Goal: Task Accomplishment & Management: Use online tool/utility

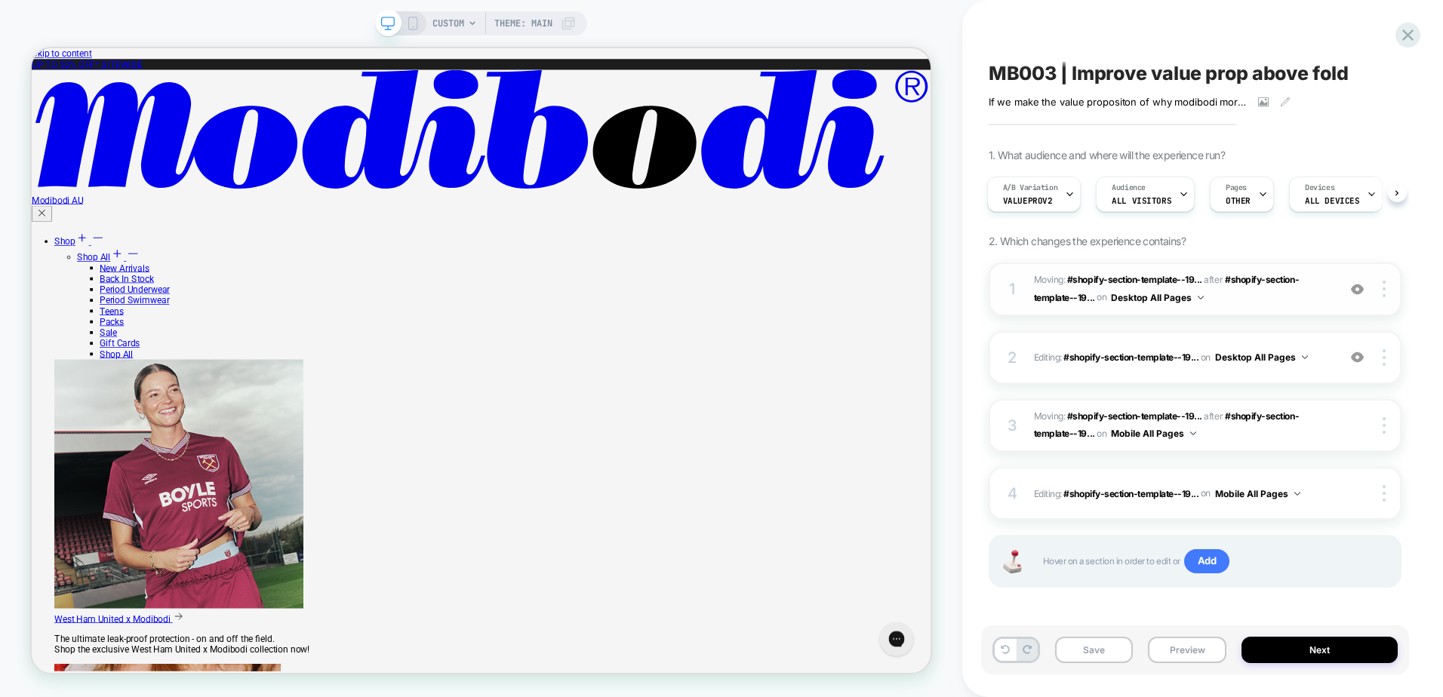
click at [1233, 305] on span "Moving: #shopify-section-template--19... #shopify-section-template--19568008331…" at bounding box center [1182, 289] width 296 height 35
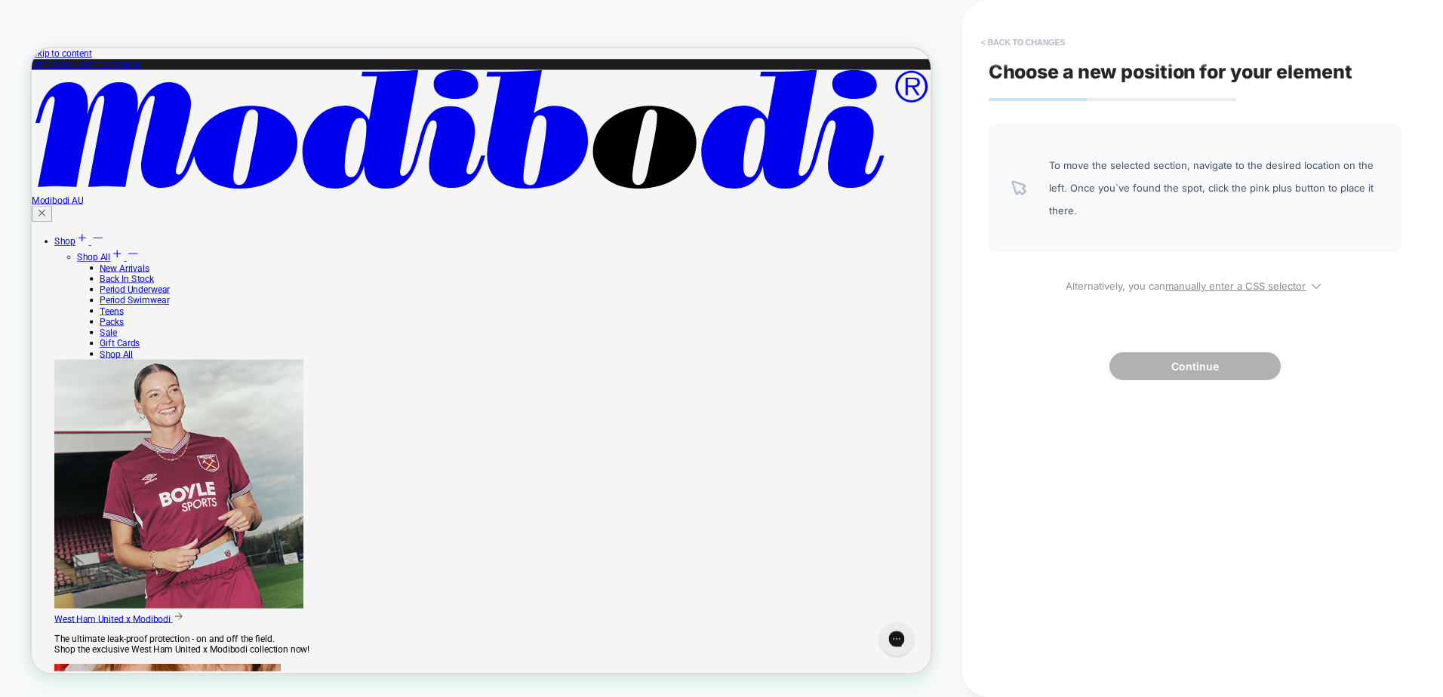
click at [1016, 35] on button "< Back to changes" at bounding box center [1023, 42] width 100 height 24
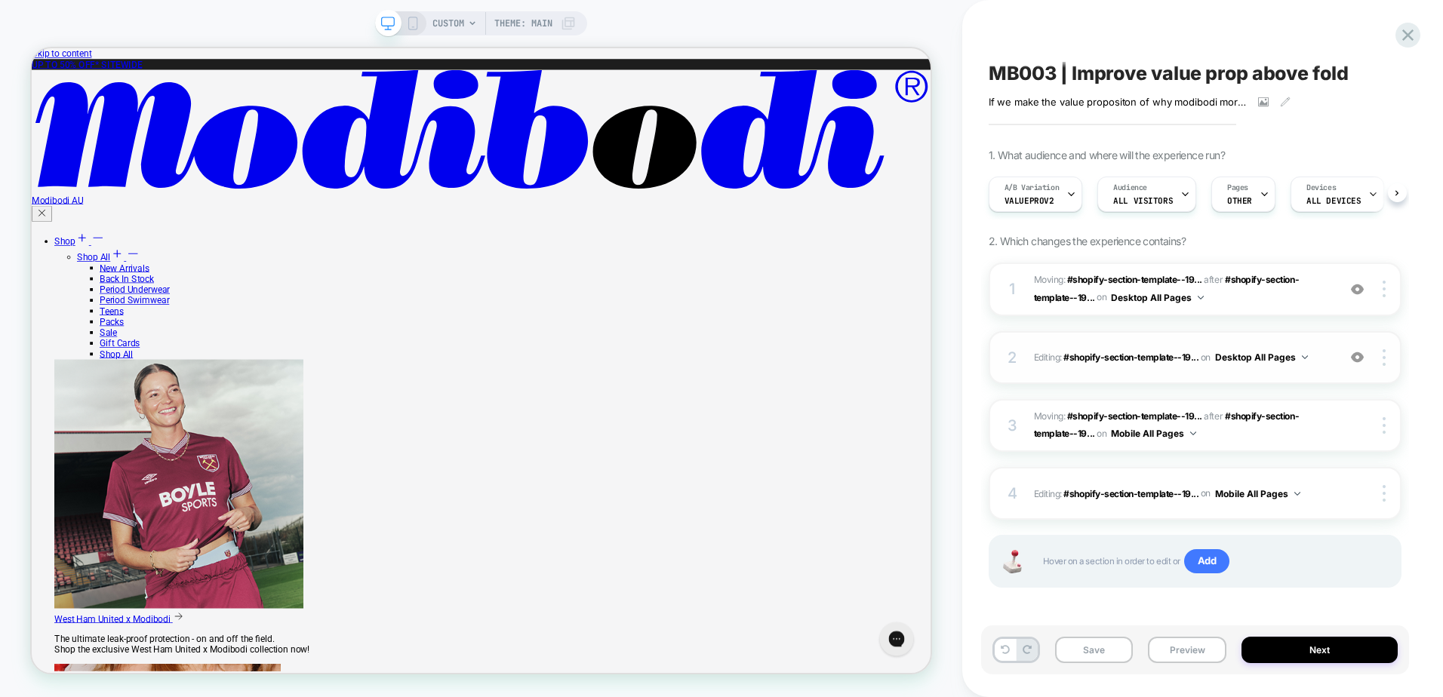
scroll to position [0, 1]
click at [1324, 365] on span "Editing : #shopify-section-template--19... #shopify-section-template--195680083…" at bounding box center [1182, 357] width 296 height 19
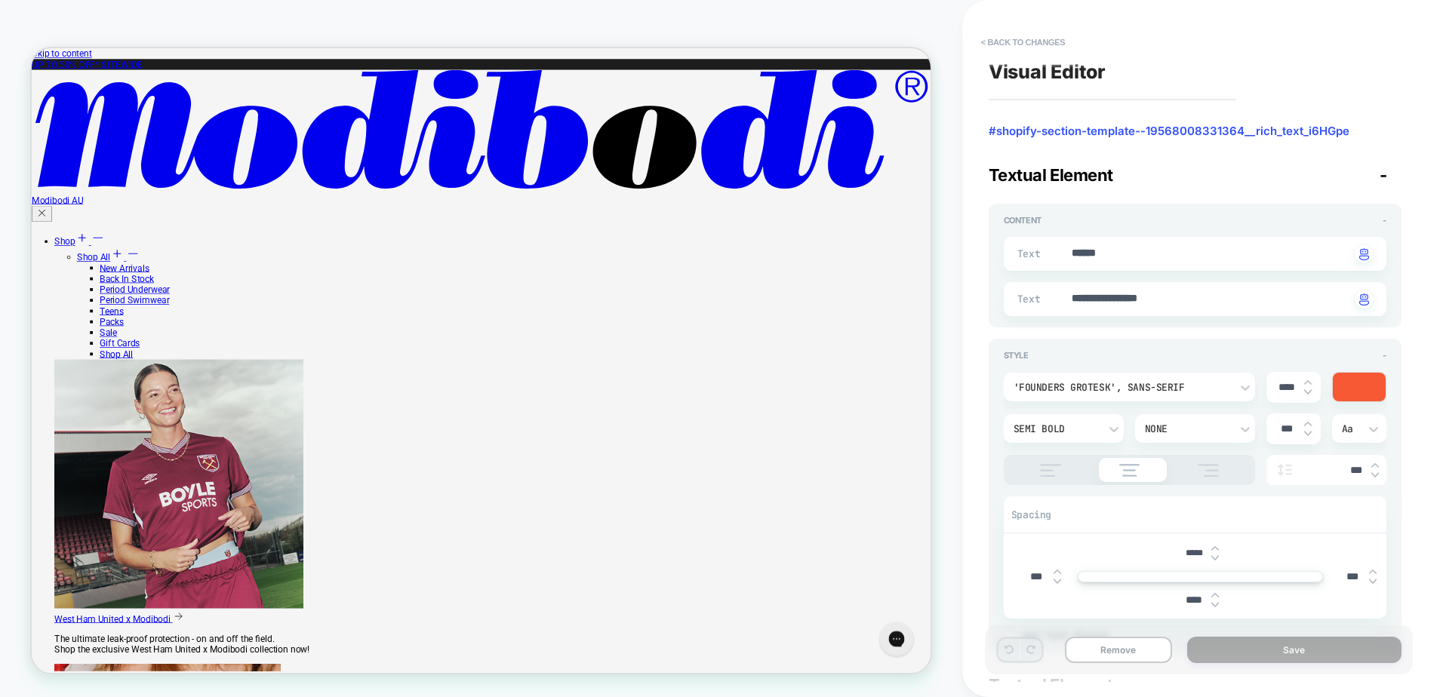
type textarea "*"
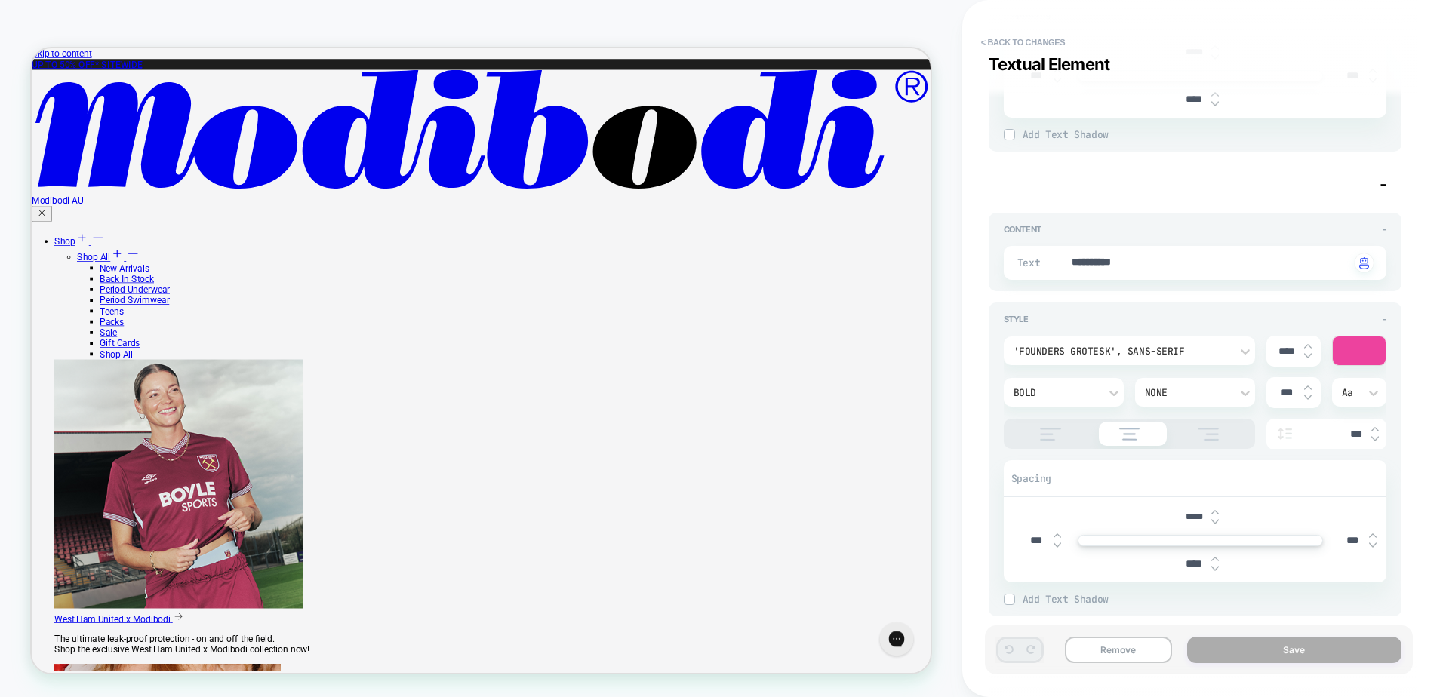
scroll to position [518, 0]
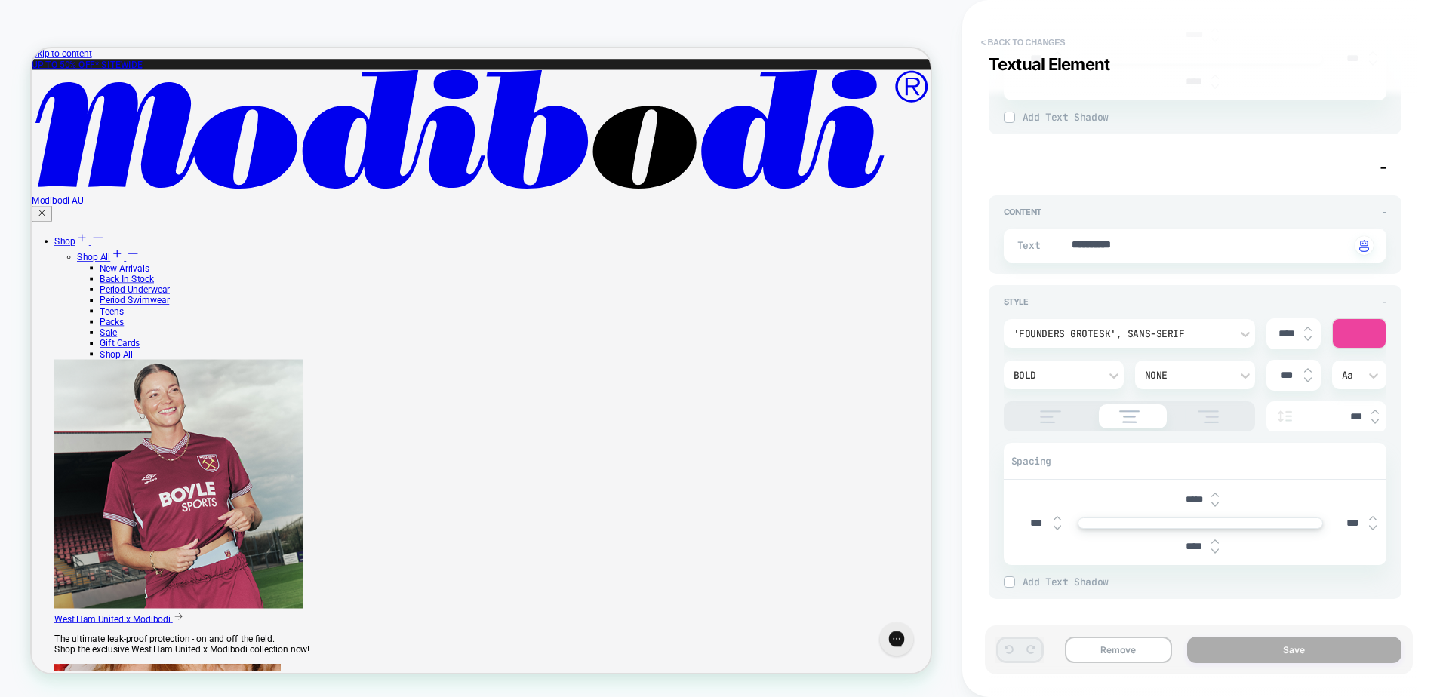
click at [1034, 38] on button "< Back to changes" at bounding box center [1023, 42] width 100 height 24
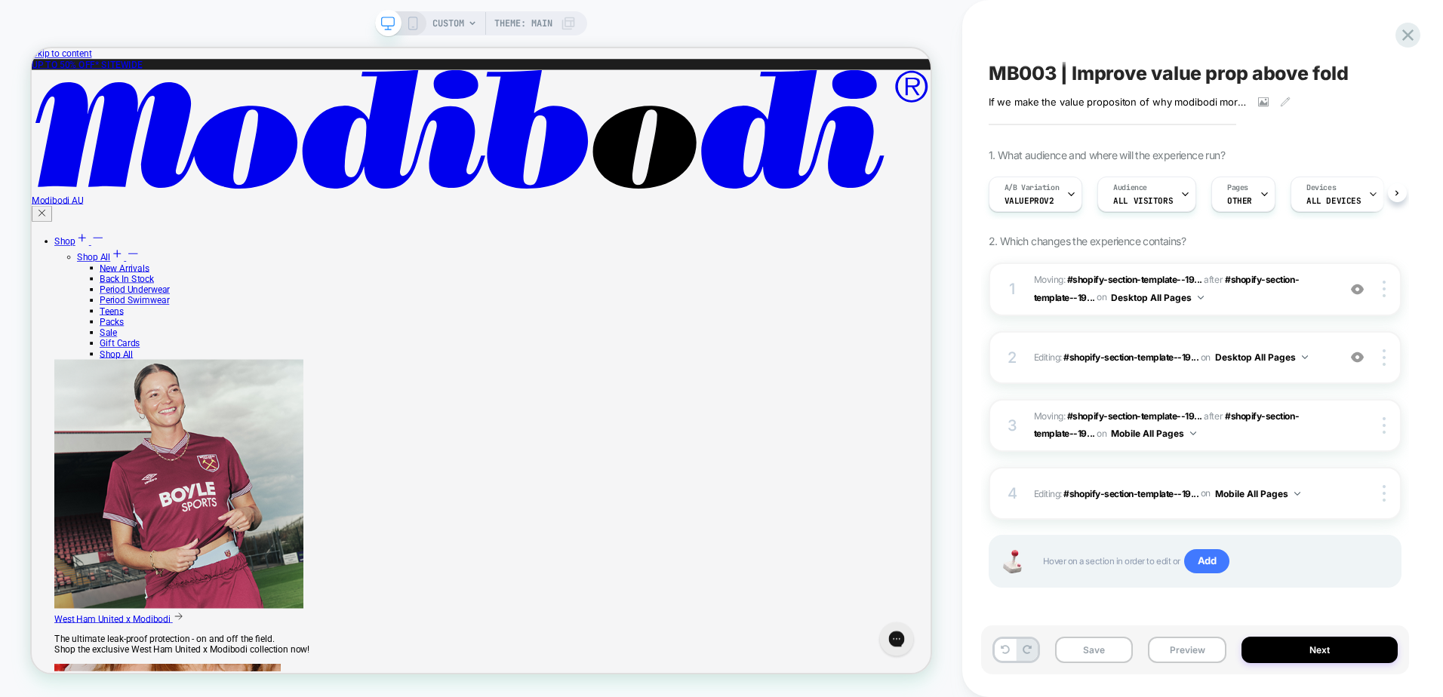
scroll to position [0, 1]
click at [1207, 568] on span "Add" at bounding box center [1207, 561] width 46 height 24
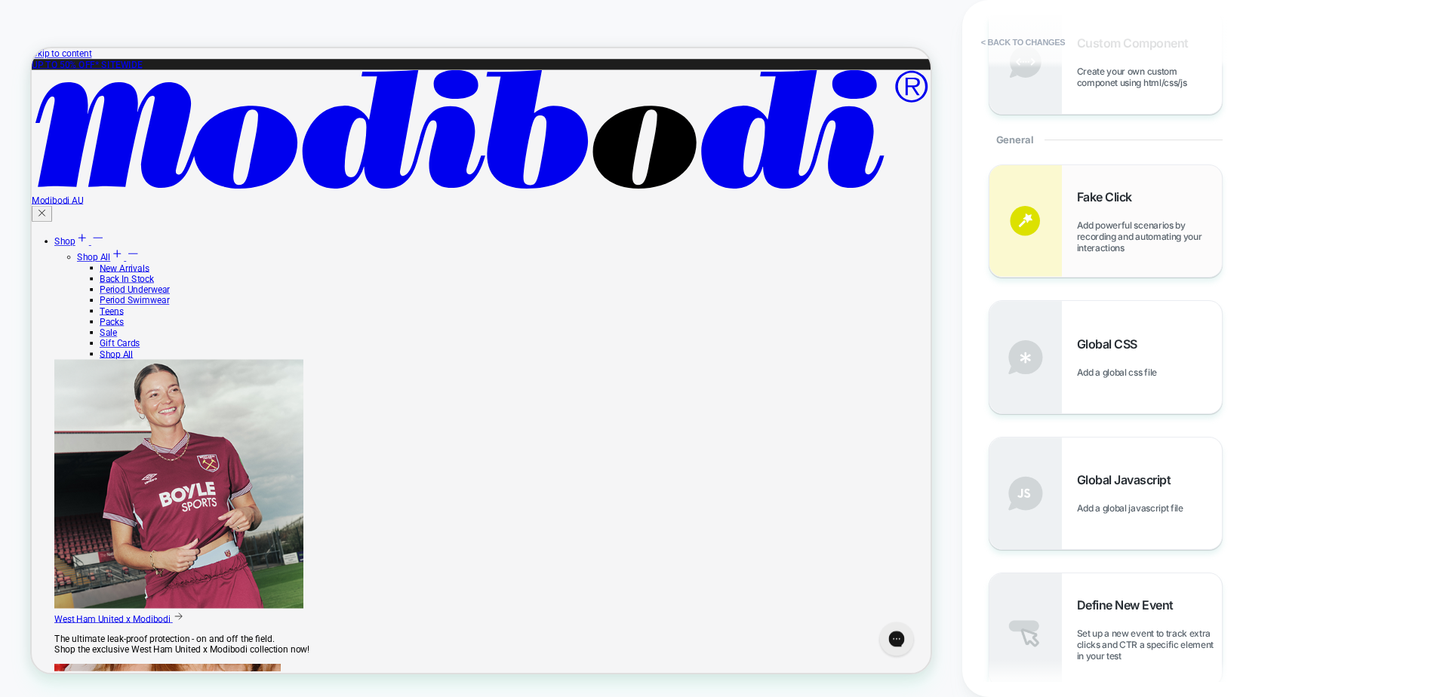
scroll to position [528, 0]
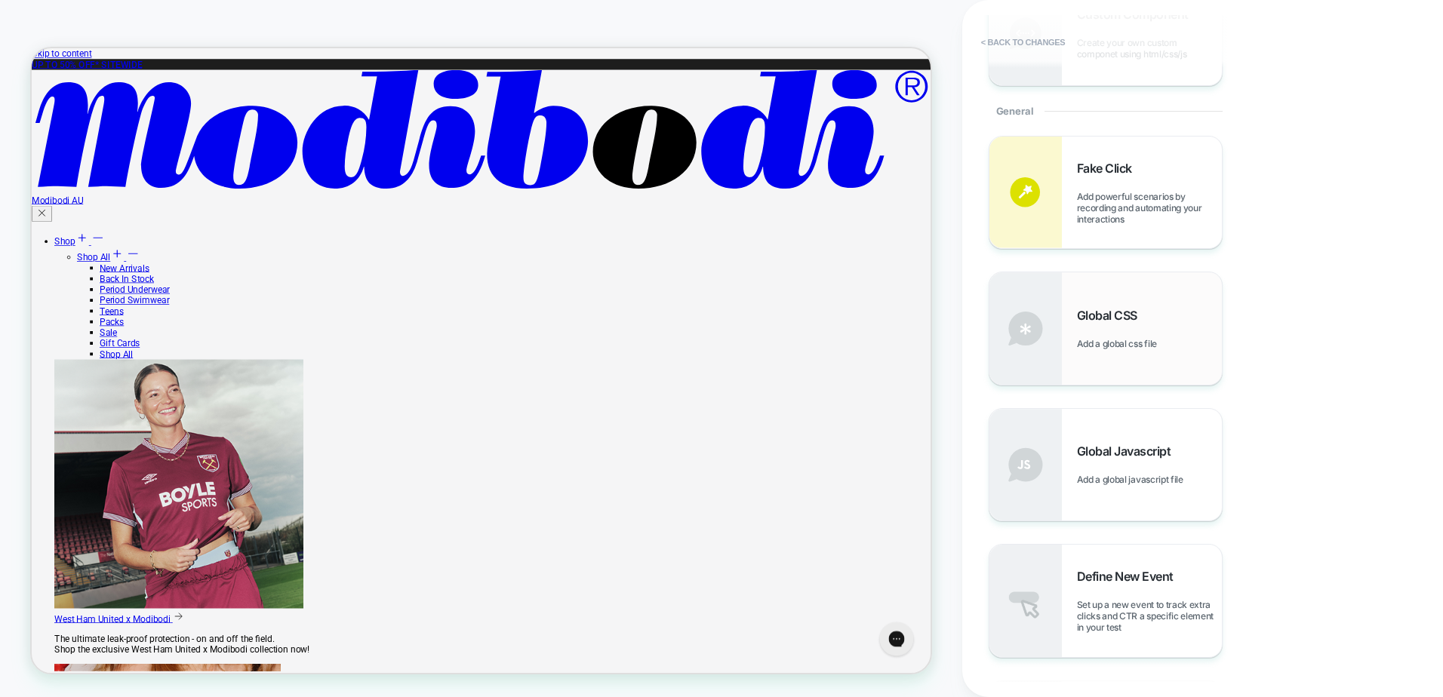
click at [1157, 348] on span "Add a global css file" at bounding box center [1121, 343] width 88 height 11
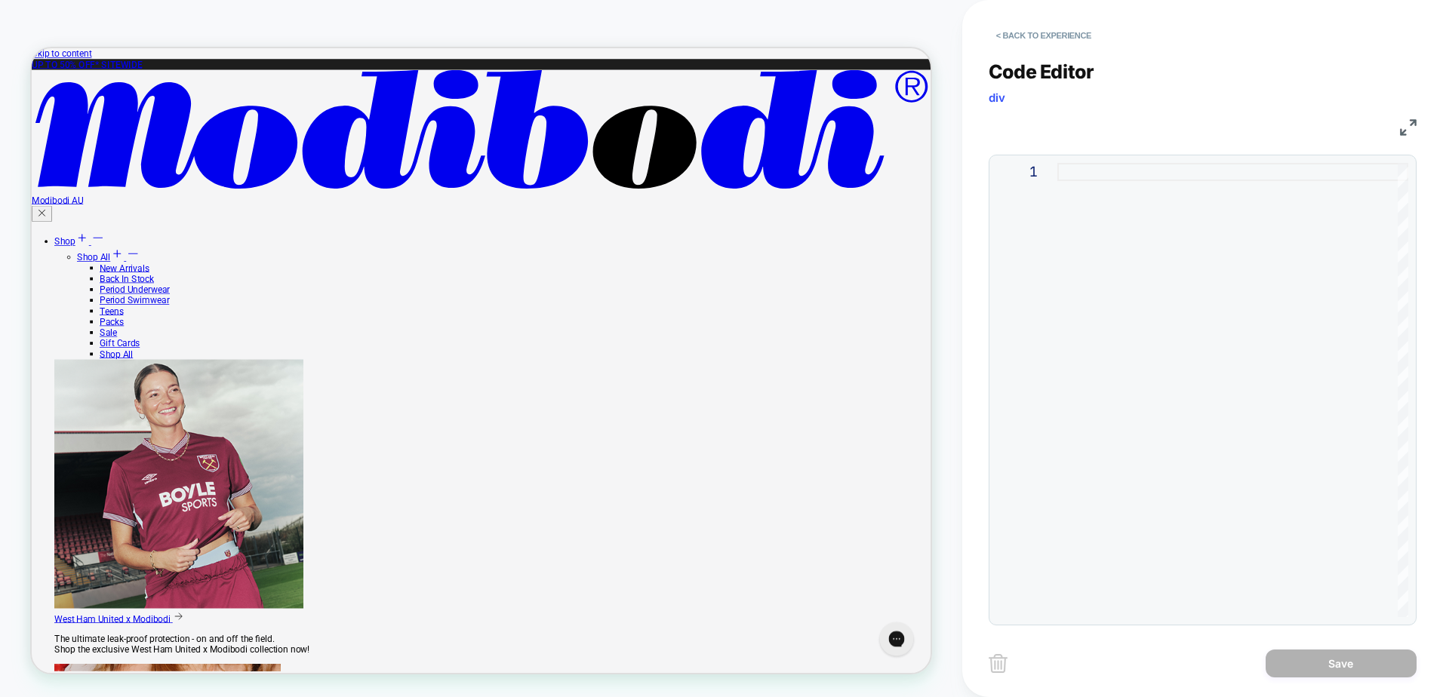
click at [1162, 303] on div at bounding box center [1232, 390] width 351 height 454
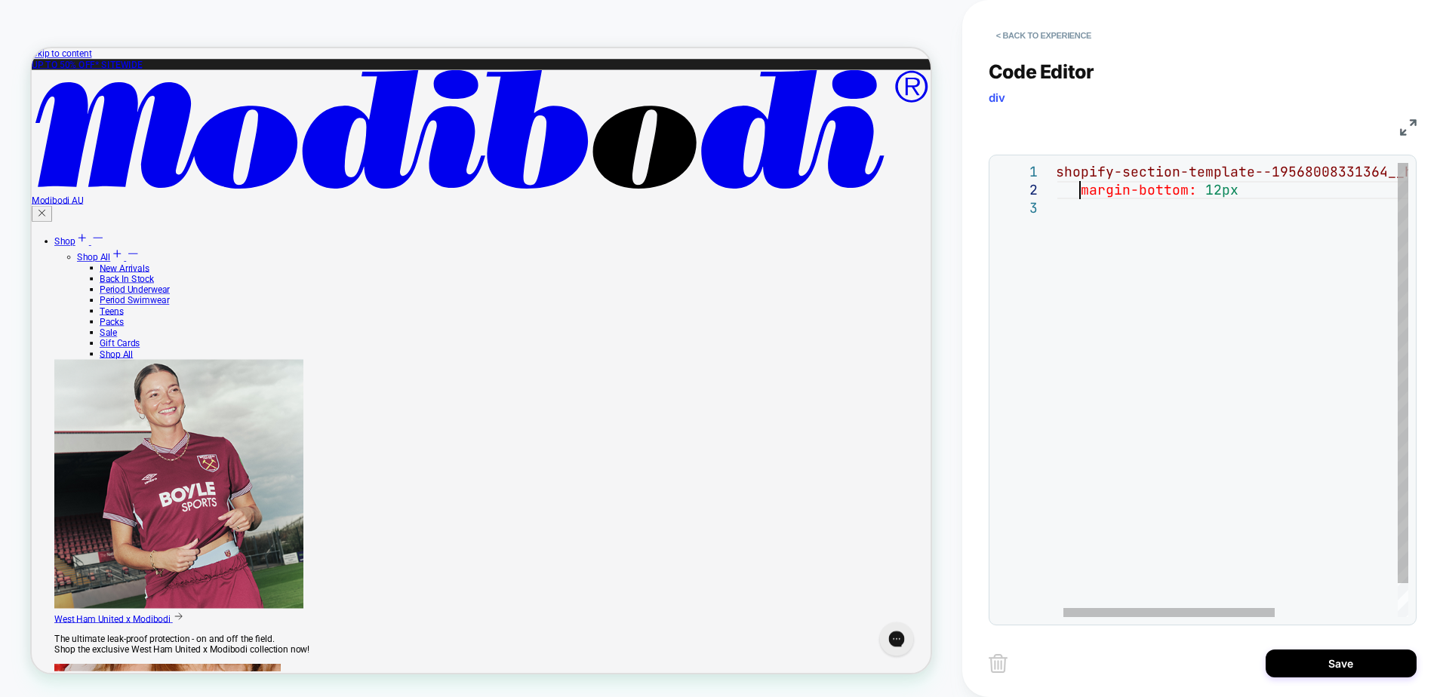
scroll to position [18, 32]
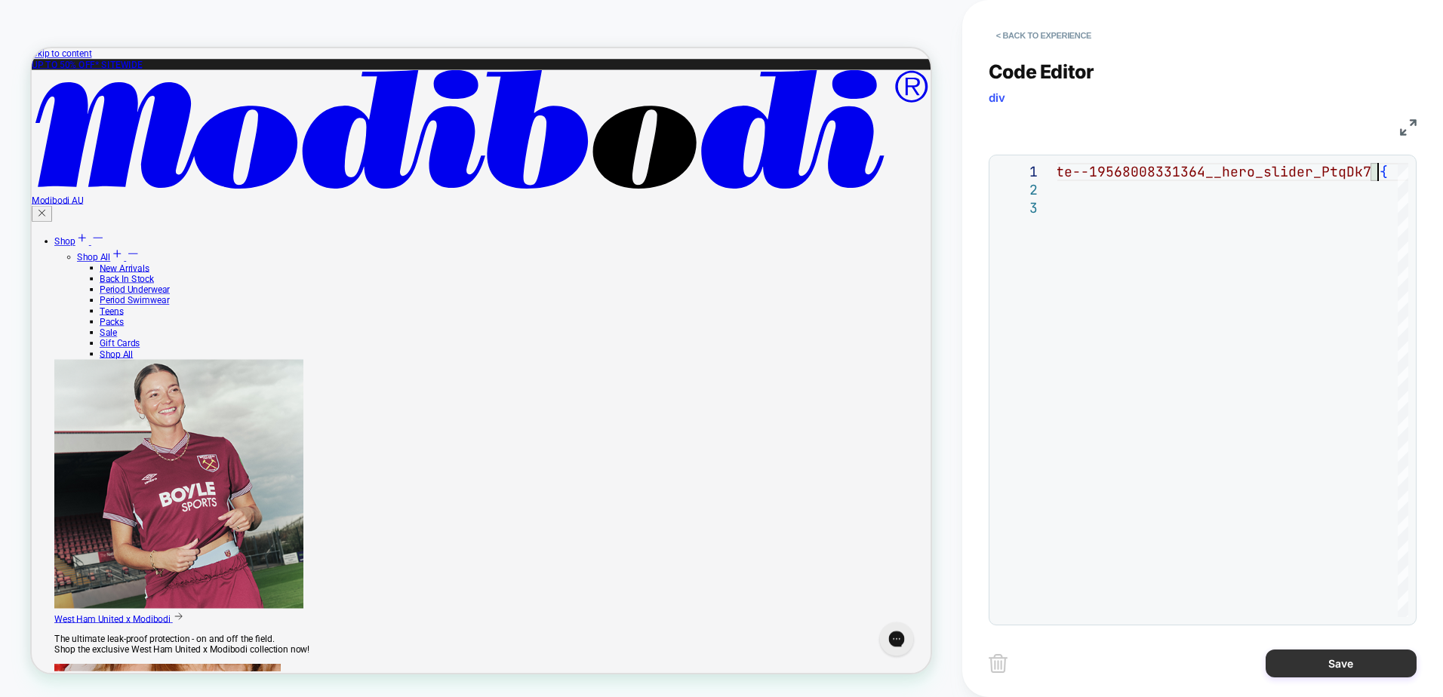
type textarea "**********"
click at [1323, 666] on button "Save" at bounding box center [1340, 664] width 151 height 28
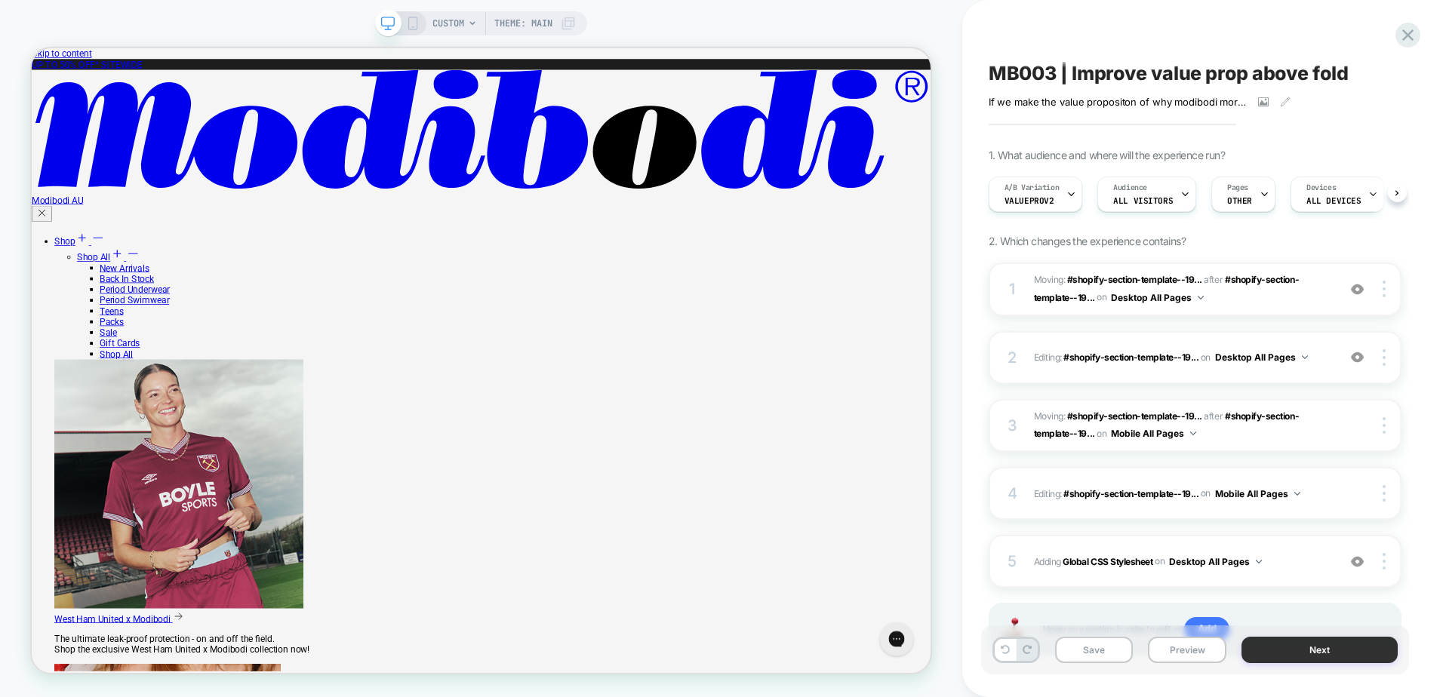
scroll to position [0, 1]
click at [1080, 657] on button "Save" at bounding box center [1094, 650] width 78 height 26
click at [1201, 653] on button "Preview" at bounding box center [1187, 650] width 78 height 26
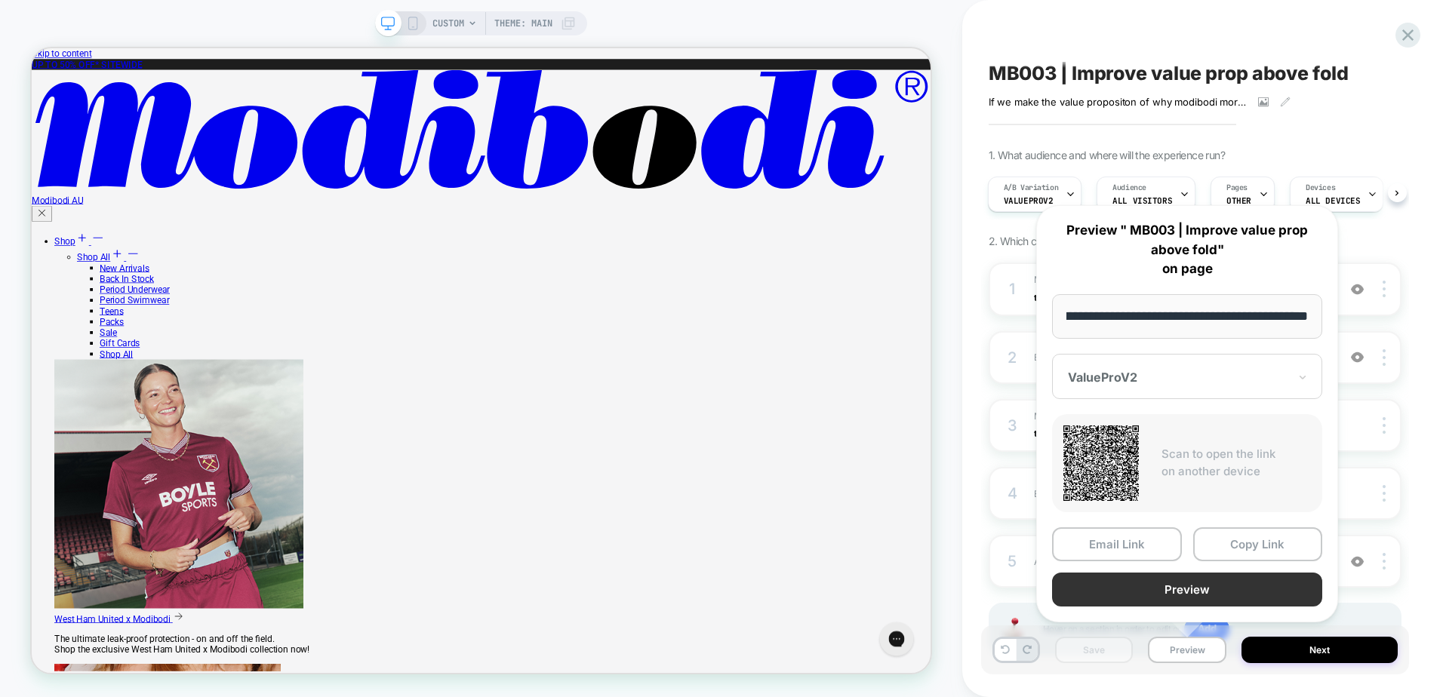
scroll to position [0, 0]
click at [1097, 594] on button "Preview" at bounding box center [1187, 590] width 270 height 34
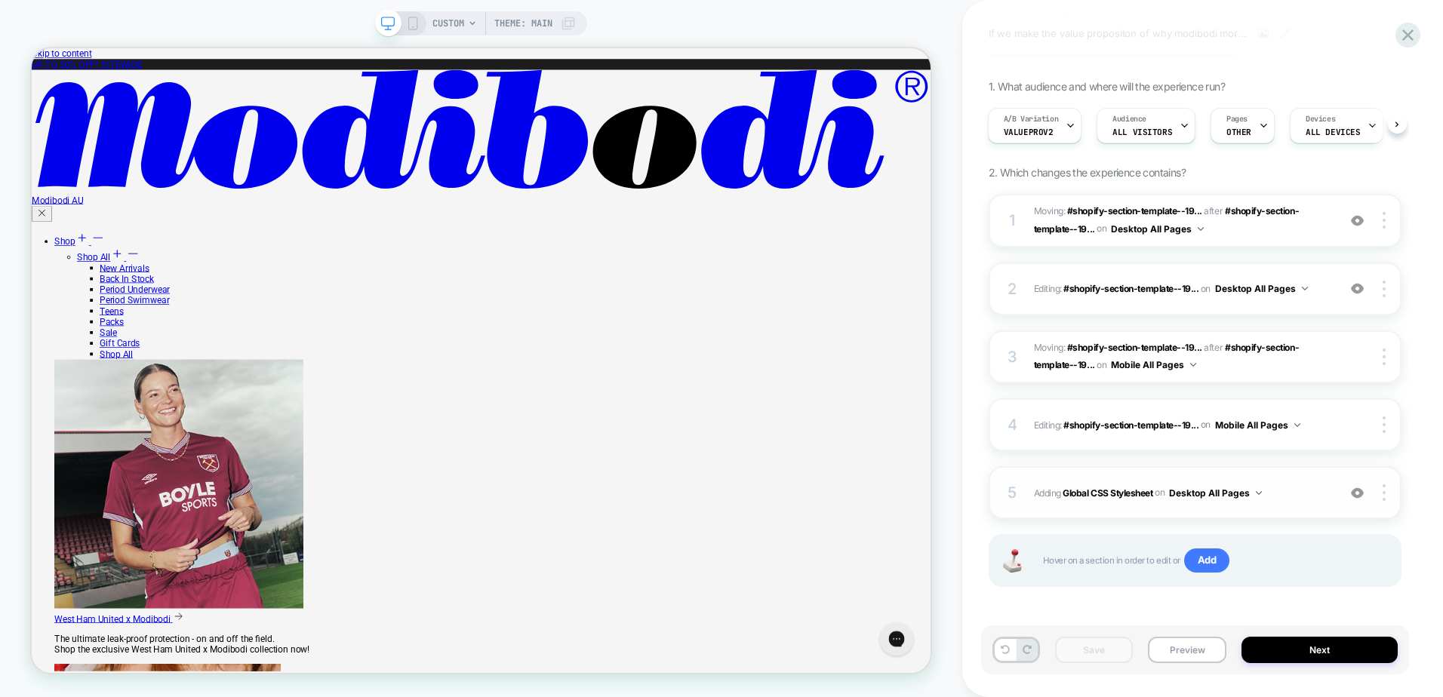
scroll to position [72, 0]
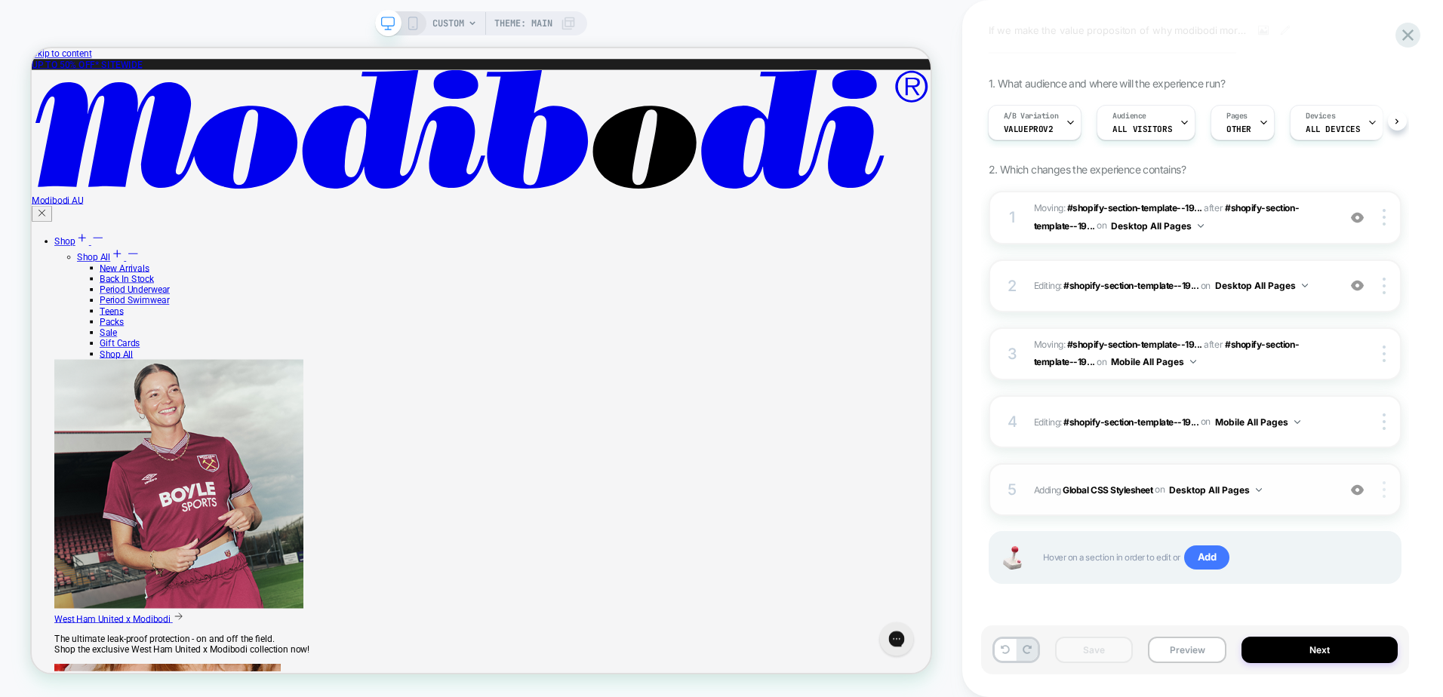
click at [1384, 498] on img at bounding box center [1383, 489] width 3 height 17
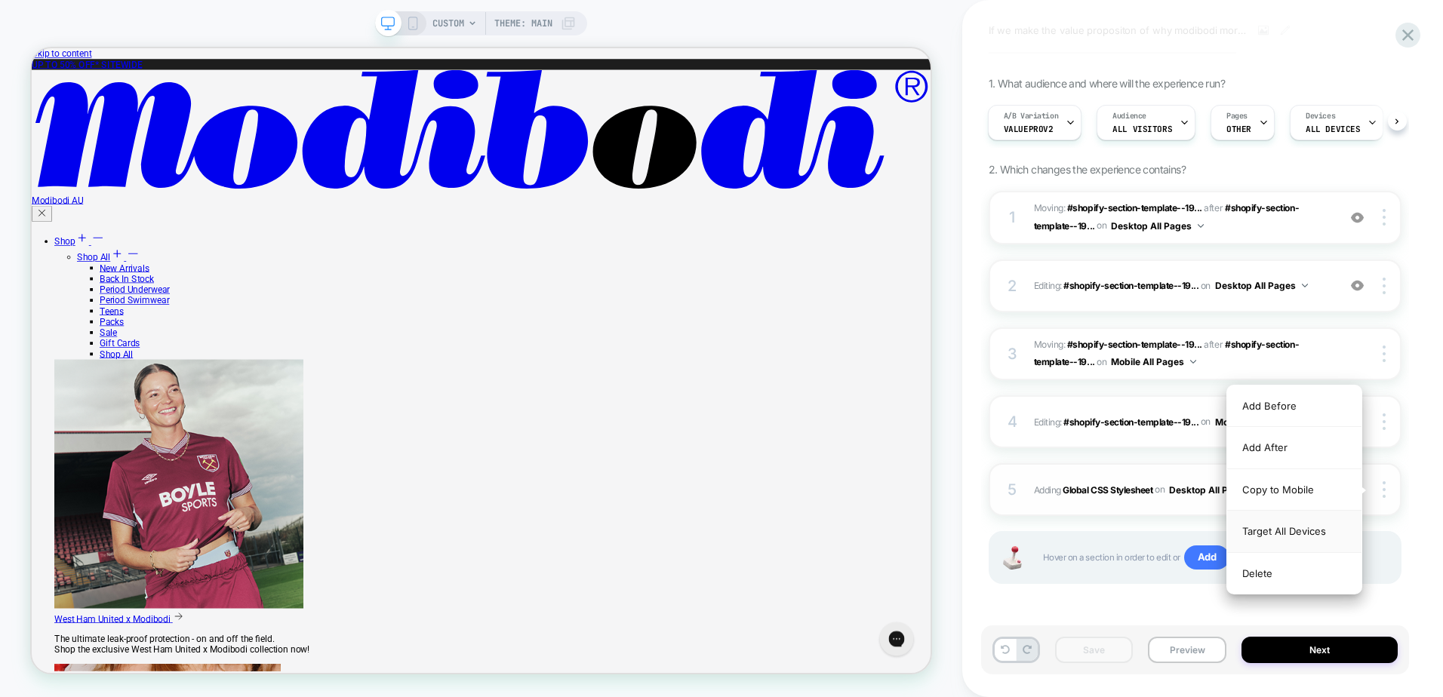
click at [1289, 539] on div "Target All Devices" at bounding box center [1294, 531] width 134 height 41
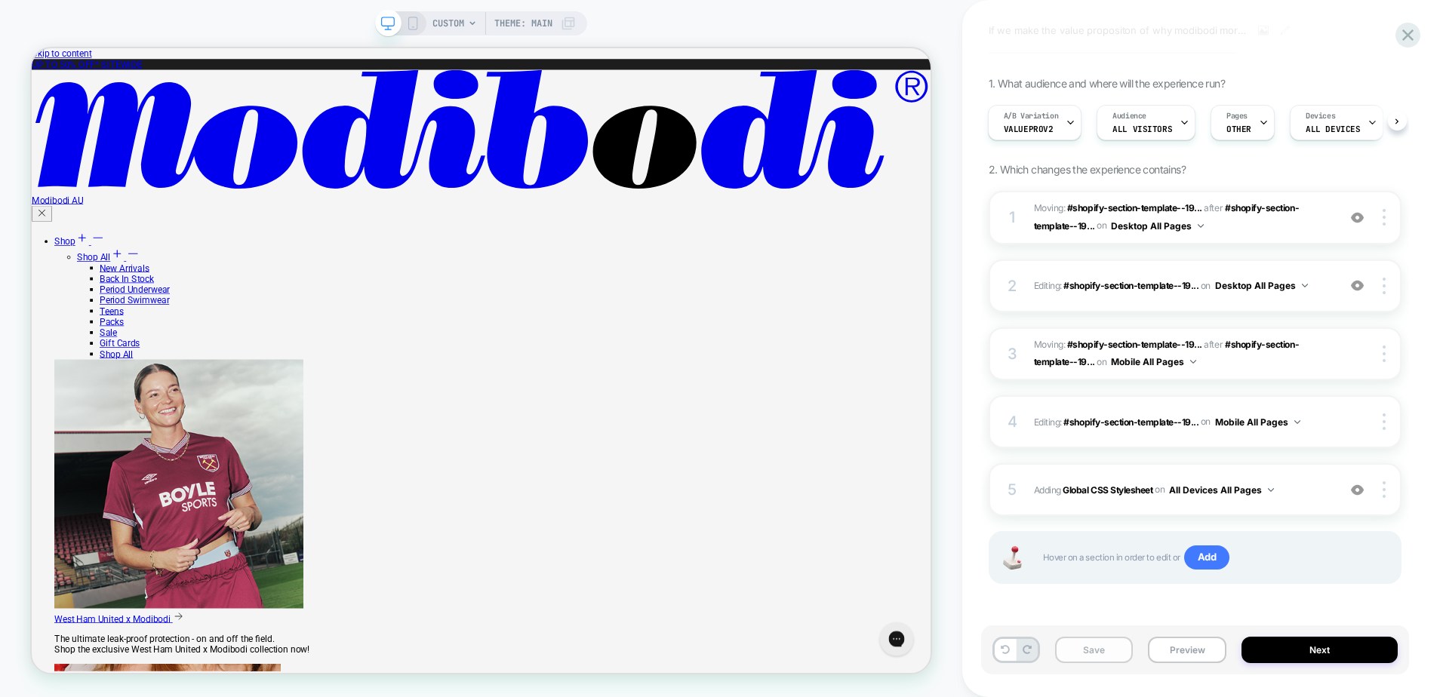
click at [1104, 644] on button "Save" at bounding box center [1094, 650] width 78 height 26
click at [1166, 686] on div "Save Preview Next" at bounding box center [1202, 658] width 428 height 64
click at [1180, 655] on button "Preview" at bounding box center [1187, 650] width 78 height 26
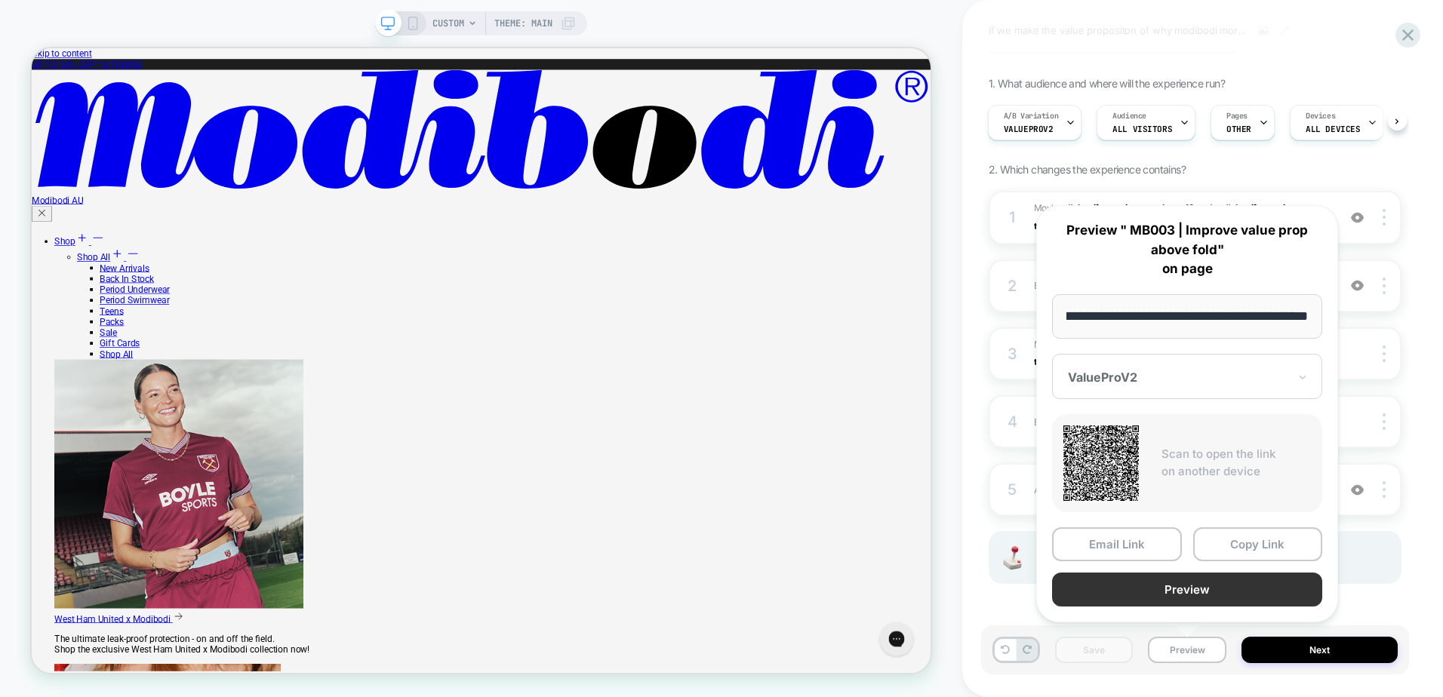
scroll to position [0, 0]
click at [1165, 592] on button "Preview" at bounding box center [1187, 590] width 270 height 34
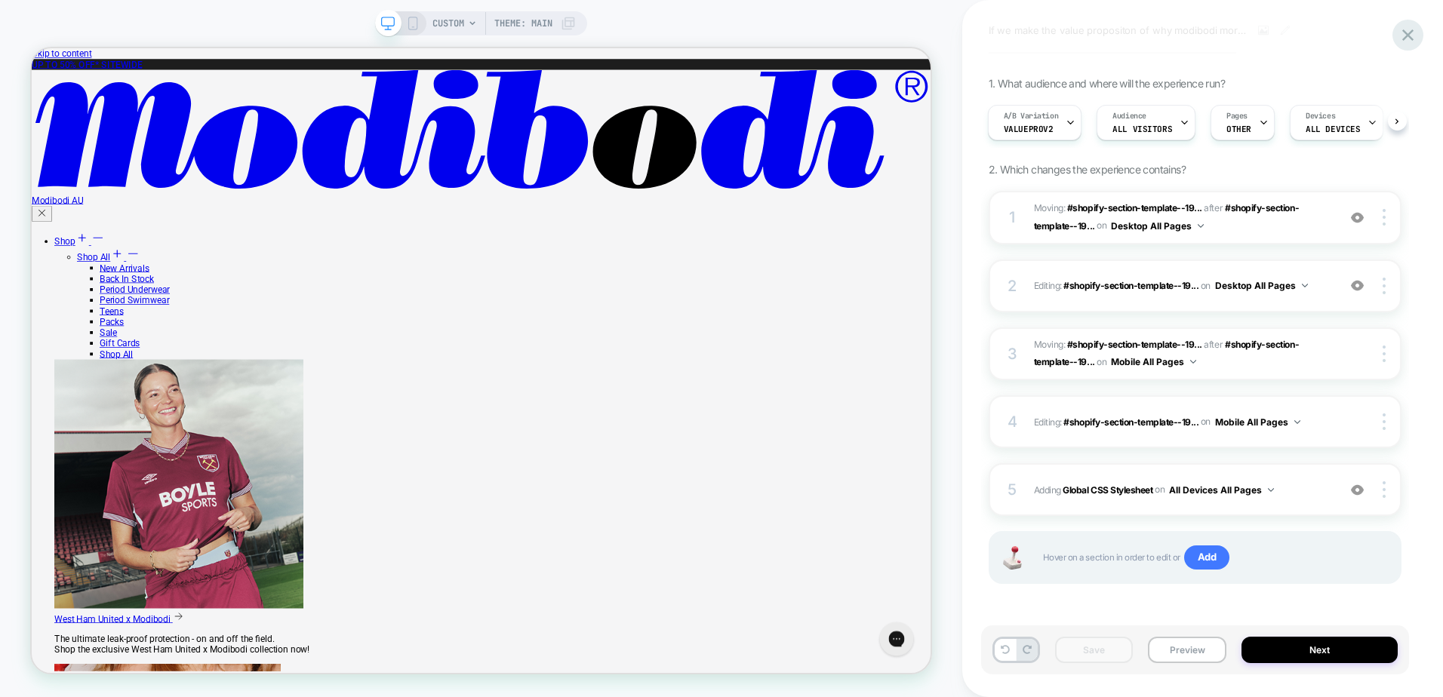
click at [1406, 41] on icon at bounding box center [1407, 35] width 20 height 20
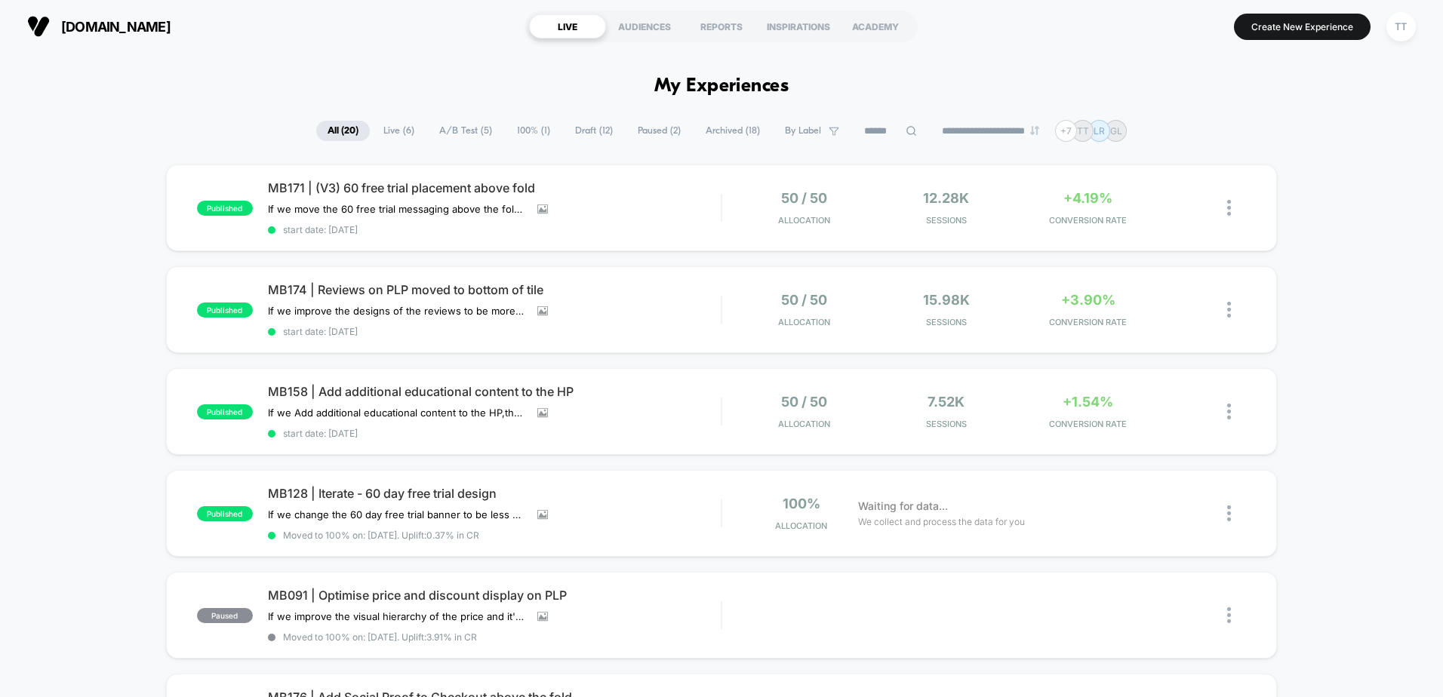
click at [573, 125] on span "Draft ( 12 )" at bounding box center [594, 131] width 60 height 20
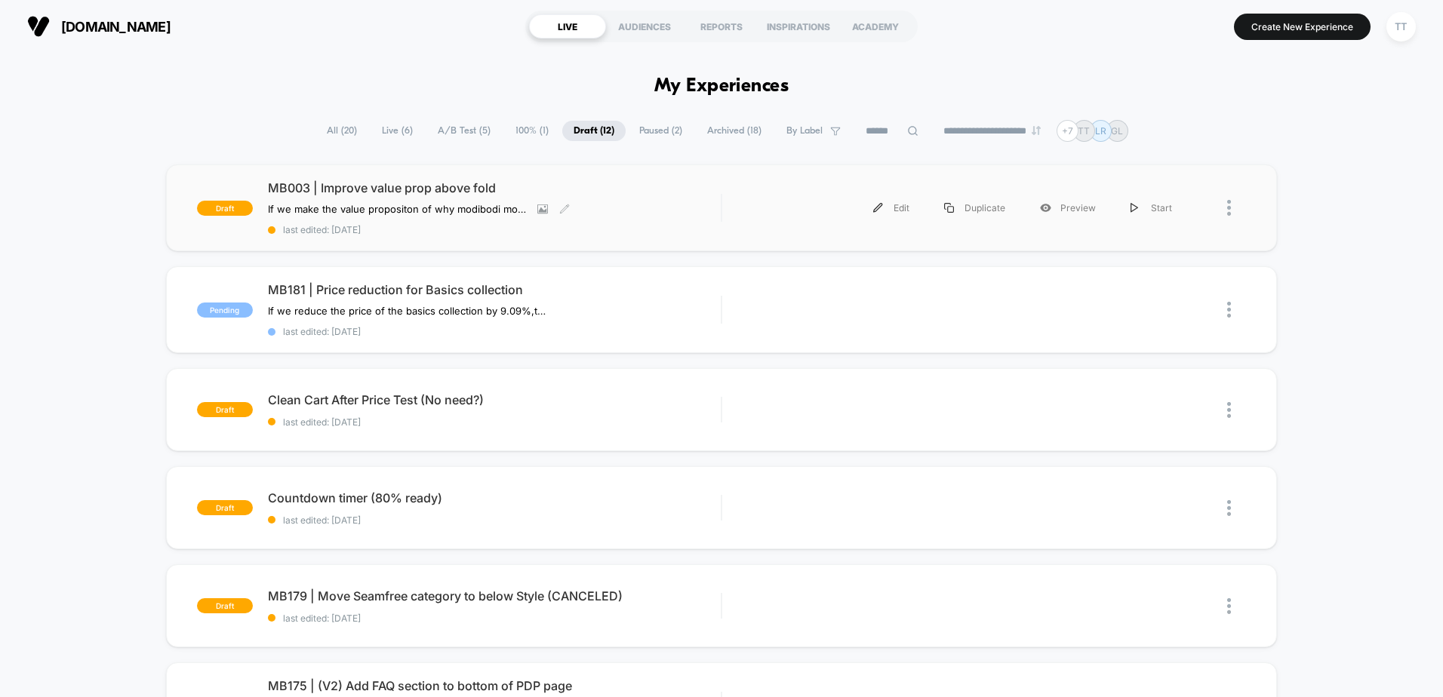
click at [642, 204] on div "MB003 | Improve value prop above fold If we make the value propositon of why mo…" at bounding box center [494, 207] width 453 height 55
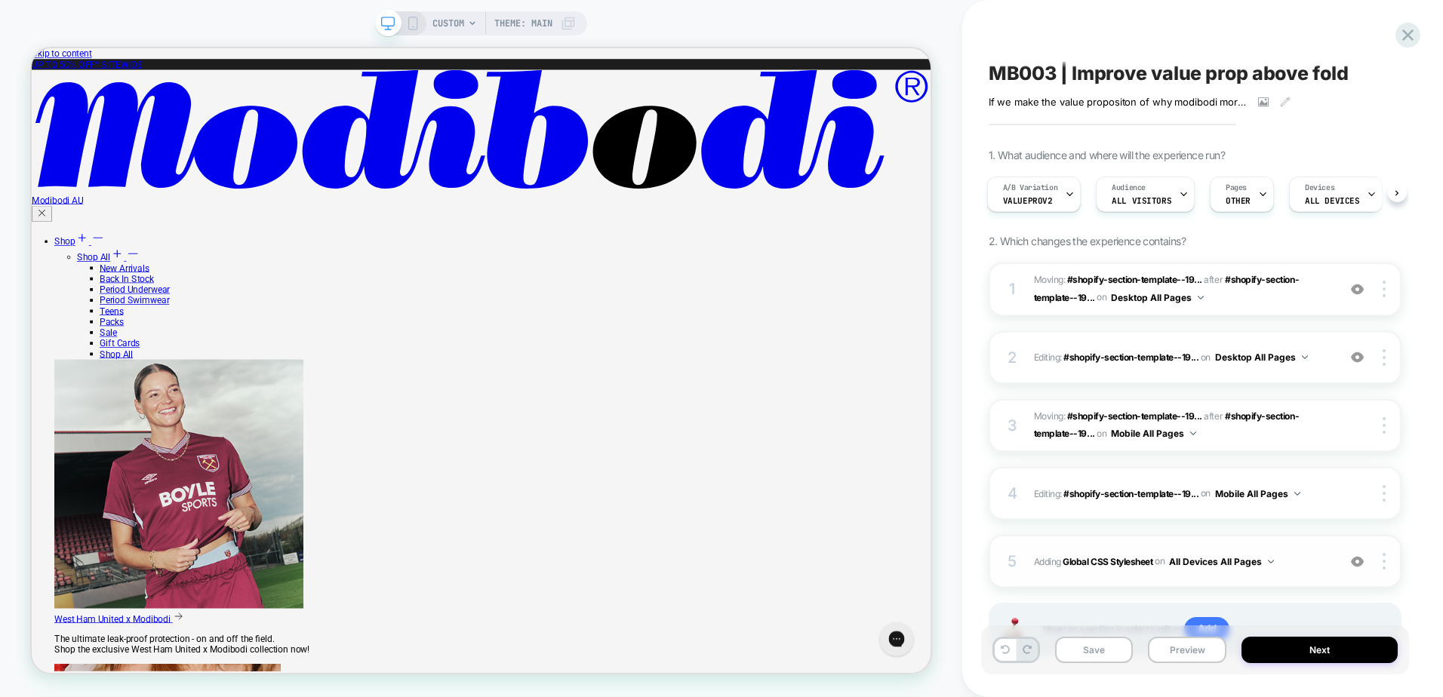
click at [1059, 577] on div "5 Adding Global CSS Stylesheet on All Devices All Pages Add Before Add After Ta…" at bounding box center [1194, 561] width 413 height 53
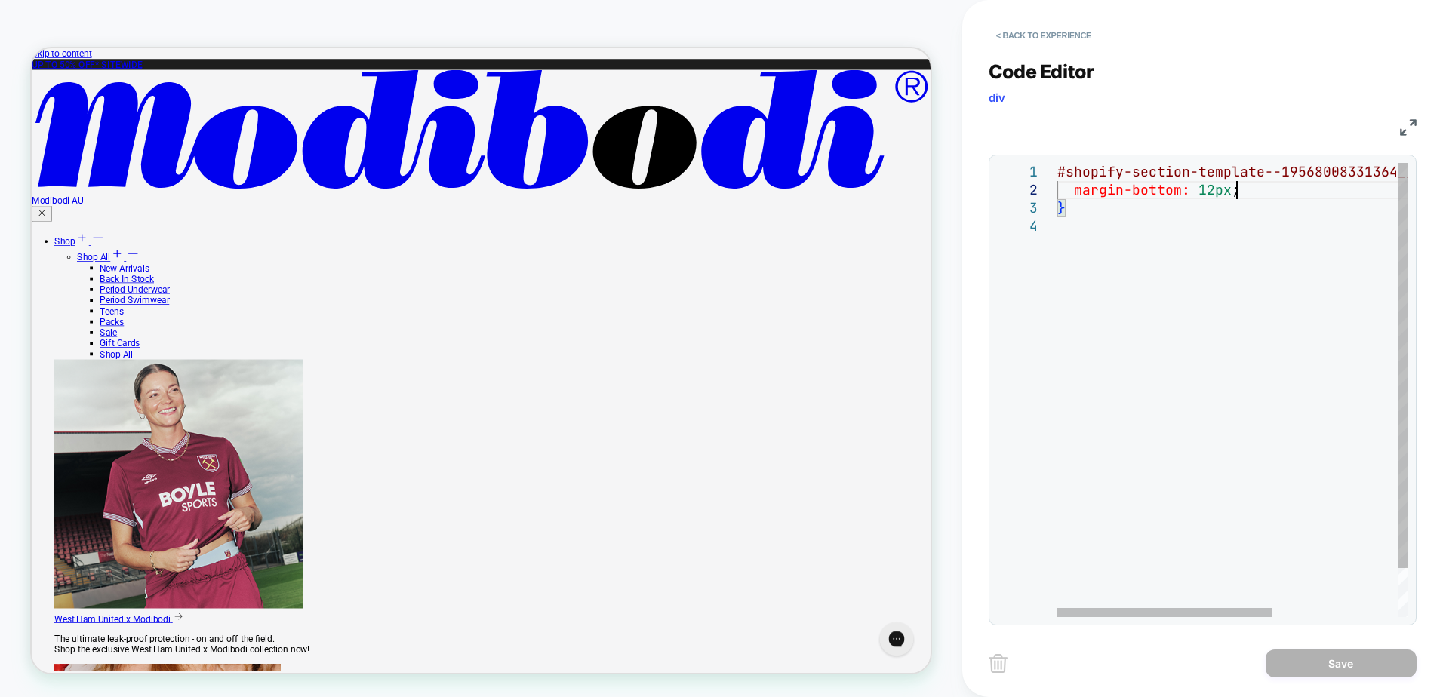
click at [1261, 192] on div "#shopify-section-template--19568008331364__hero_sl ider_PtqDk7 { margin-bottom:…" at bounding box center [1335, 417] width 556 height 509
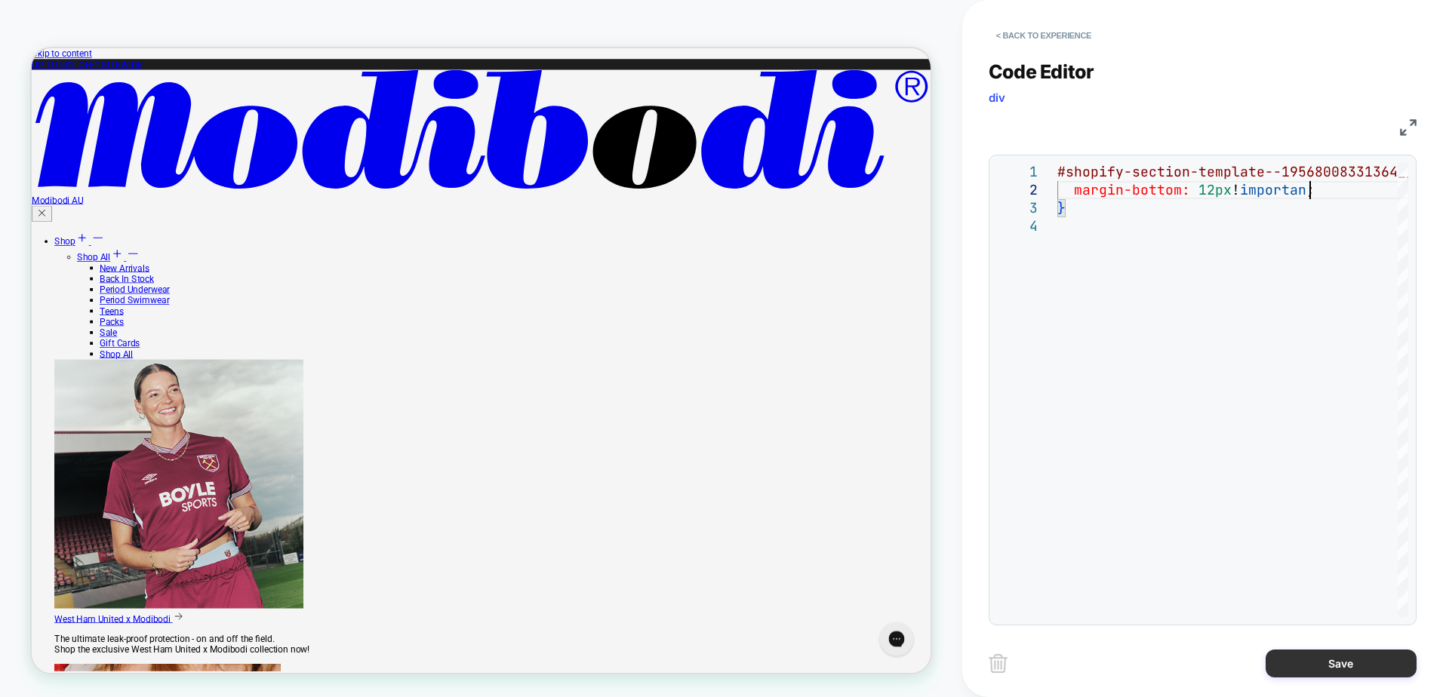
scroll to position [18, 260]
type textarea "**********"
click at [1047, 38] on button "< Back to experience" at bounding box center [1043, 35] width 110 height 24
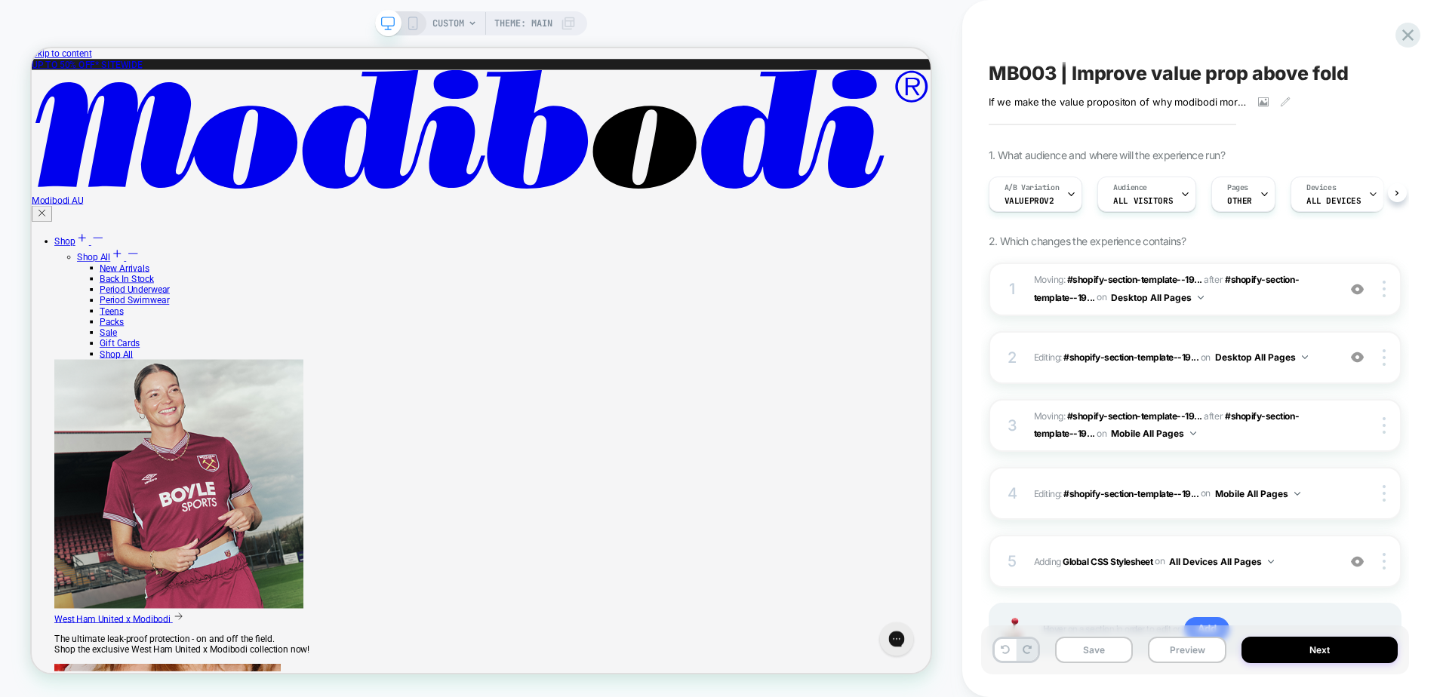
scroll to position [0, 1]
click at [1349, 560] on div at bounding box center [1357, 561] width 29 height 17
click at [1110, 656] on button "Save" at bounding box center [1094, 650] width 78 height 26
click at [1409, 35] on icon at bounding box center [1407, 34] width 11 height 11
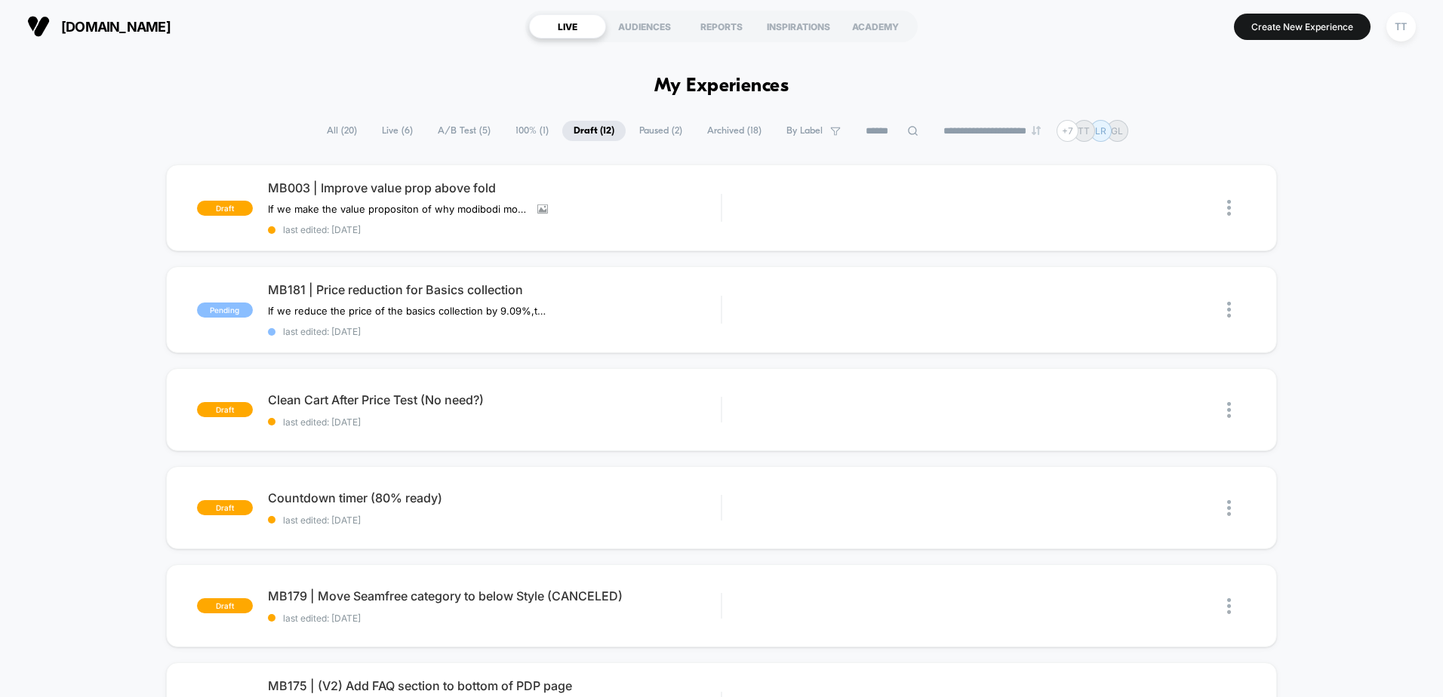
click at [628, 127] on span "Paused ( 2 )" at bounding box center [661, 131] width 66 height 20
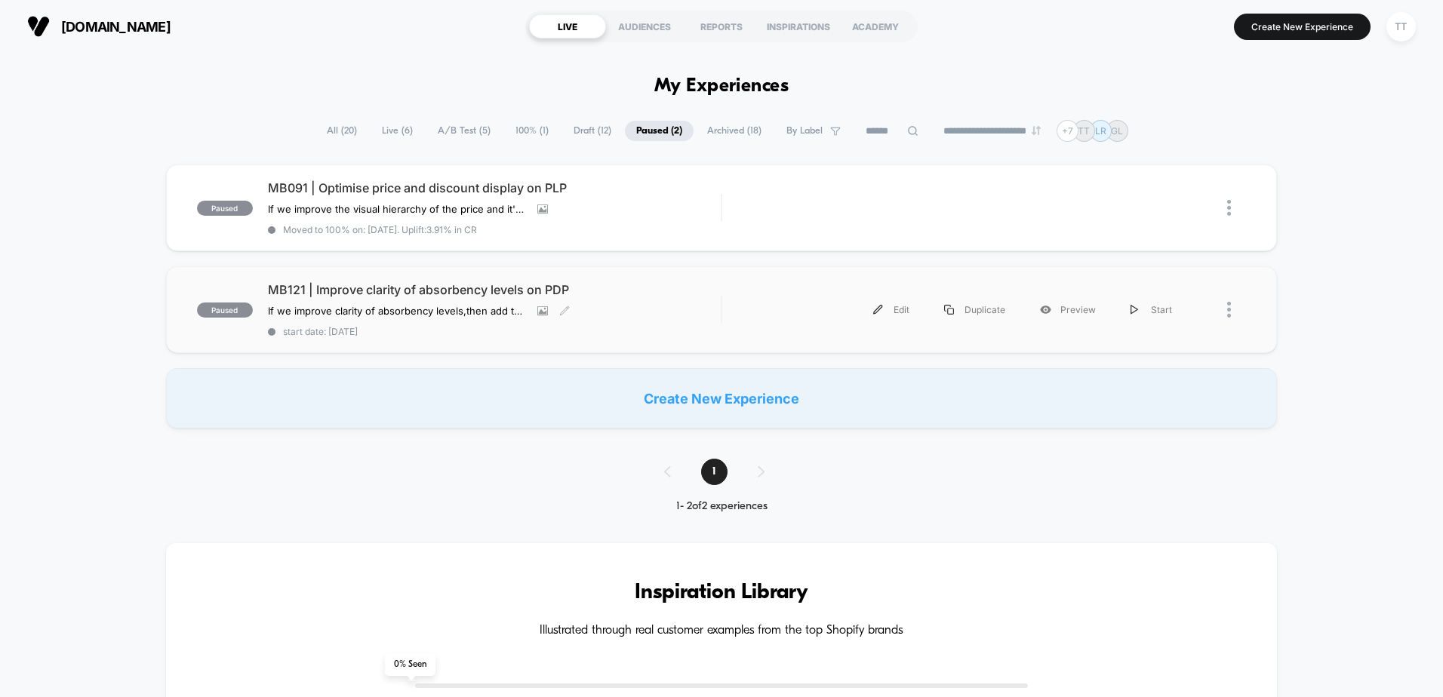
click at [615, 305] on div "MB121 | Improve clarity of absorbency levels on PDP If we improve clarity of ab…" at bounding box center [494, 309] width 453 height 55
click at [348, 133] on span "All ( 20 )" at bounding box center [341, 131] width 53 height 20
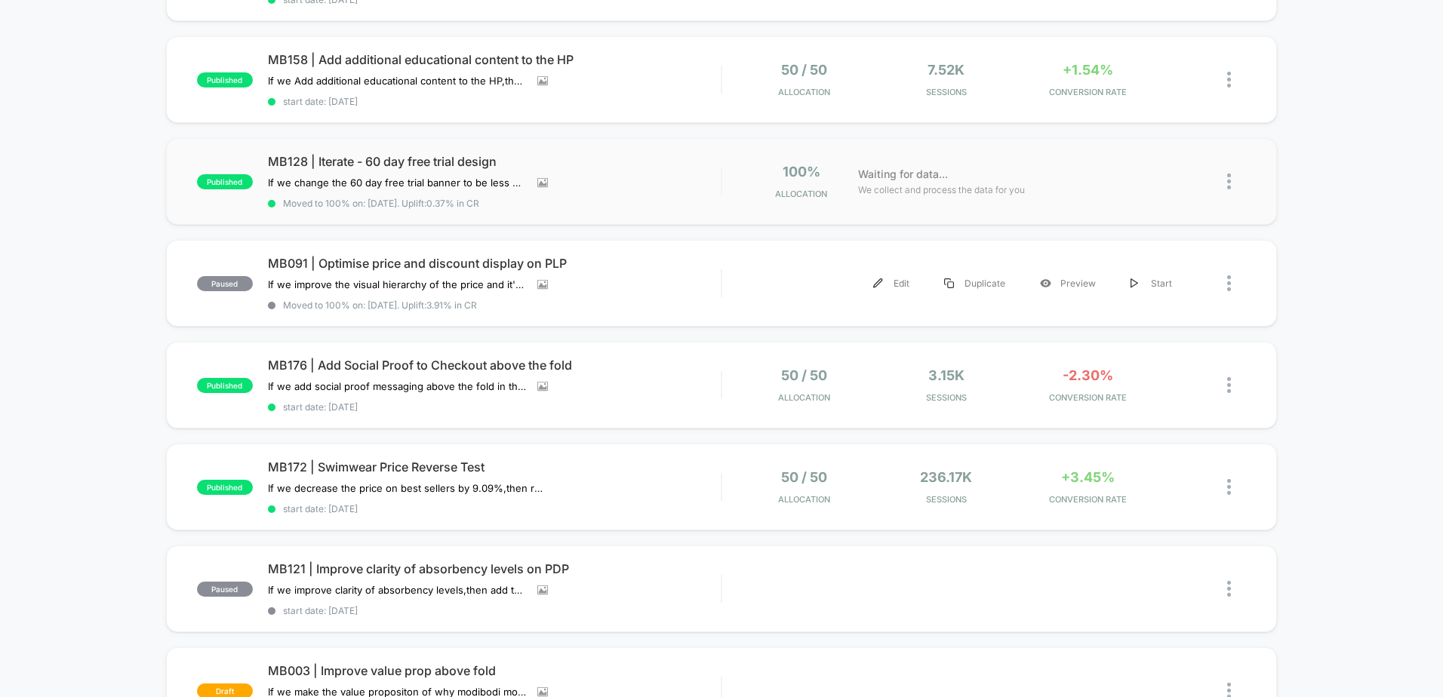
scroll to position [453, 0]
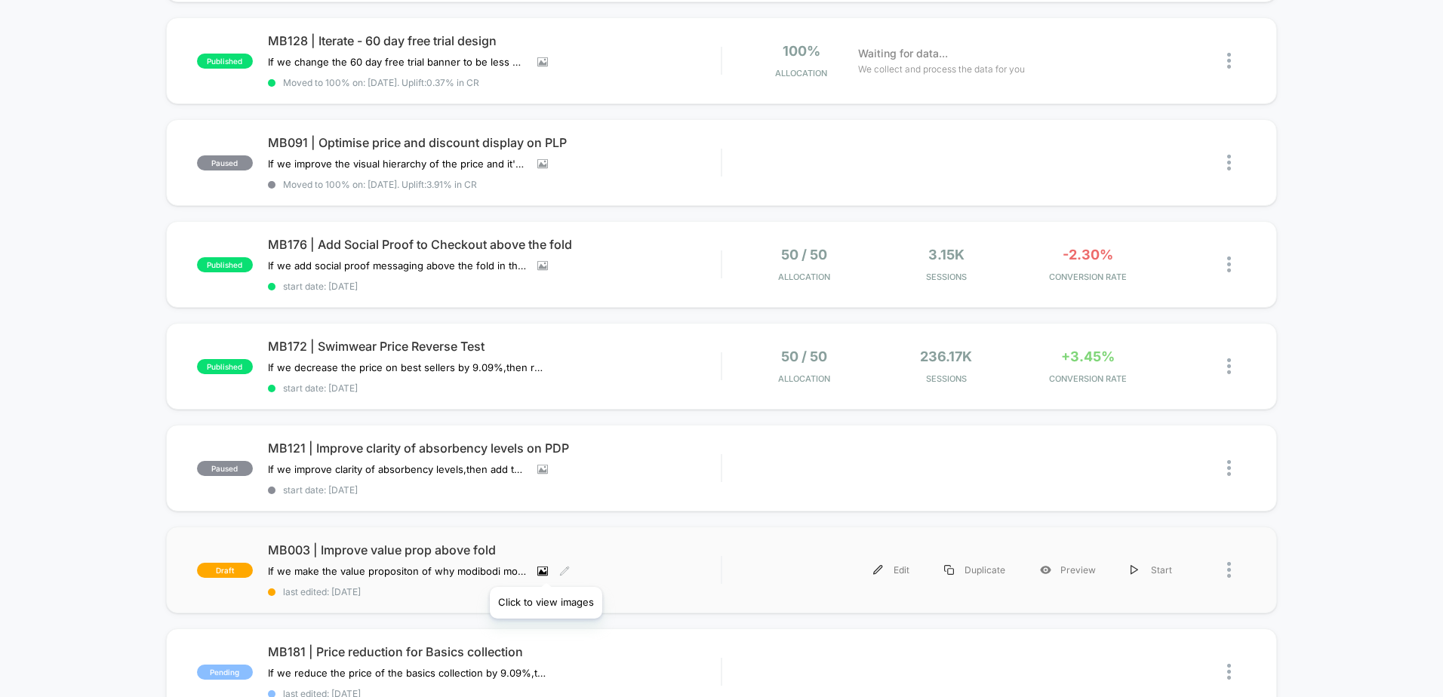
click at [546, 568] on icon at bounding box center [542, 571] width 11 height 11
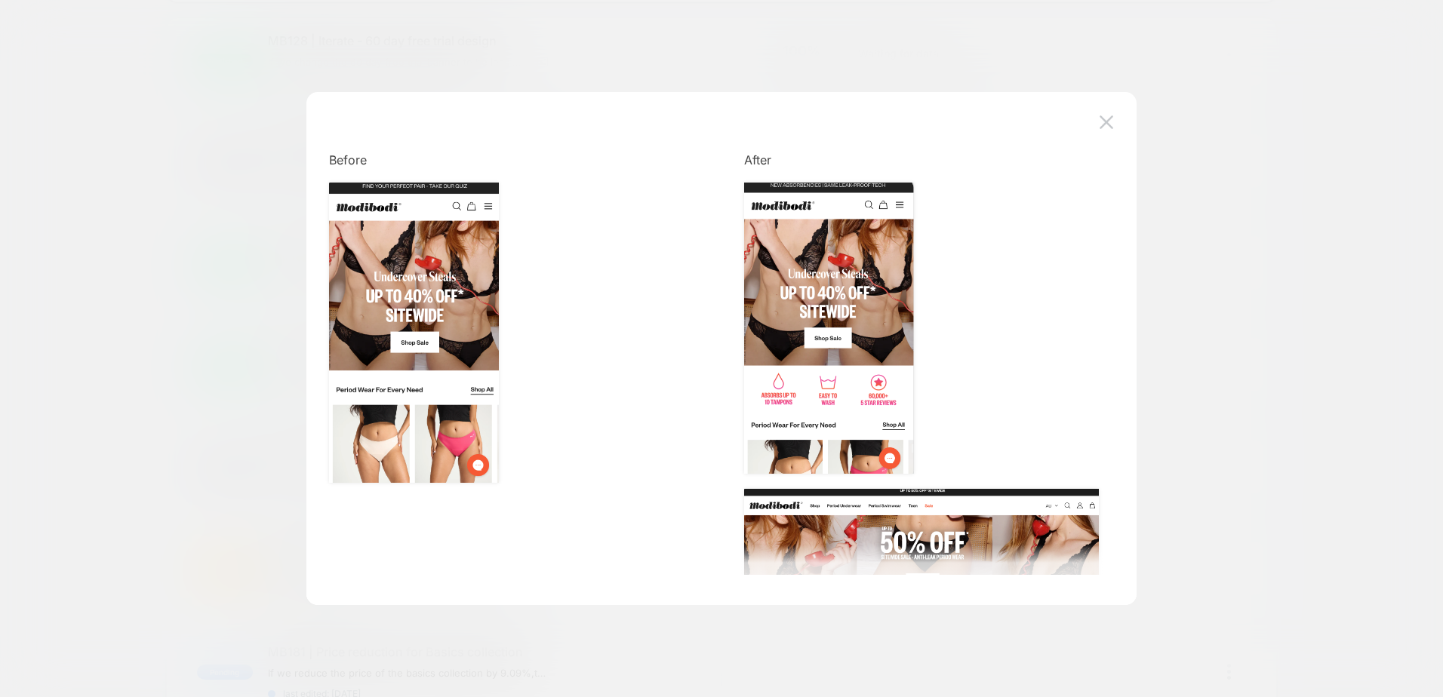
click at [1189, 346] on div at bounding box center [721, 348] width 1443 height 697
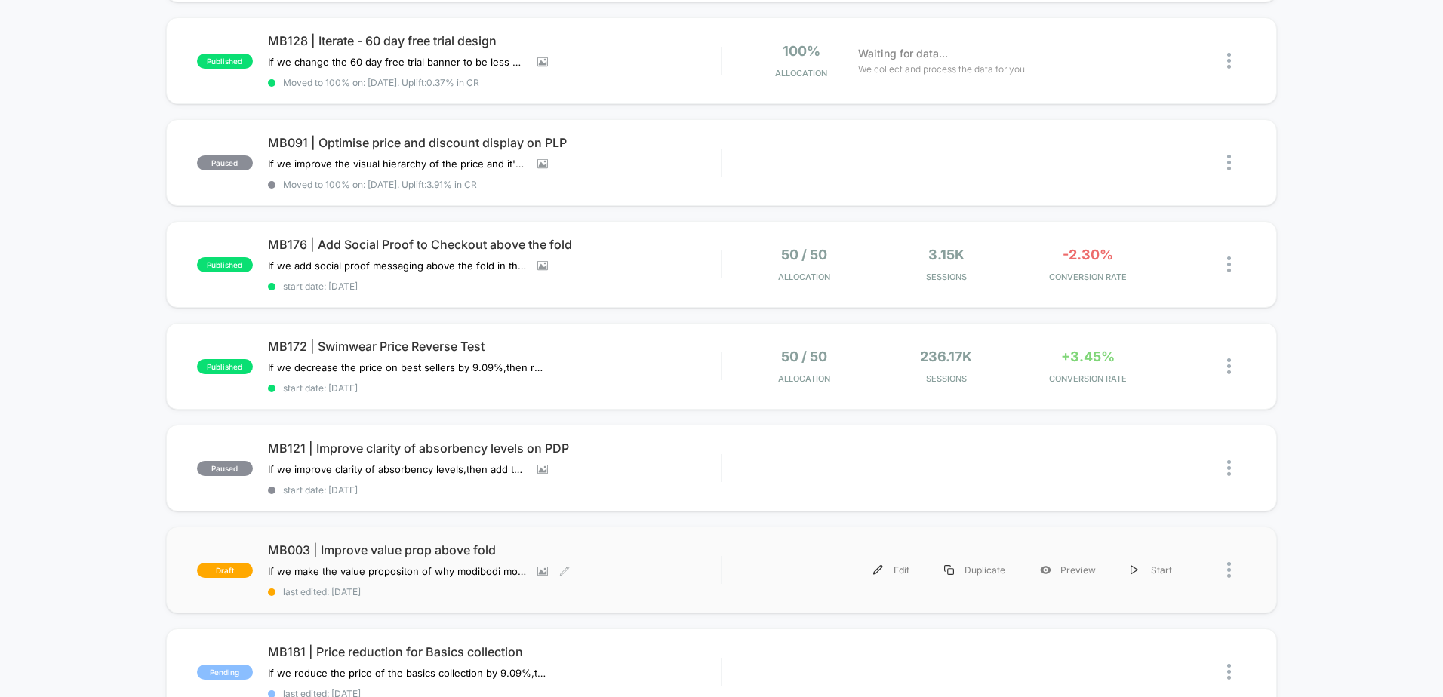
click at [589, 560] on div "MB003 | Improve value prop above fold If we make the value propositon of why mo…" at bounding box center [494, 570] width 453 height 55
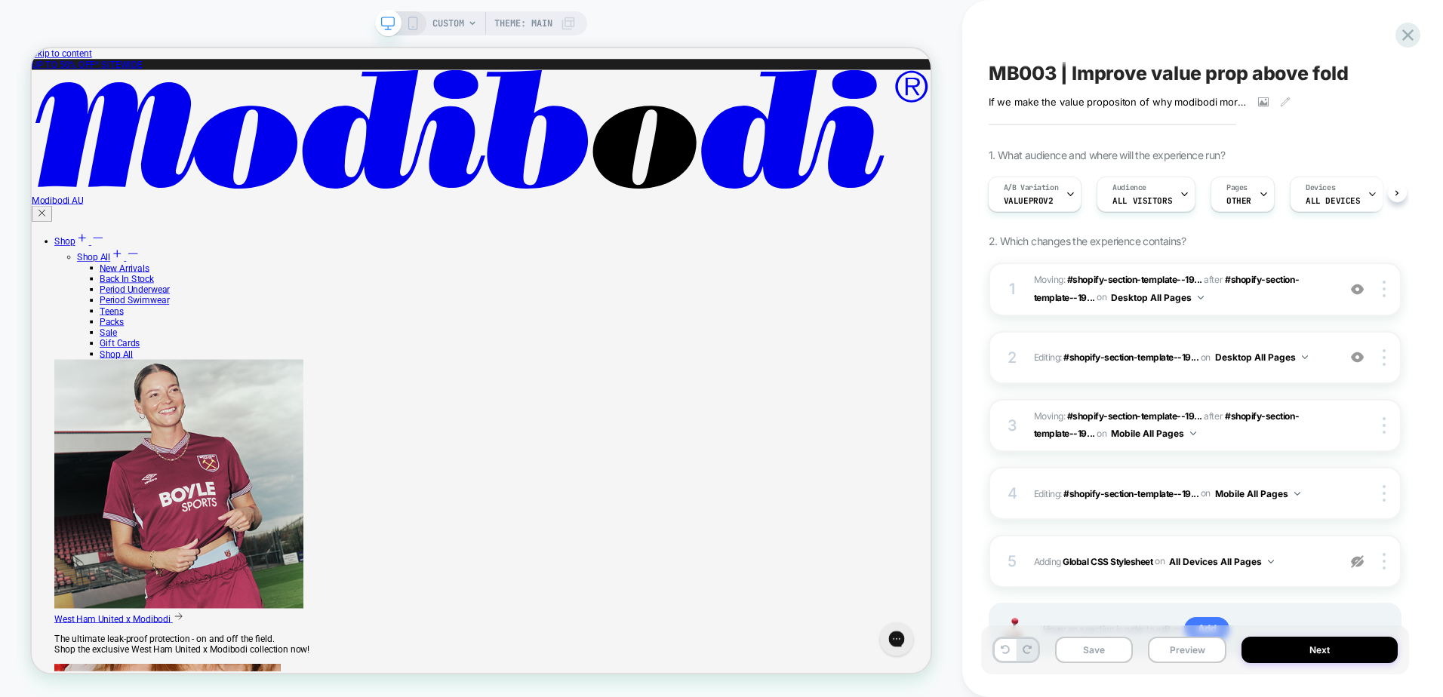
click at [417, 25] on icon at bounding box center [413, 24] width 14 height 14
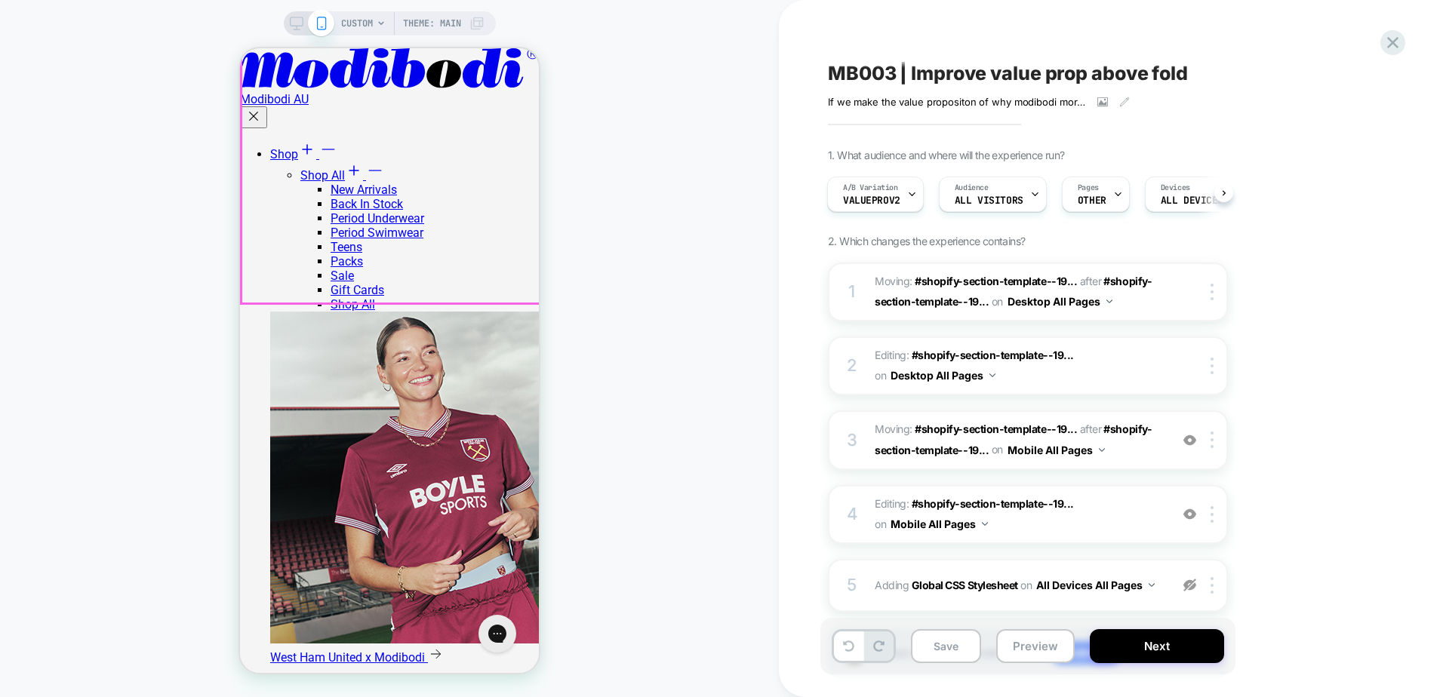
scroll to position [75, 0]
click at [1191, 587] on img at bounding box center [1189, 585] width 13 height 13
click at [943, 650] on button "Save" at bounding box center [946, 646] width 70 height 34
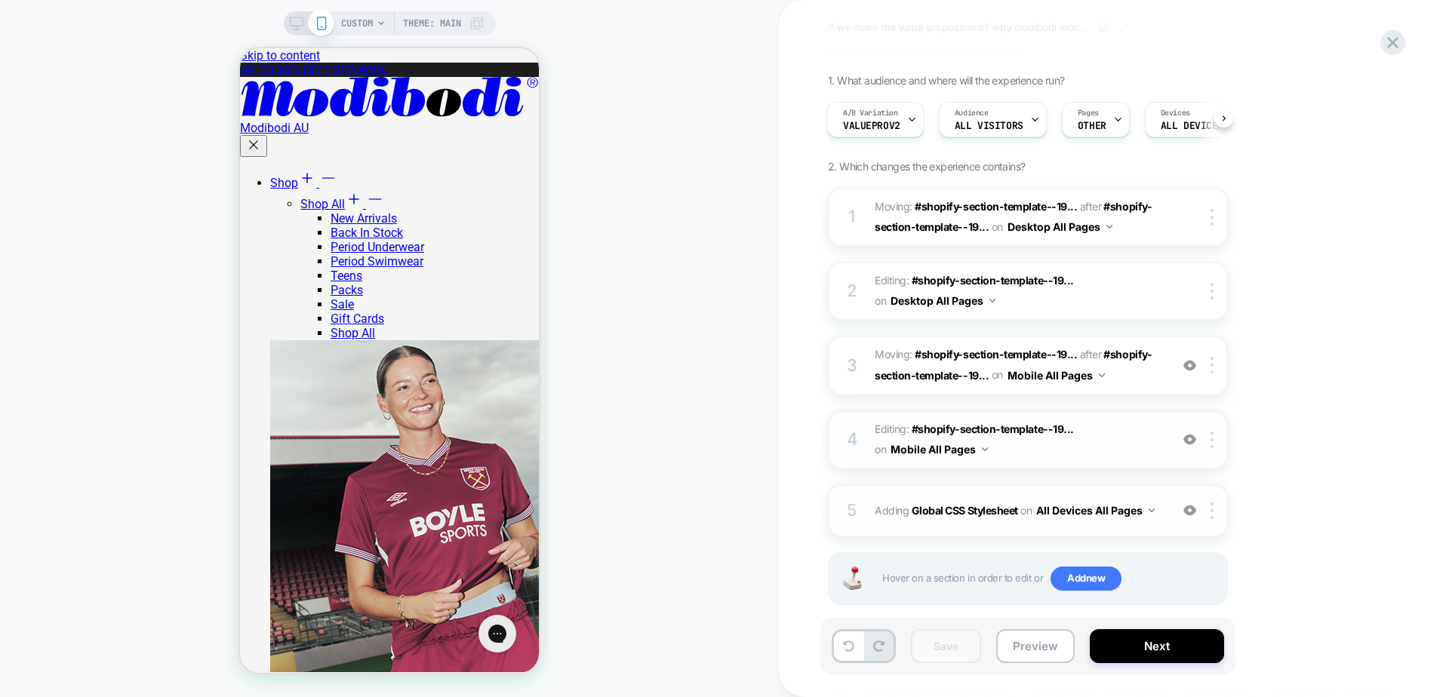
scroll to position [96, 0]
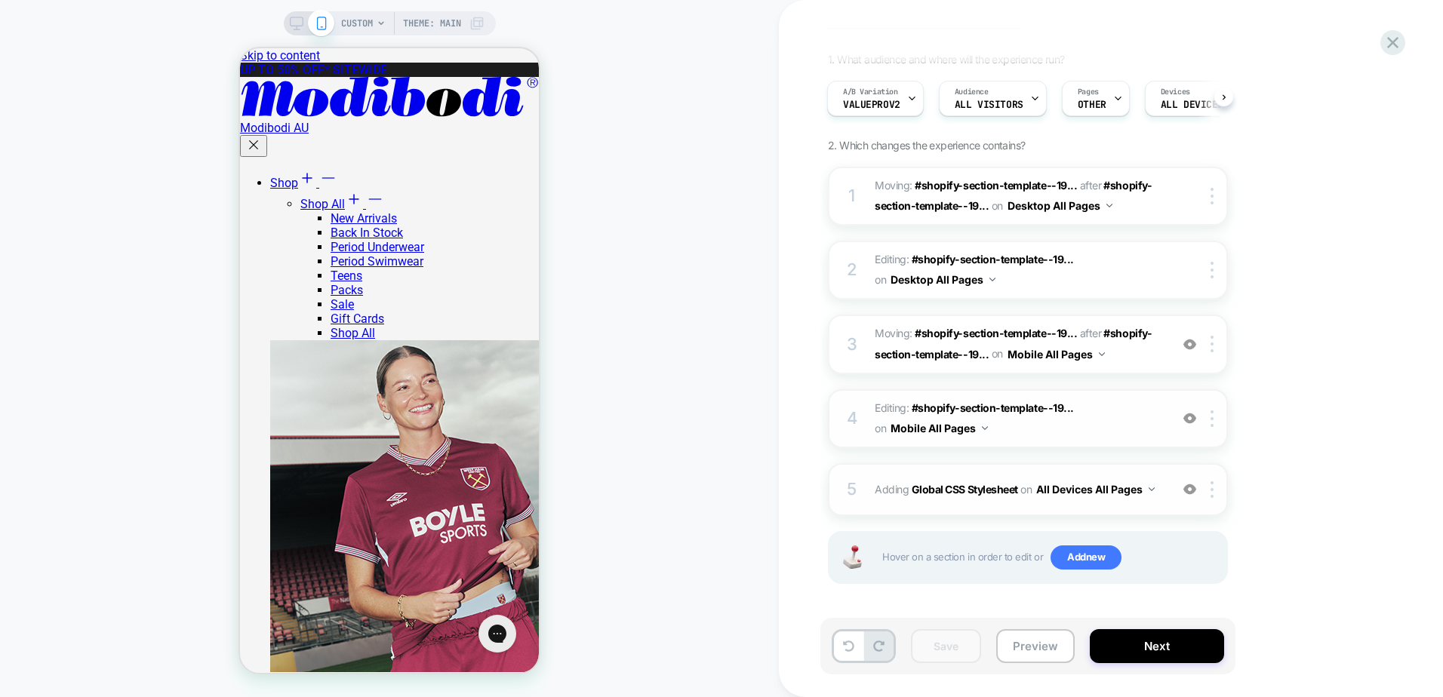
click at [1111, 418] on span "Editing : #shopify-section-template--19... #shopify-section-template--195680083…" at bounding box center [1017, 418] width 287 height 41
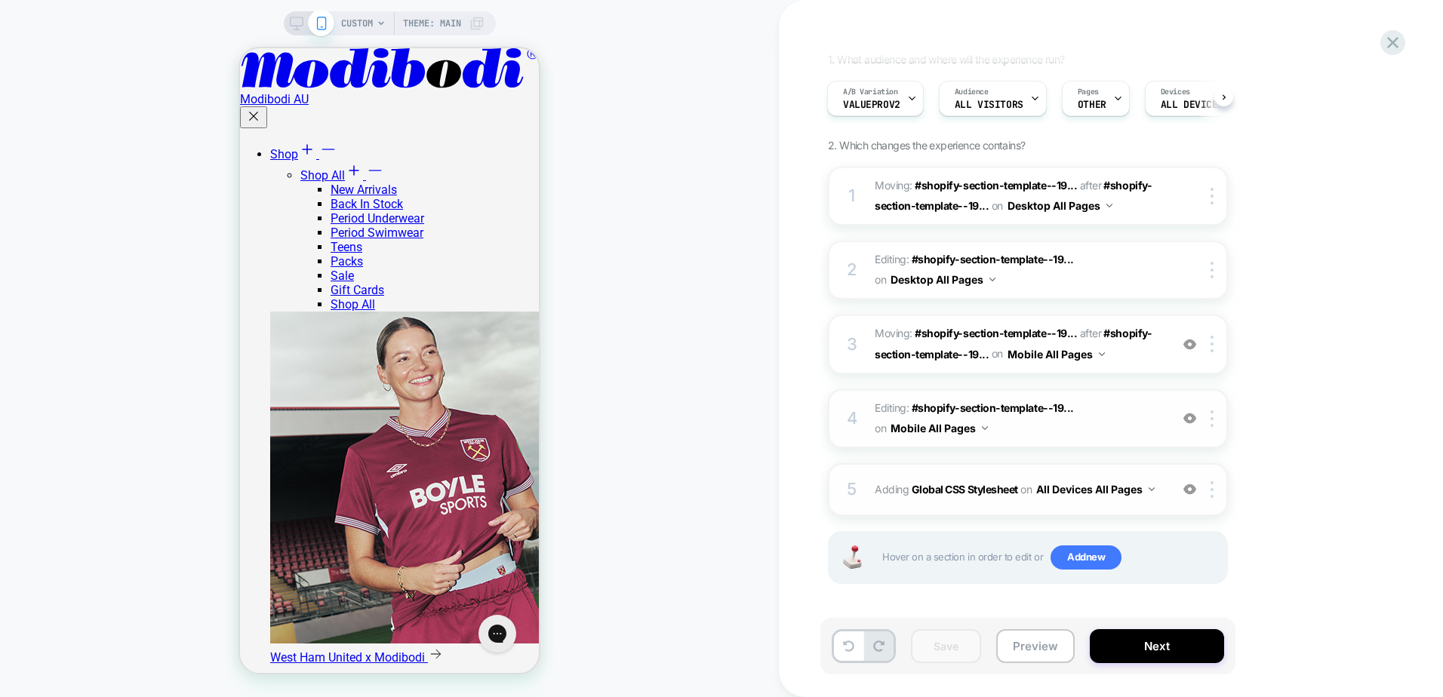
type textarea "*"
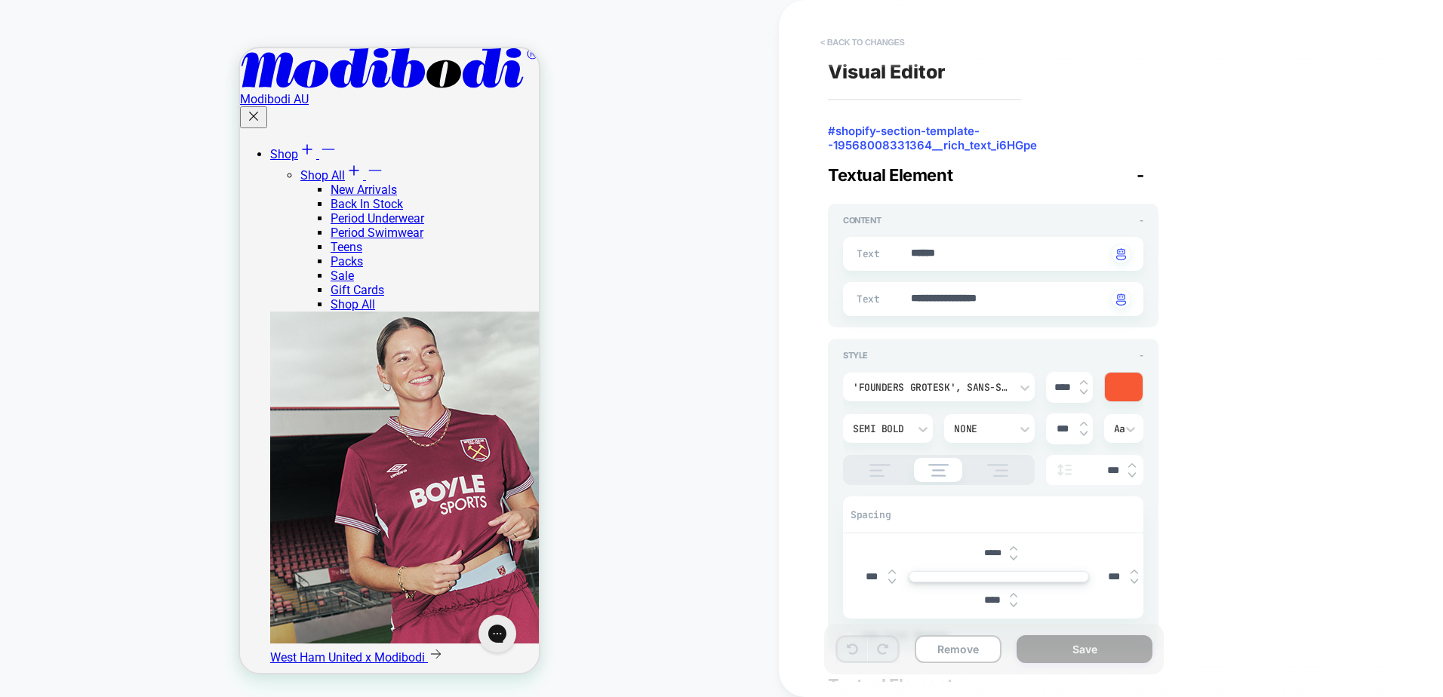
click at [855, 45] on button "< Back to changes" at bounding box center [863, 42] width 100 height 24
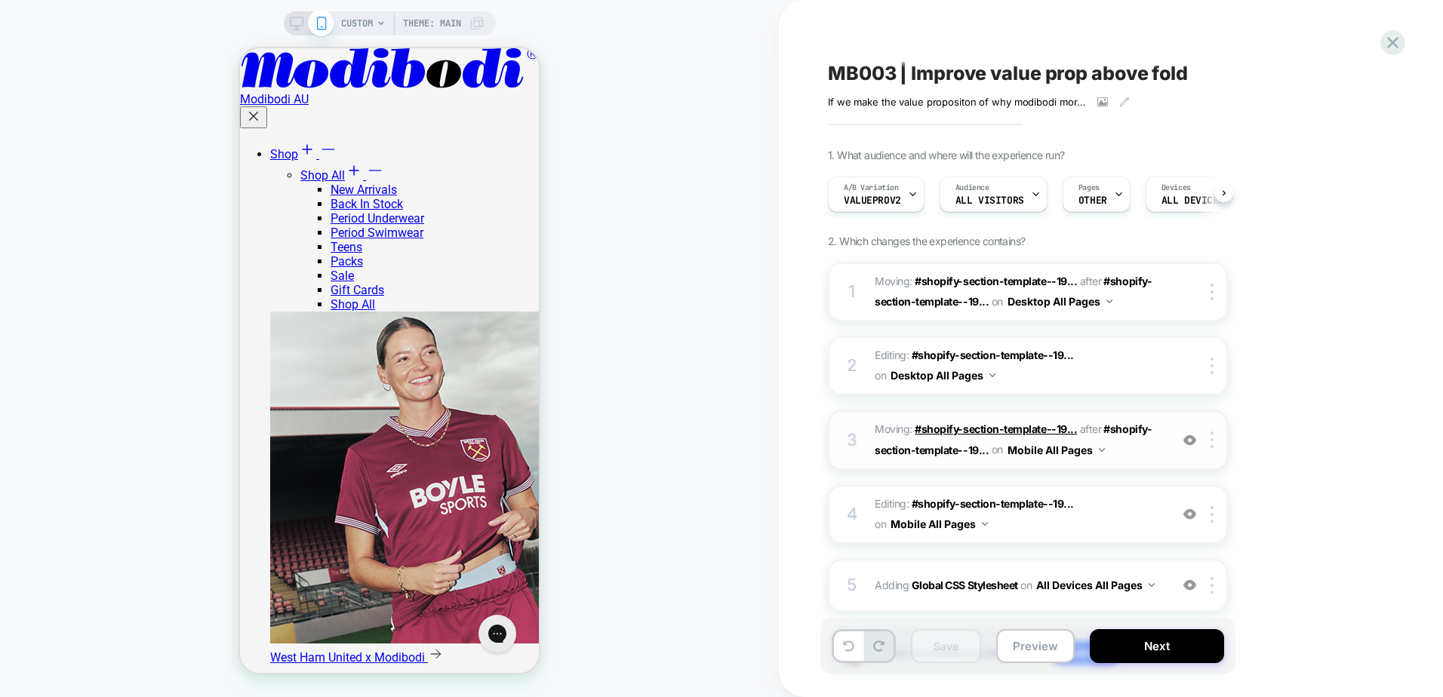
scroll to position [0, 1]
click at [1065, 579] on button "All Devices All Pages" at bounding box center [1095, 585] width 118 height 22
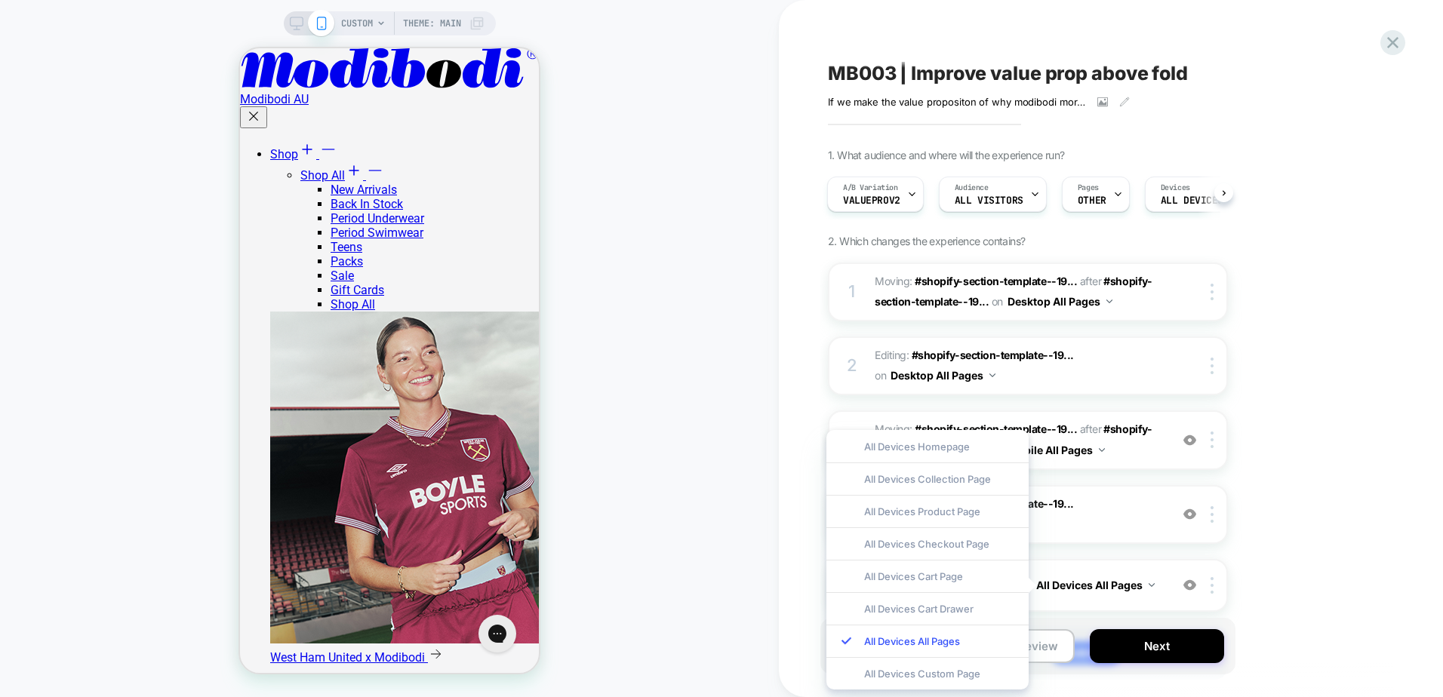
click at [1332, 524] on div "1. What audience and where will the experience run? A/B Variation ValueProV2 Au…" at bounding box center [1103, 433] width 551 height 569
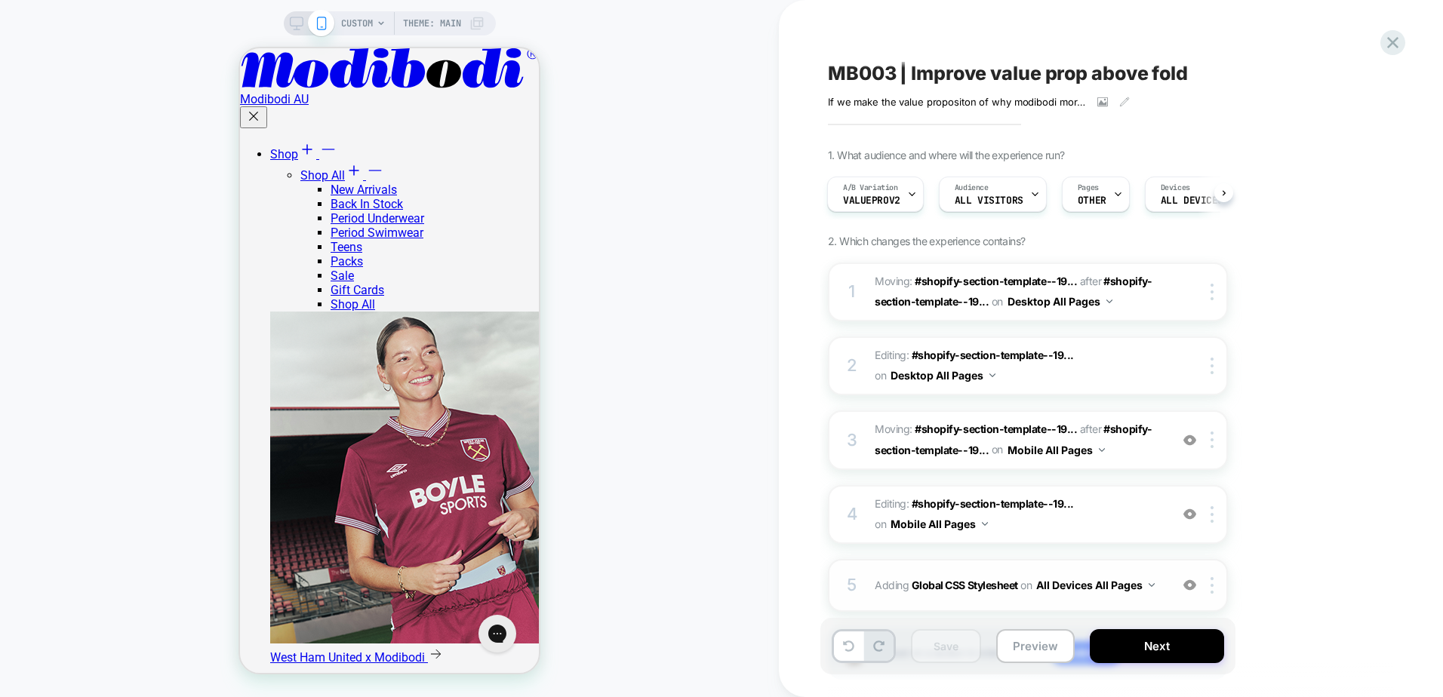
click at [1175, 596] on div "5 Adding Global CSS Stylesheet on All Devices All Pages Add Before Add After Ta…" at bounding box center [1028, 585] width 400 height 53
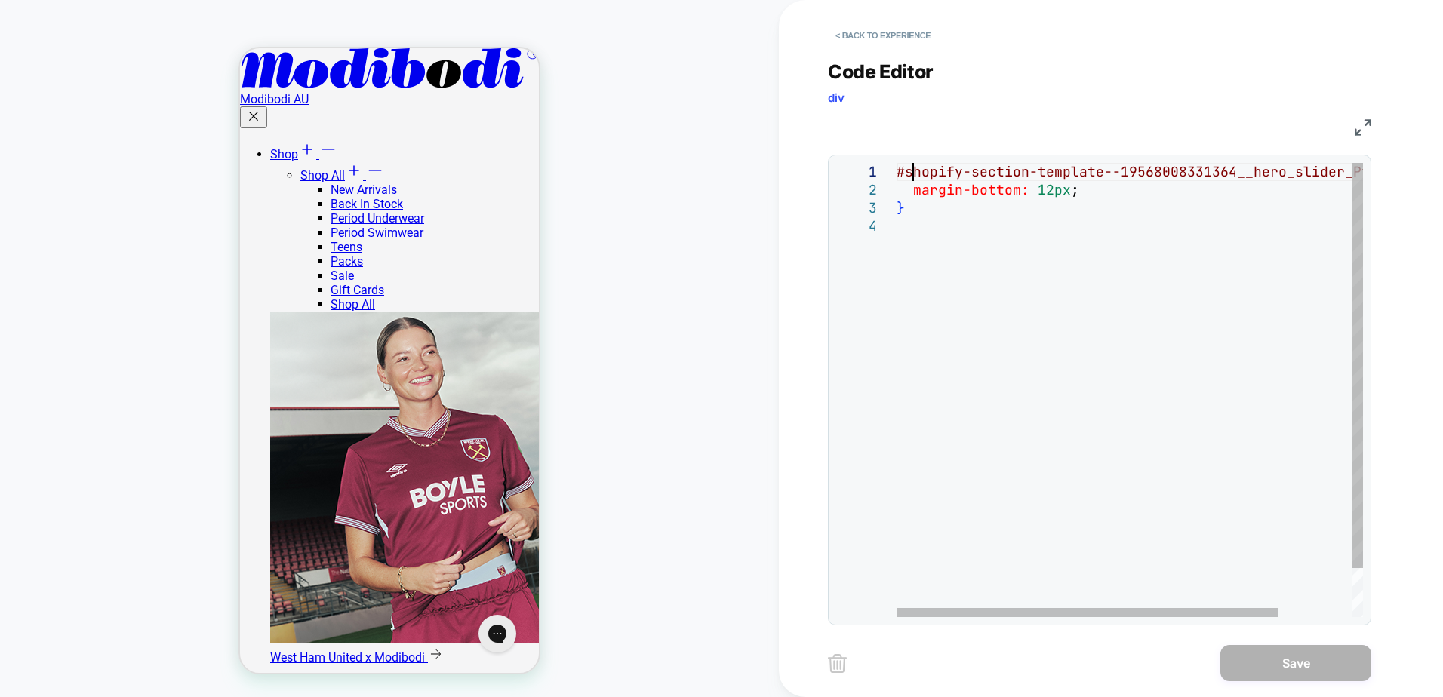
scroll to position [0, 0]
click at [912, 177] on div "#shopify-section-template--19568008331364__hero_sl ider_PtqDk7 { margin-bottom:…" at bounding box center [1174, 417] width 556 height 509
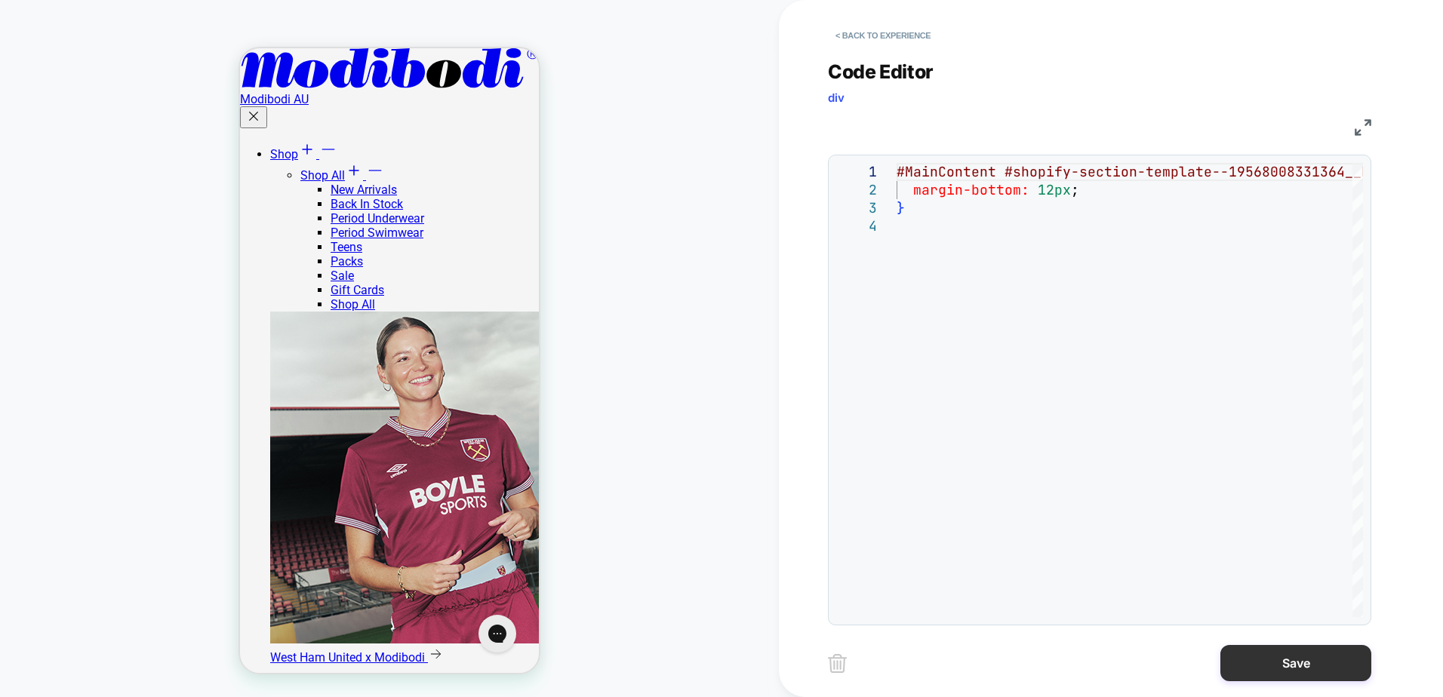
type textarea "**********"
click at [1274, 665] on button "Save" at bounding box center [1295, 663] width 151 height 36
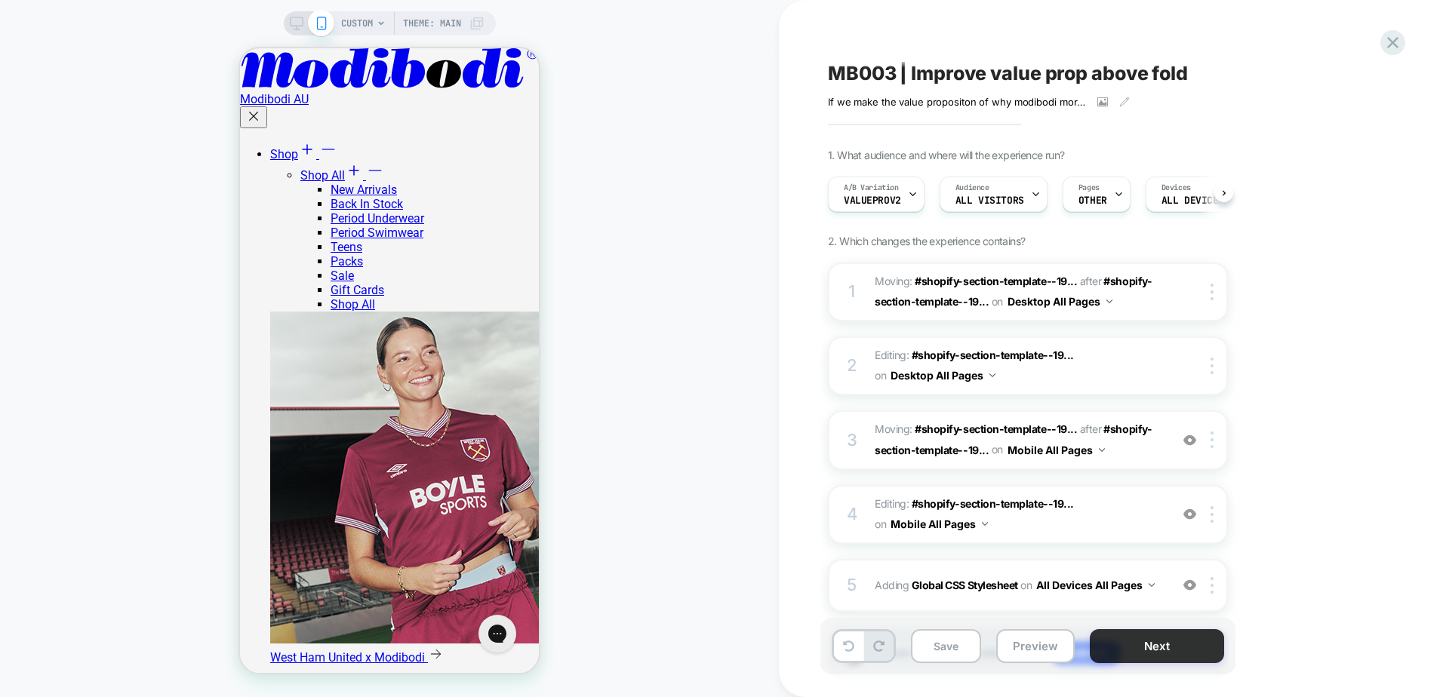
scroll to position [0, 1]
click at [958, 657] on button "Save" at bounding box center [946, 646] width 70 height 34
click at [1101, 513] on span "Editing : #shopify-section-template--19... #shopify-section-template--195680083…" at bounding box center [1017, 514] width 287 height 41
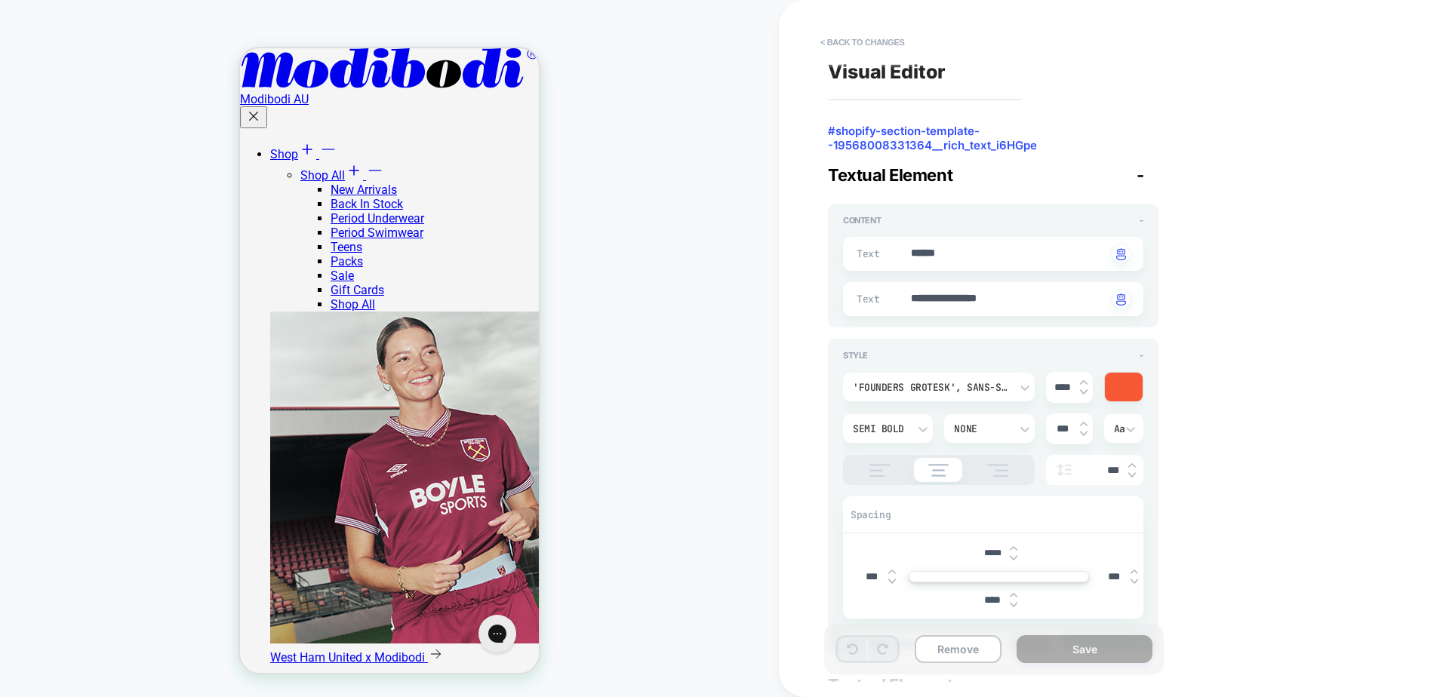
scroll to position [20, 0]
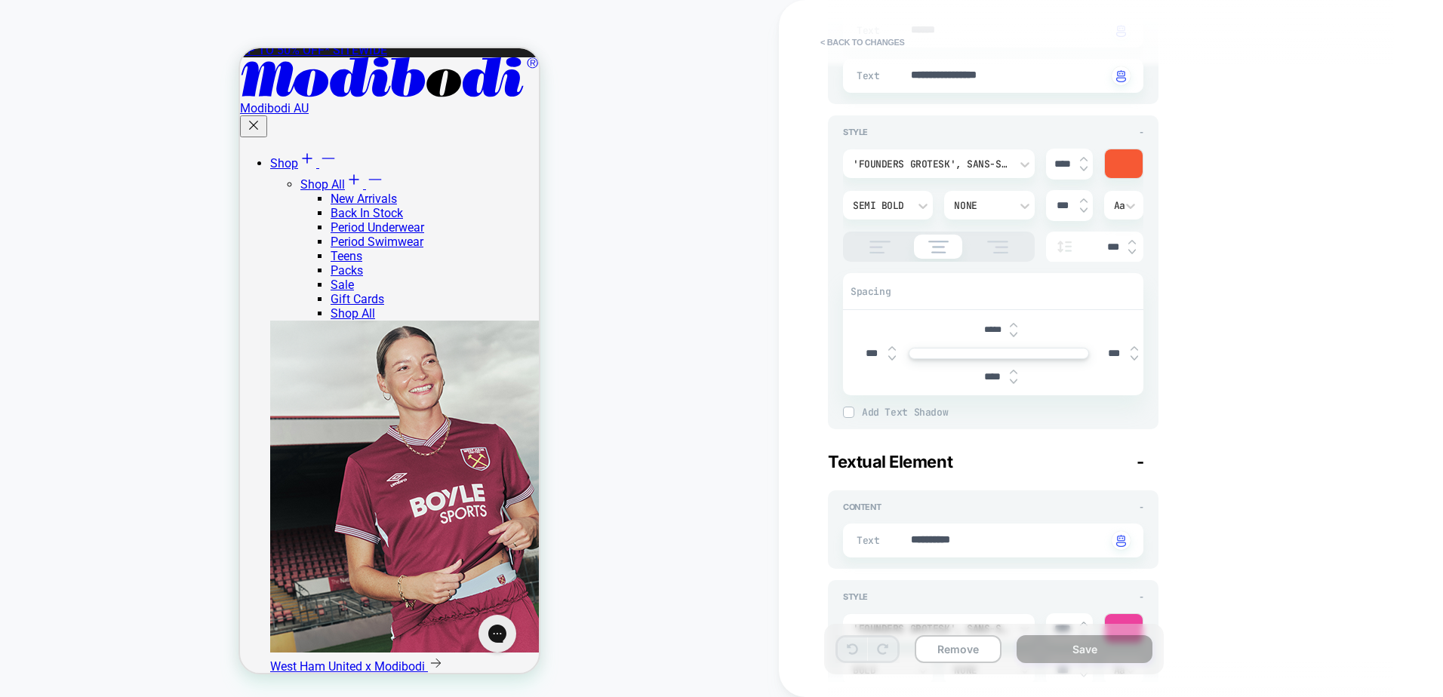
type textarea "*"
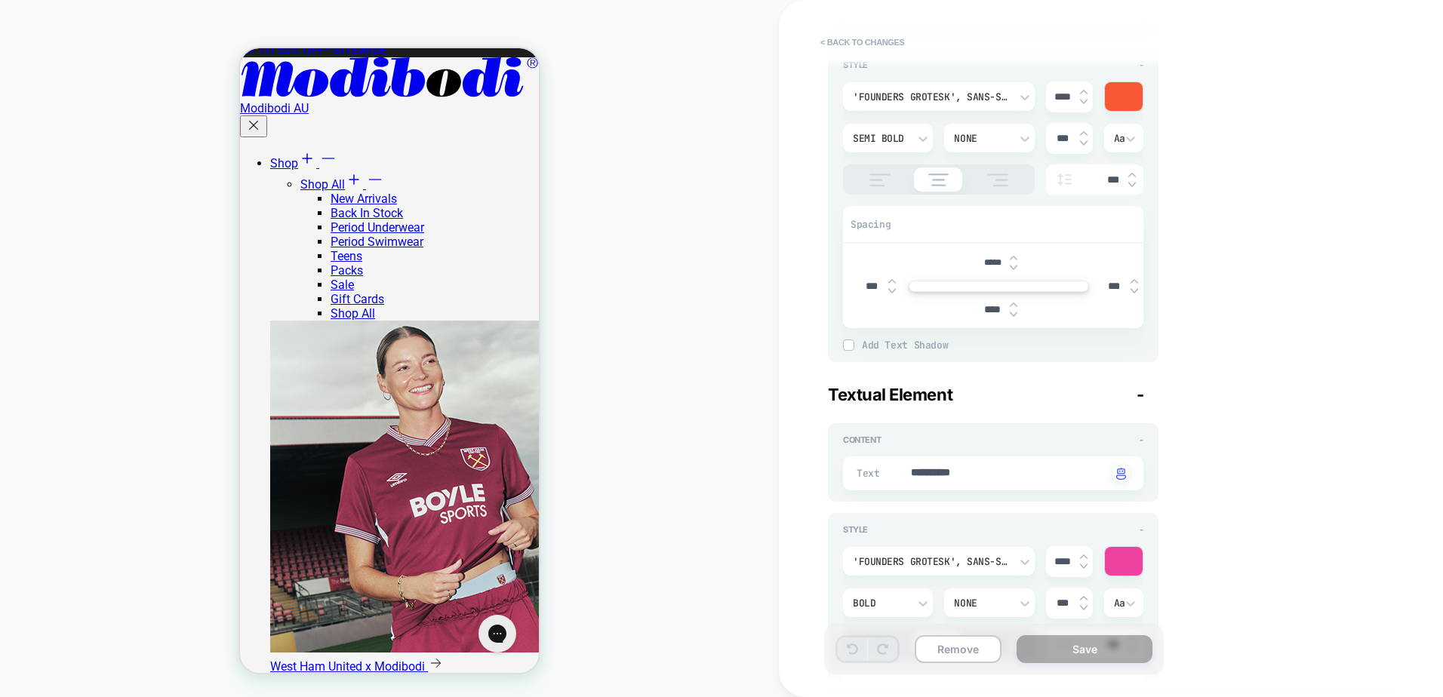
scroll to position [377, 0]
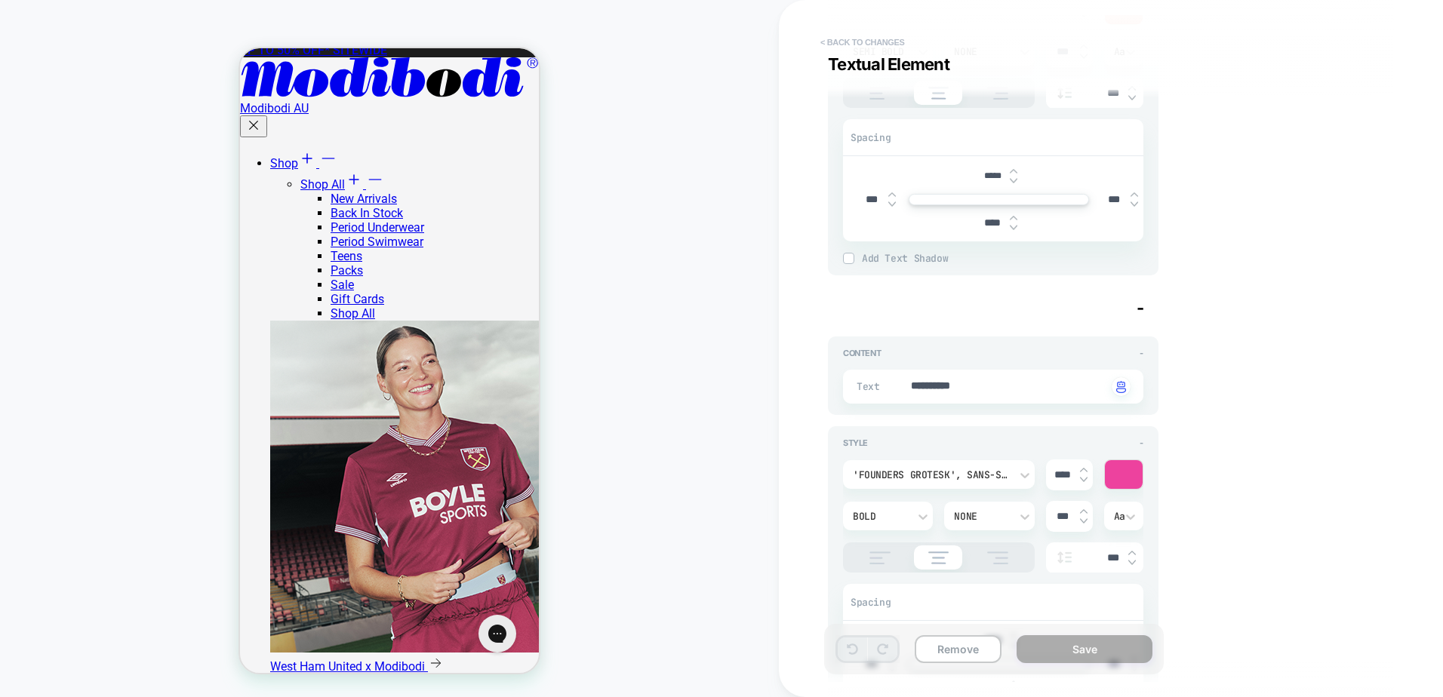
click at [843, 48] on button "< Back to changes" at bounding box center [863, 42] width 100 height 24
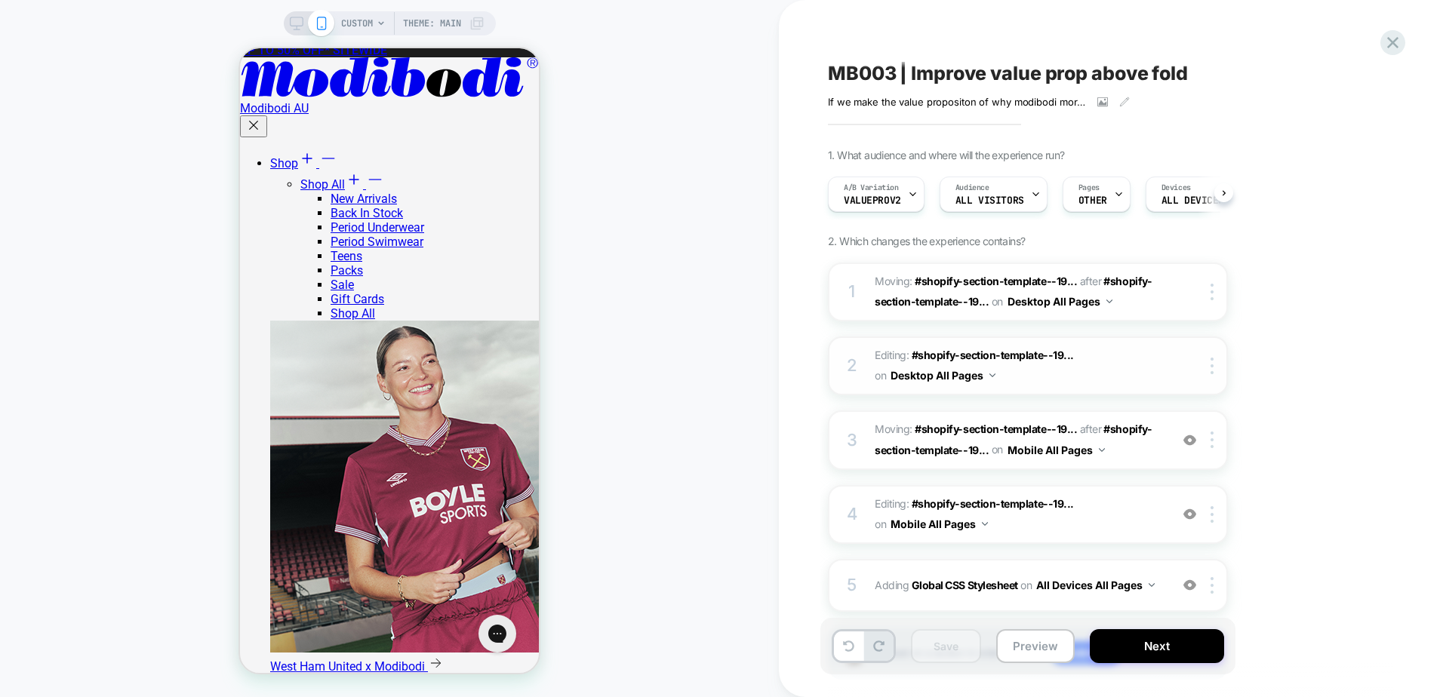
scroll to position [0, 1]
click at [1134, 364] on span "Editing : #shopify-section-template--19... #shopify-section-template--195680083…" at bounding box center [1017, 366] width 287 height 41
click at [999, 358] on span "#shopify-section-template--19..." at bounding box center [992, 355] width 162 height 13
click at [1001, 581] on b "Global CSS Stylesheet" at bounding box center [964, 585] width 106 height 13
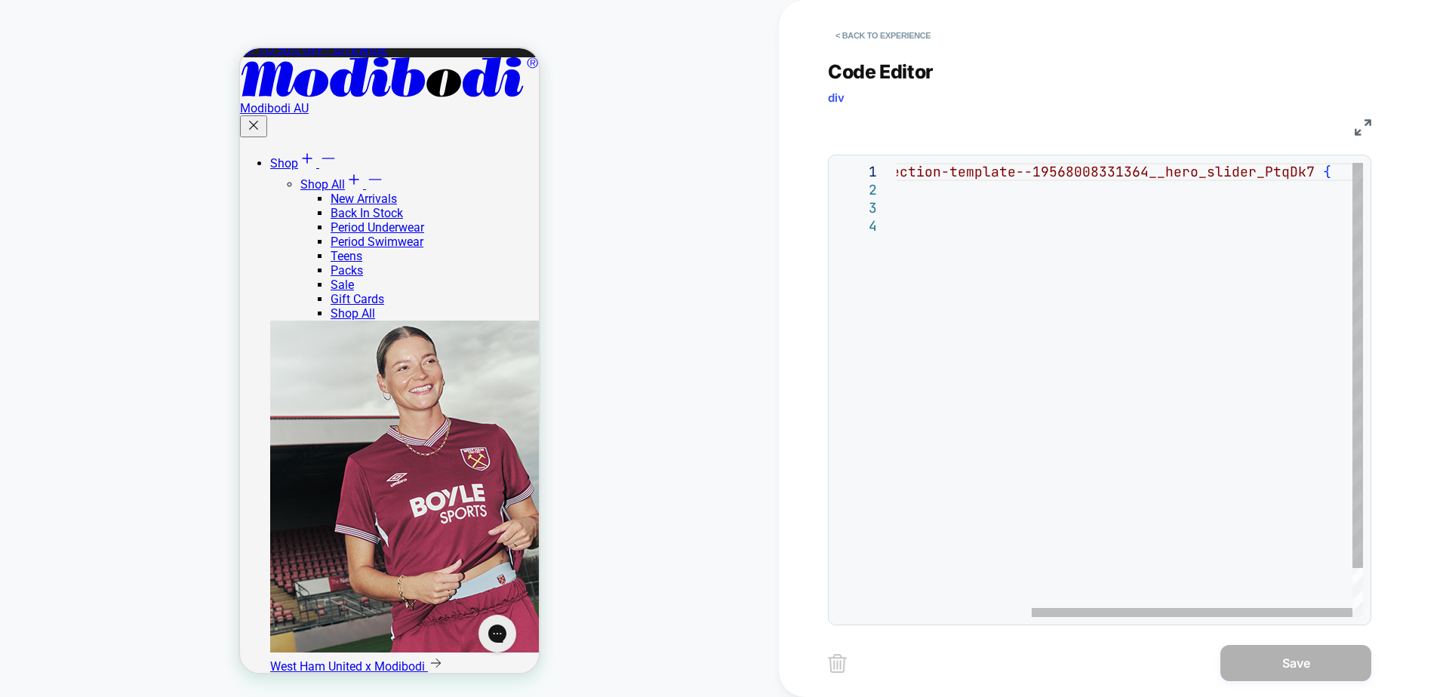
scroll to position [0, 0]
click at [1213, 171] on div "#MainContent #shopify-section-template--19568008331364__hero_sl ider_PtqDk7 { m…" at bounding box center [1031, 417] width 662 height 509
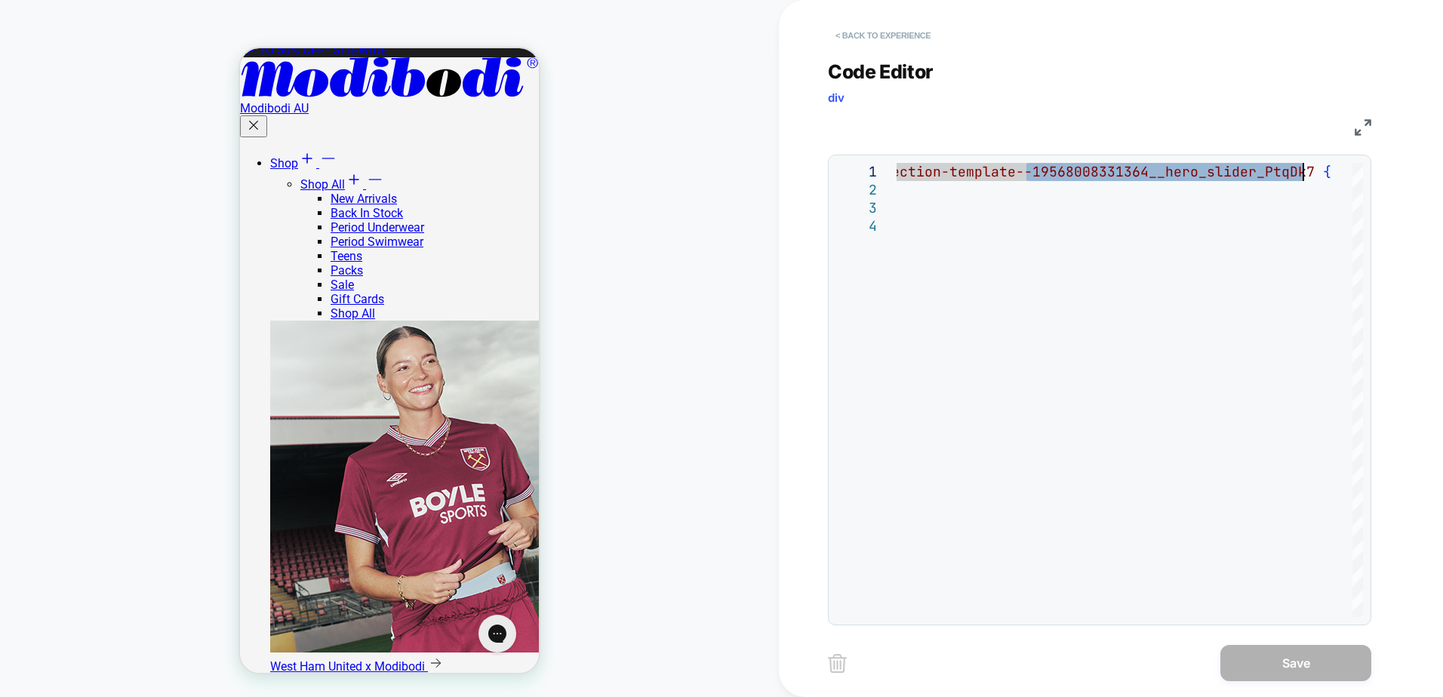
click at [919, 37] on button "< Back to experience" at bounding box center [883, 35] width 110 height 24
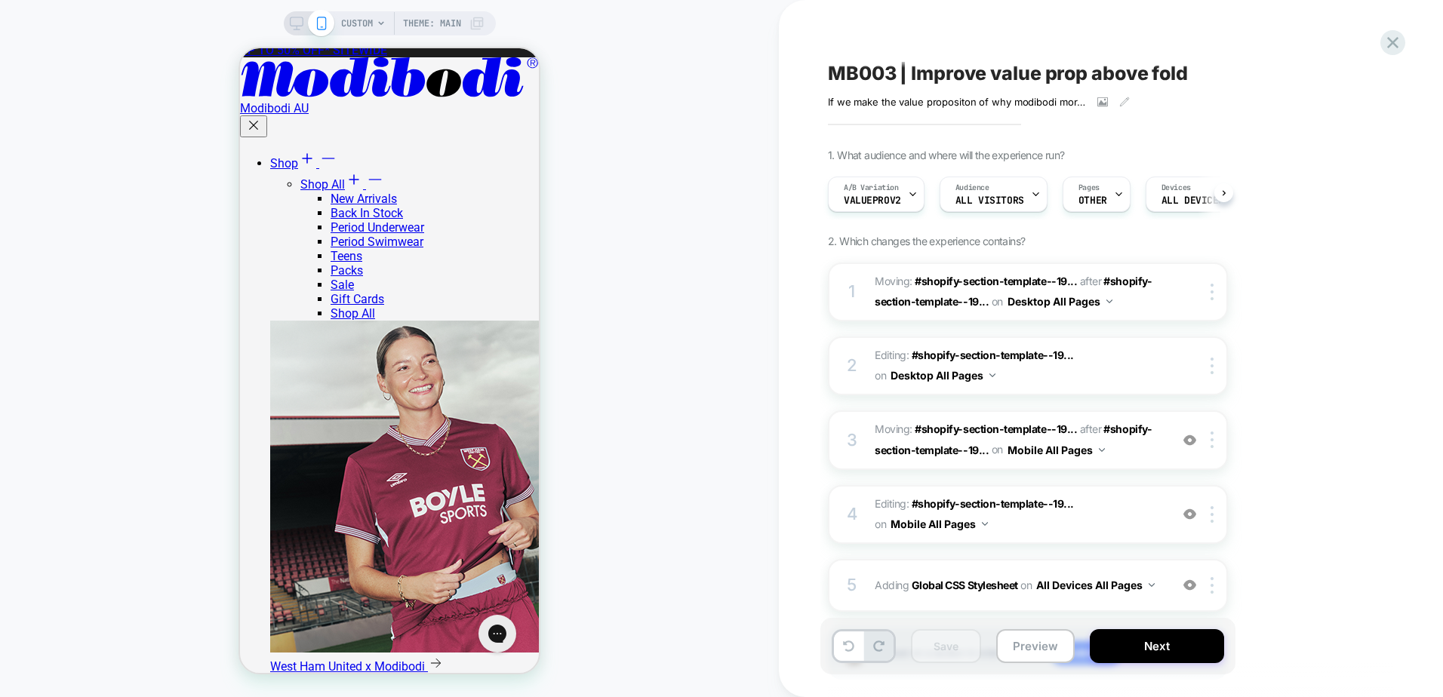
scroll to position [0, 1]
click at [1123, 444] on span "Moving: #shopify-section-template--19... #shopify-section-template--19568008331…" at bounding box center [1017, 440] width 287 height 41
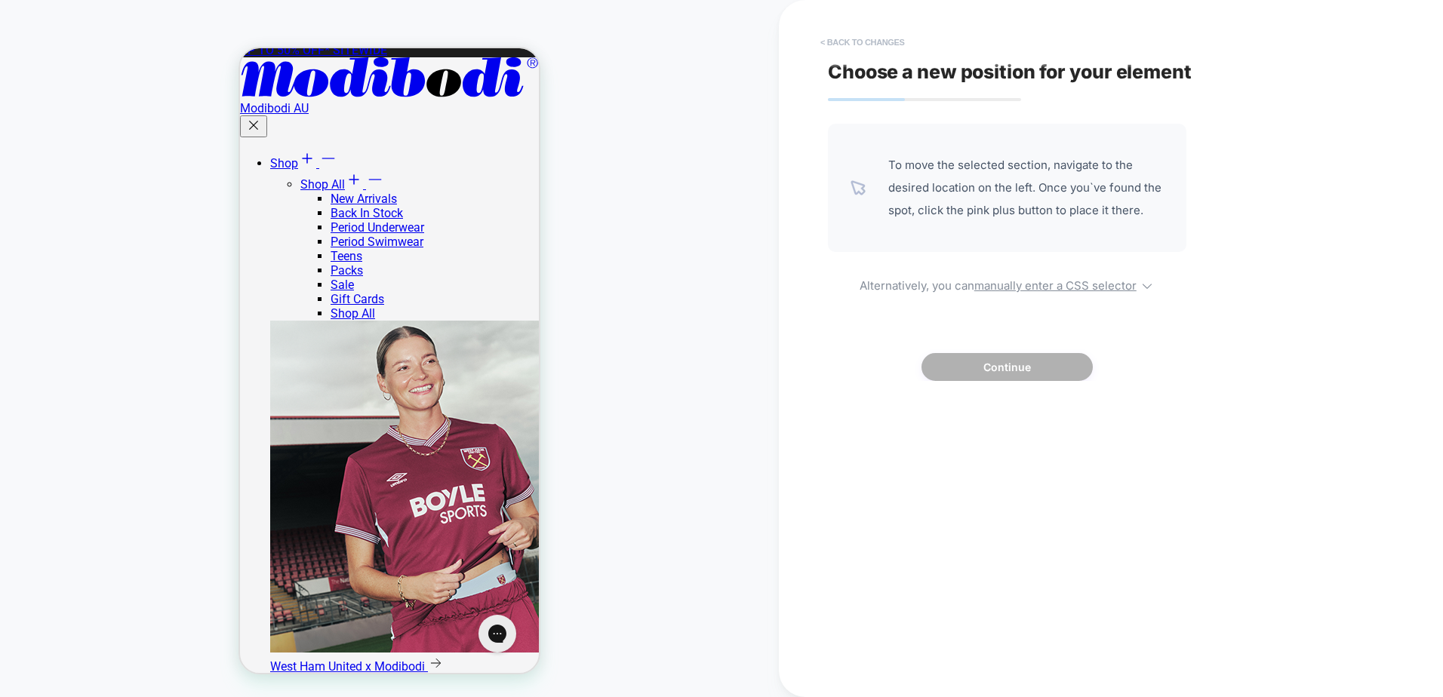
click at [873, 41] on button "< Back to changes" at bounding box center [863, 42] width 100 height 24
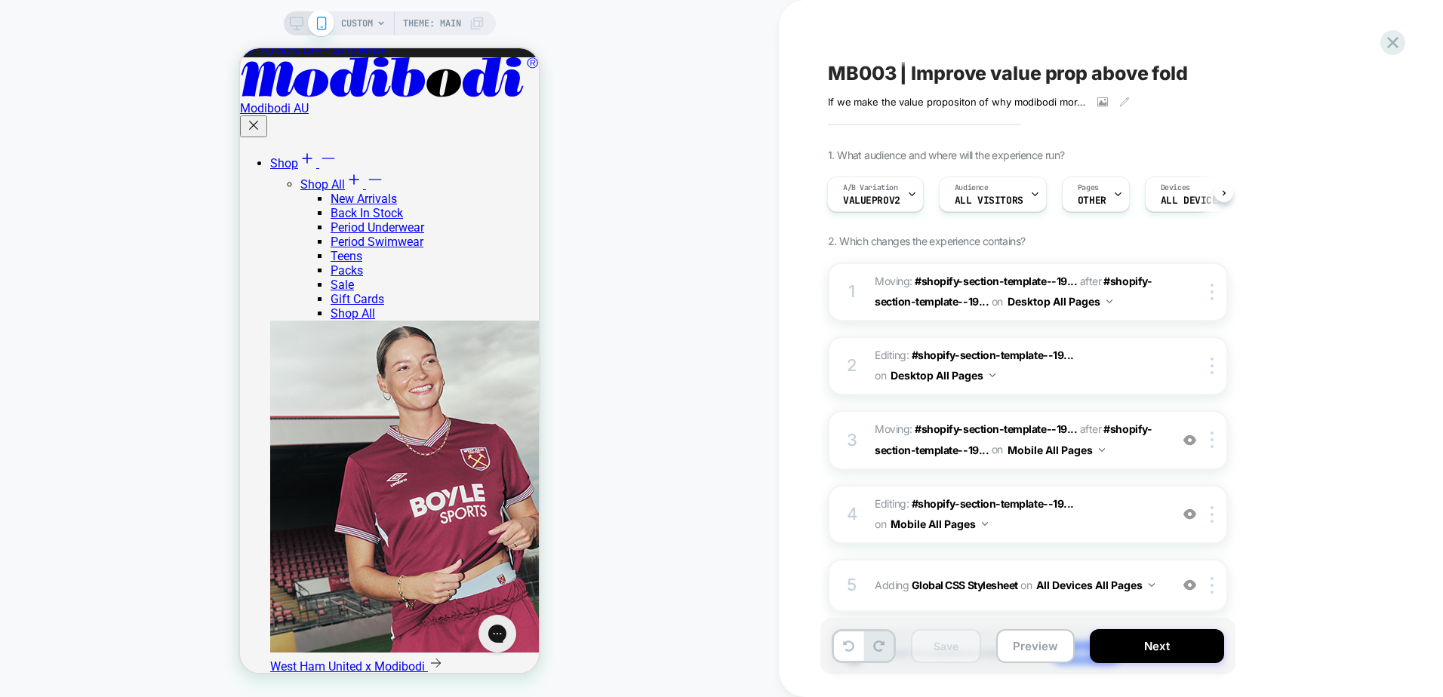
click at [361, 21] on span "CUSTOM" at bounding box center [357, 23] width 32 height 24
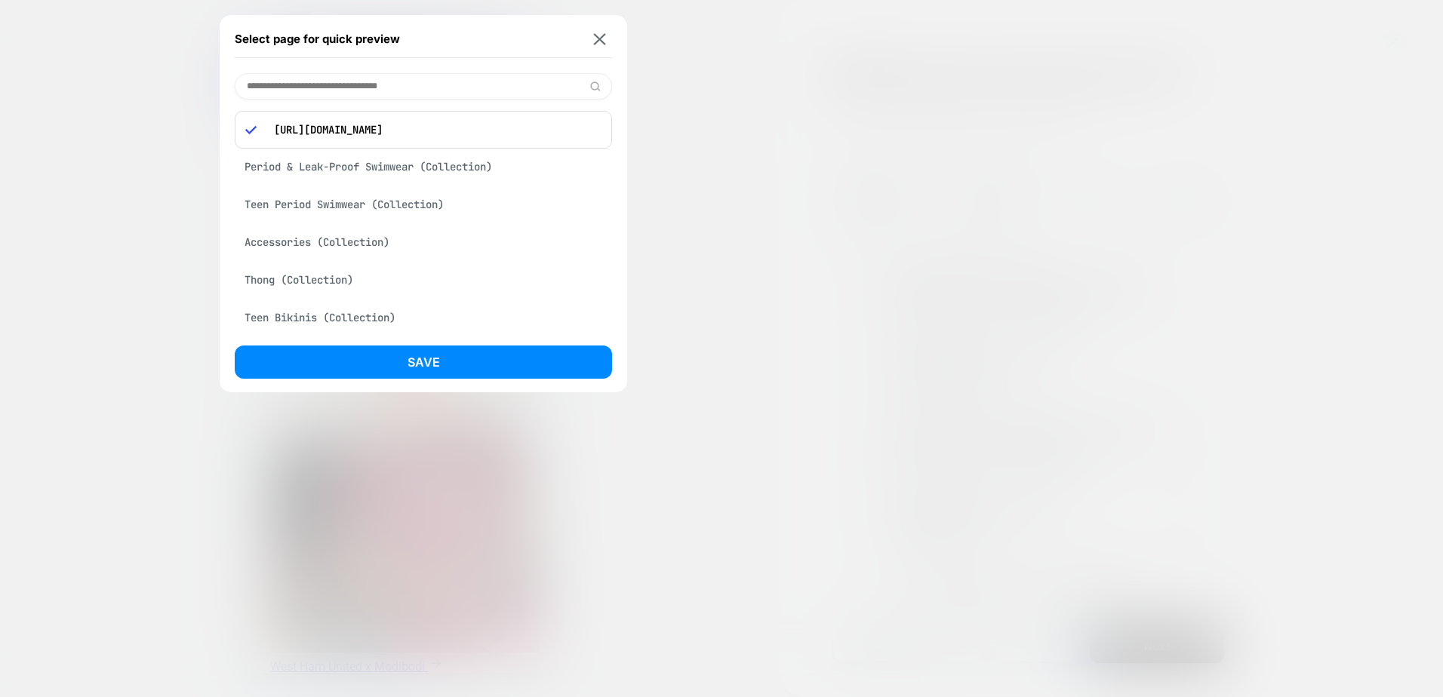
click at [380, 85] on input at bounding box center [423, 86] width 377 height 26
paste input "**********"
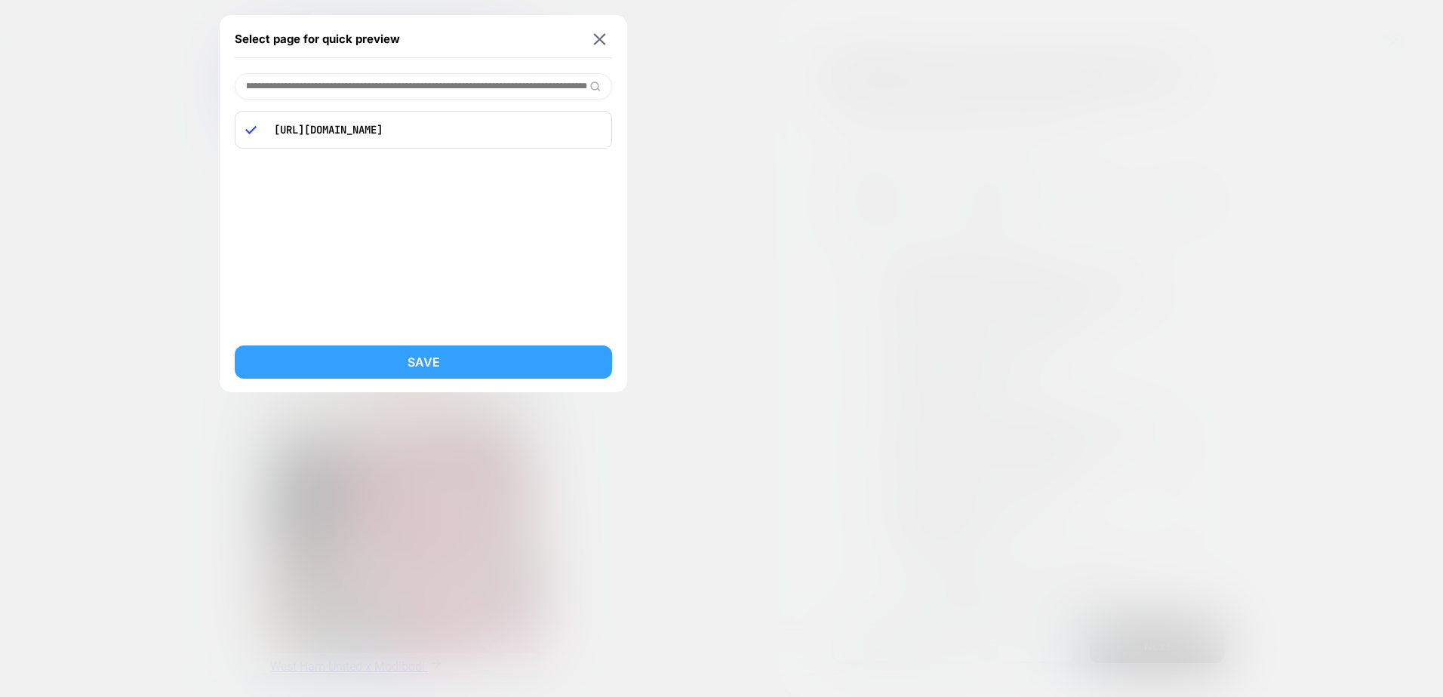
type input "**********"
click at [425, 369] on button "Save" at bounding box center [423, 362] width 377 height 33
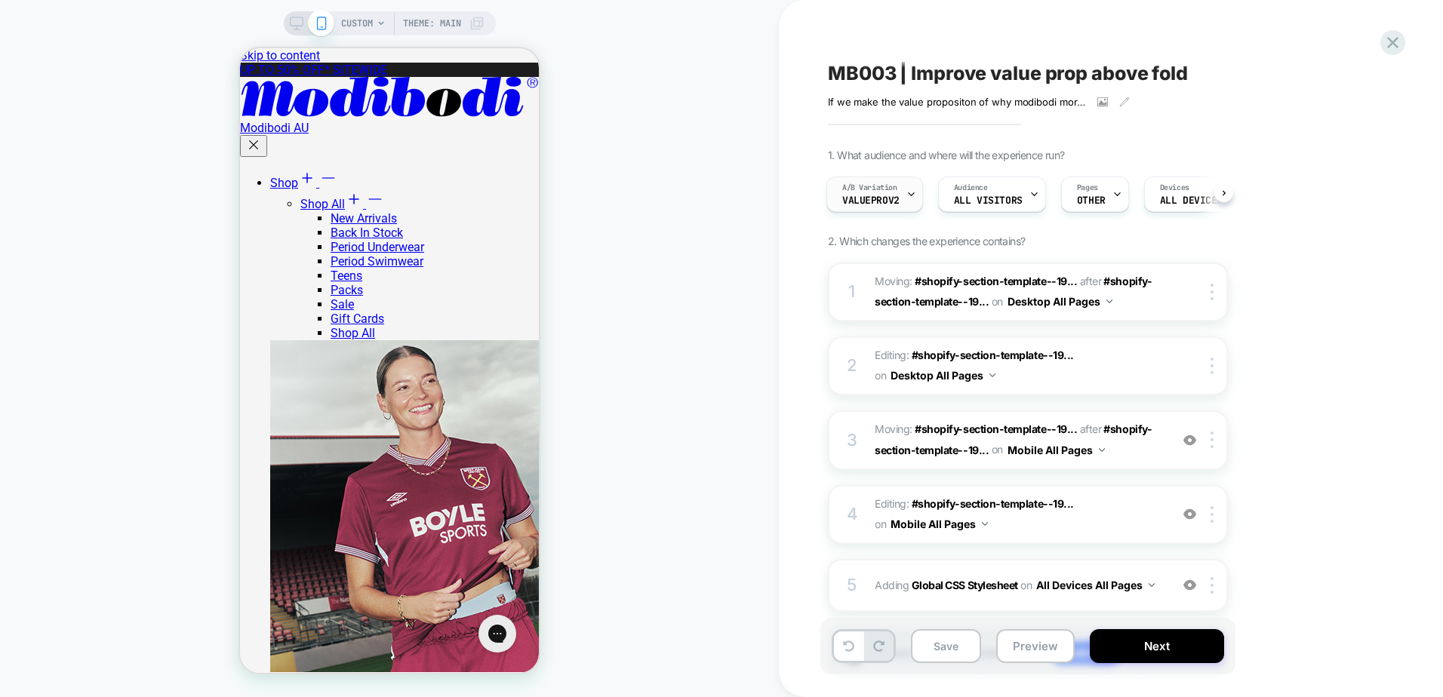
click at [858, 200] on span "ValueProV2" at bounding box center [870, 200] width 57 height 11
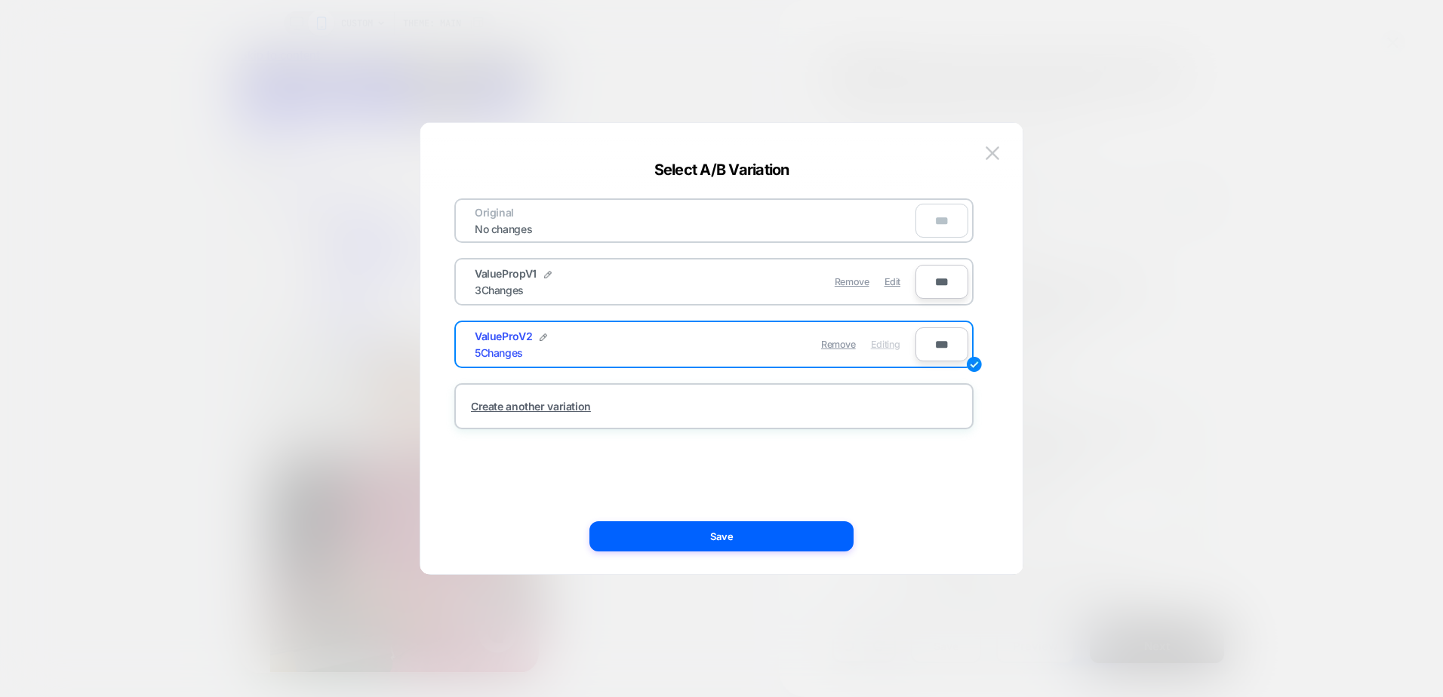
click at [594, 280] on div "ValuePropV1 3 Changes" at bounding box center [585, 281] width 220 height 29
click at [598, 280] on div "ValuePropV1 3 Changes" at bounding box center [585, 281] width 220 height 29
click at [937, 285] on input "***" at bounding box center [941, 282] width 53 height 34
click at [1003, 294] on div "Select A/B Variation Original No changes *** ValuePropV1 3 Changes Remove Edit …" at bounding box center [721, 356] width 602 height 436
click at [885, 287] on span "Edit" at bounding box center [892, 281] width 16 height 11
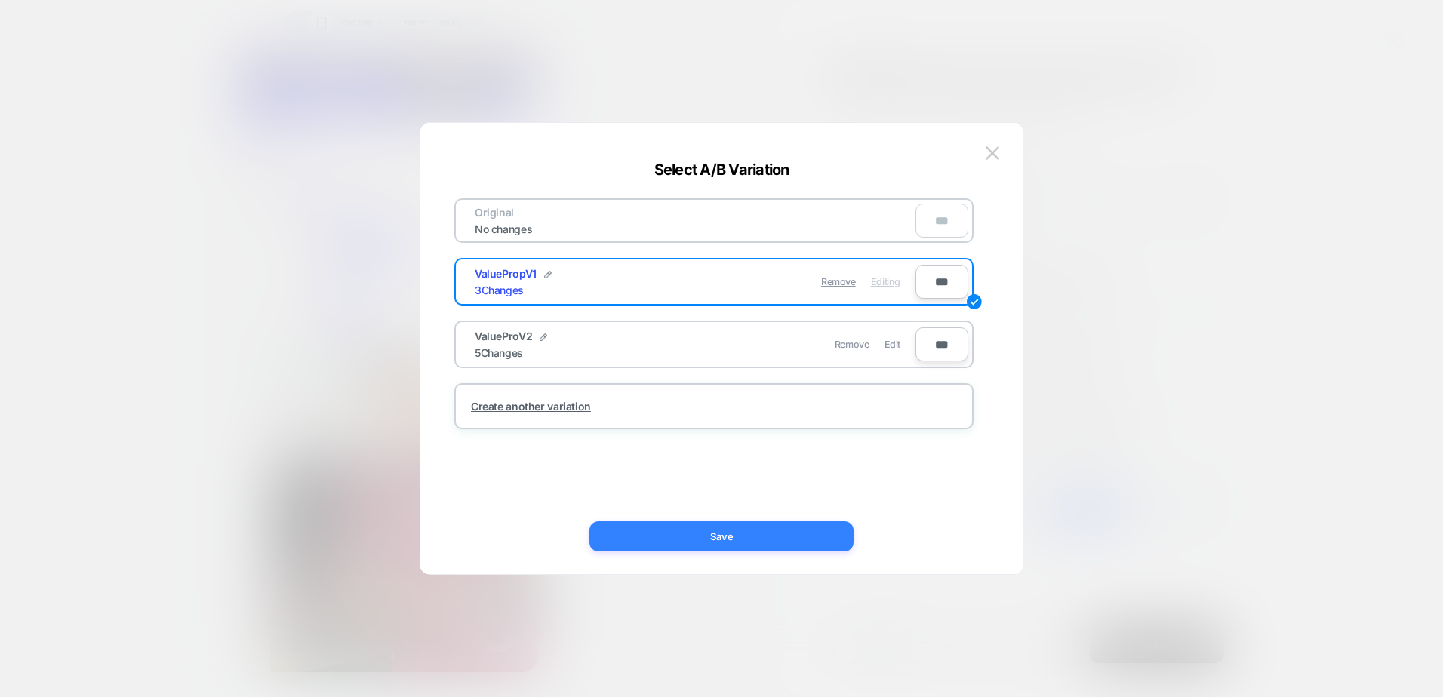
click at [726, 532] on button "Save" at bounding box center [721, 536] width 264 height 30
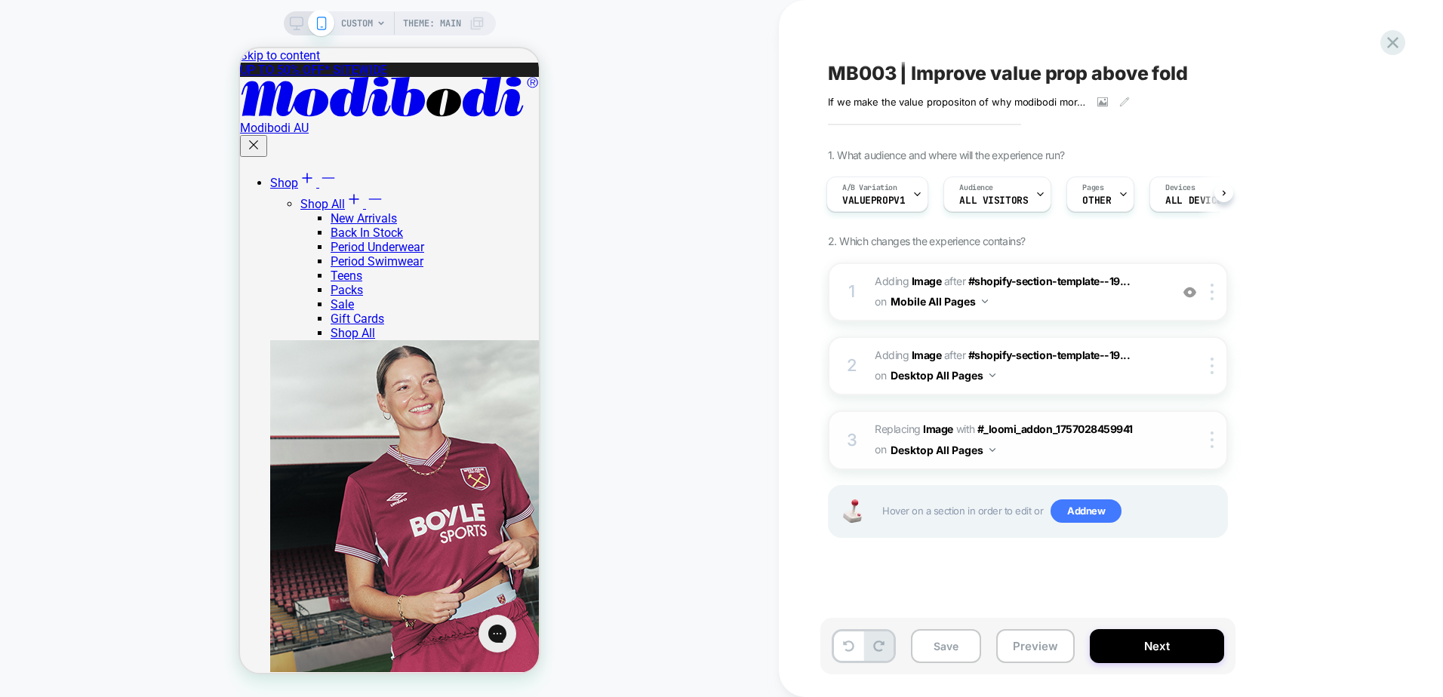
click at [1096, 452] on span "#_loomi_addon_1757296429975 Replacing Image WITH #_loomi_addon_1757028459941 #_…" at bounding box center [1017, 440] width 287 height 41
click at [1080, 514] on span "Add new" at bounding box center [1085, 511] width 71 height 24
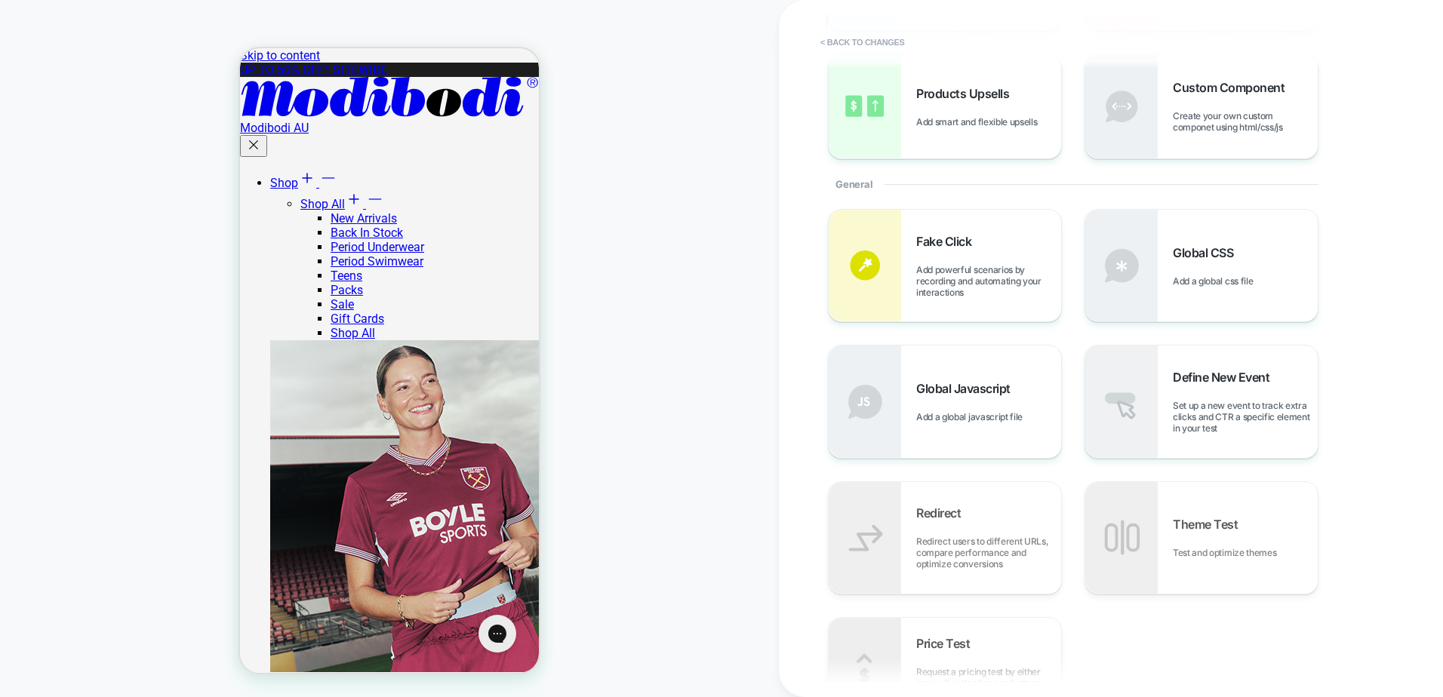
scroll to position [377, 0]
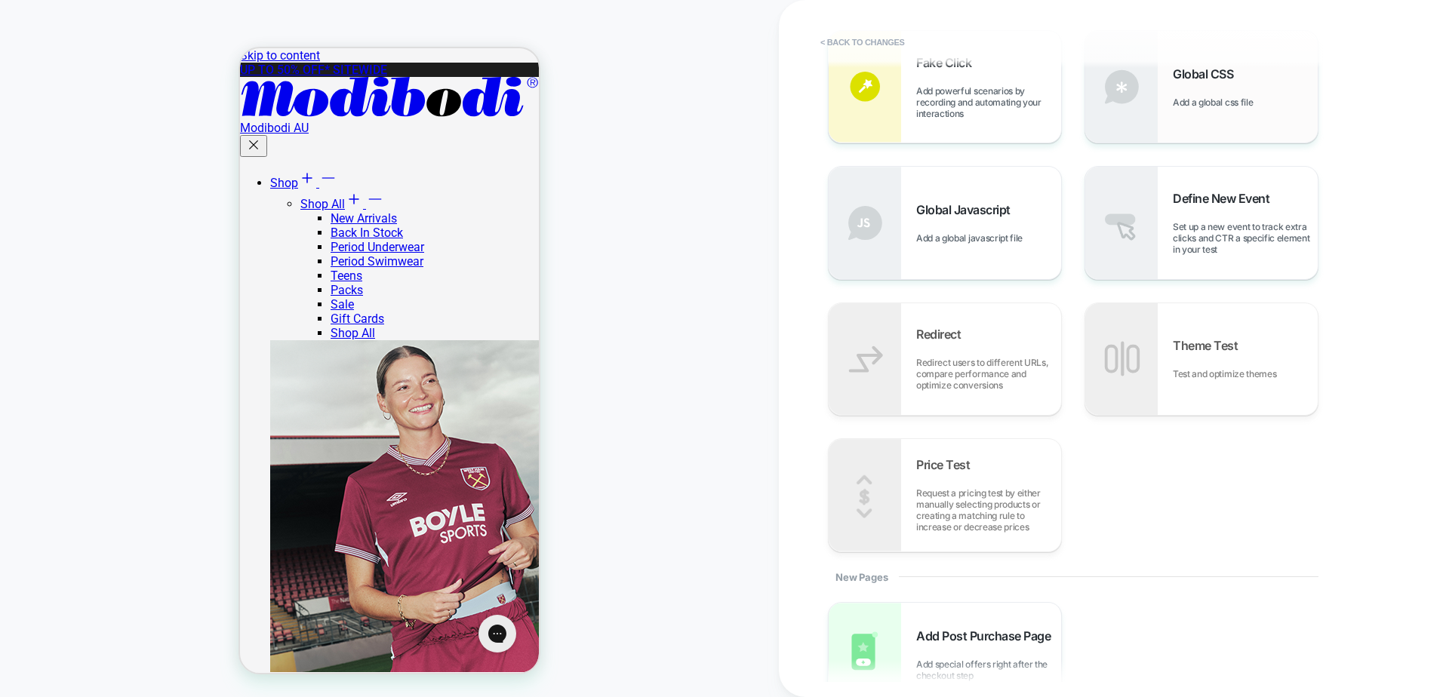
click at [1136, 123] on img at bounding box center [1121, 87] width 72 height 112
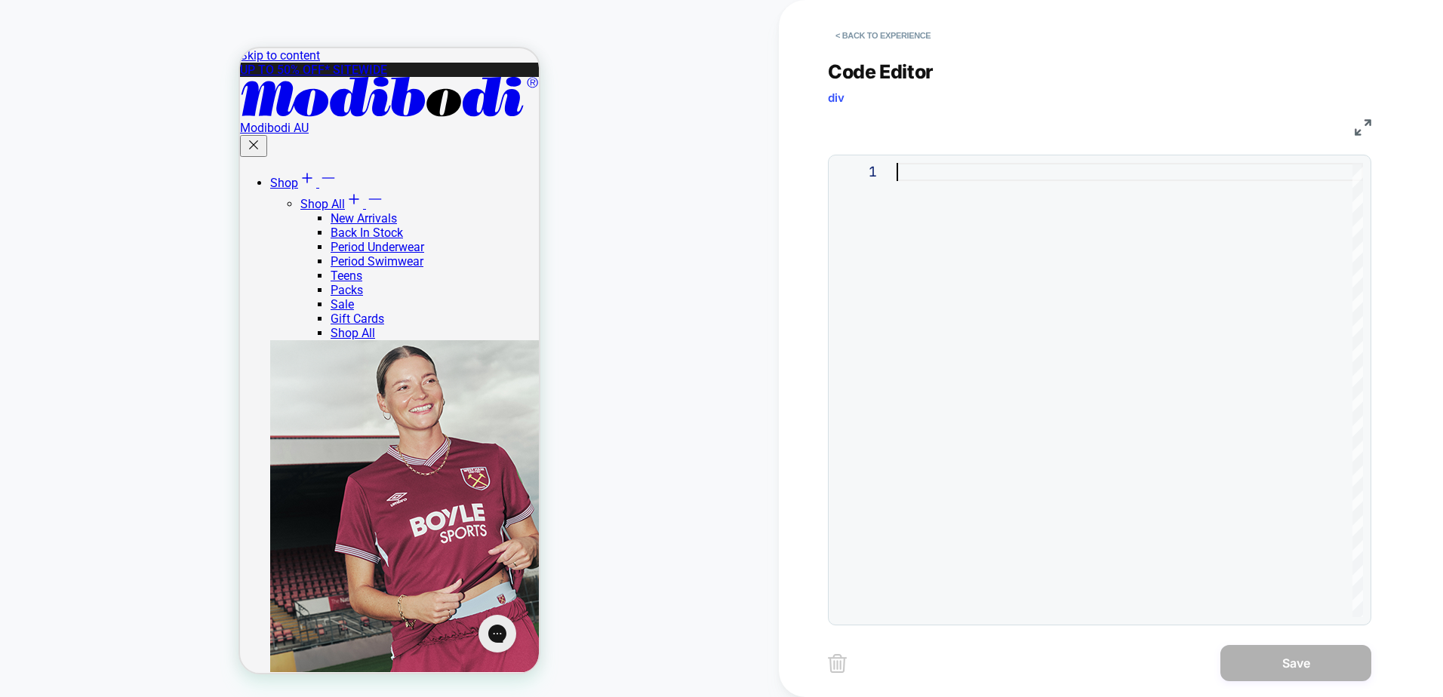
click at [1019, 257] on div at bounding box center [1129, 390] width 466 height 454
type textarea "**********"
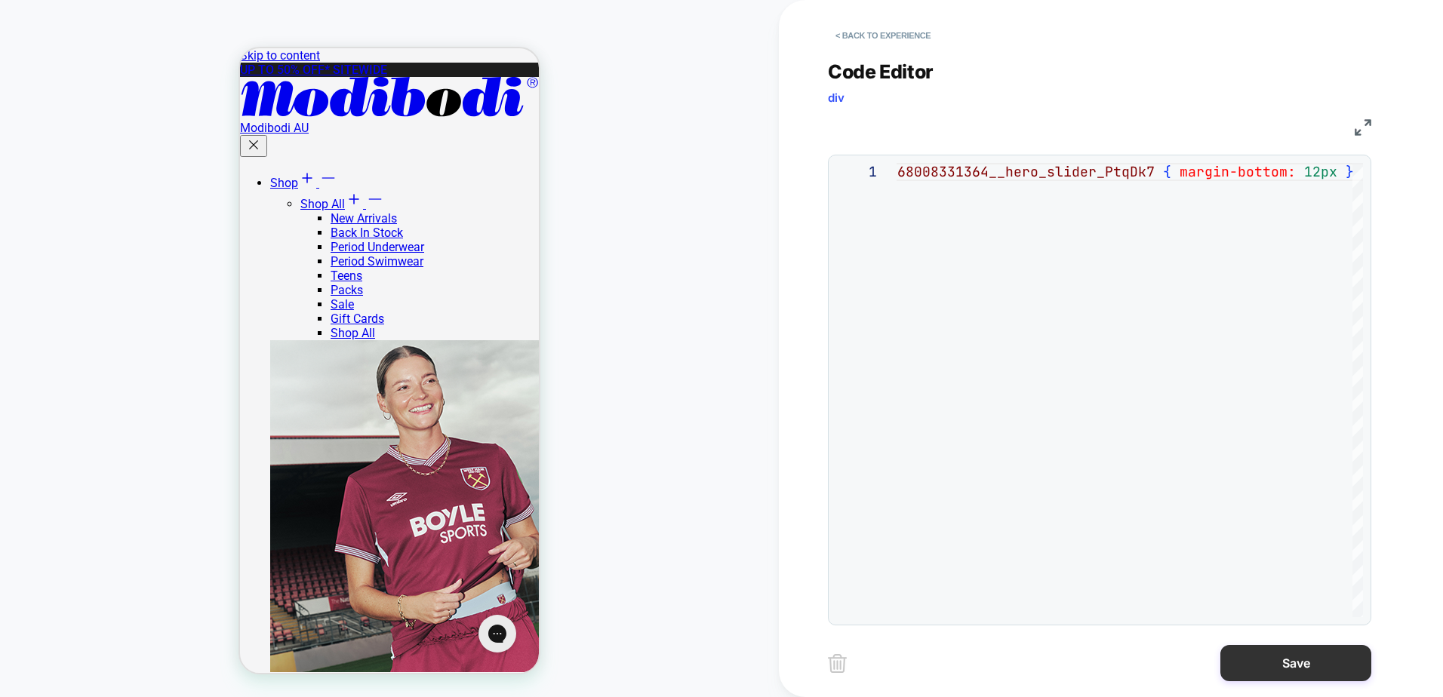
click at [1301, 661] on button "Save" at bounding box center [1295, 663] width 151 height 36
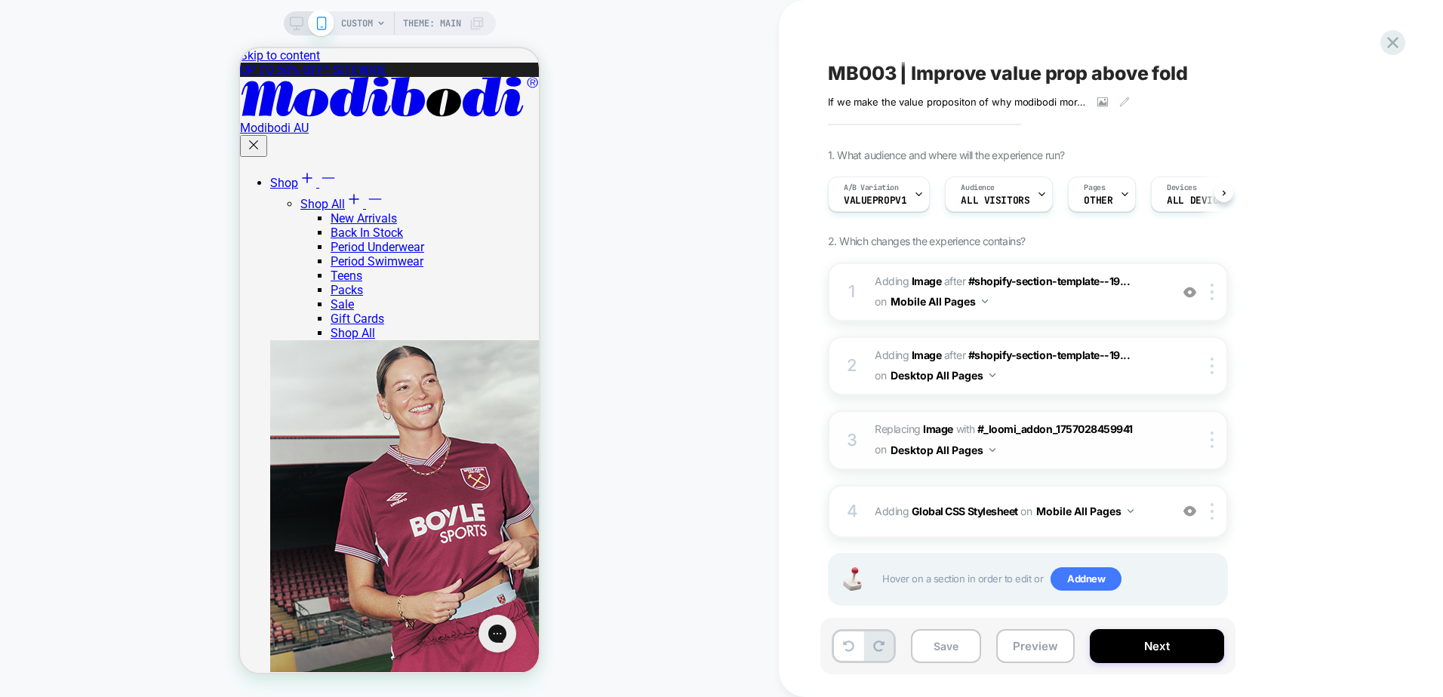
scroll to position [0, 1]
click at [1209, 515] on div at bounding box center [1214, 511] width 25 height 17
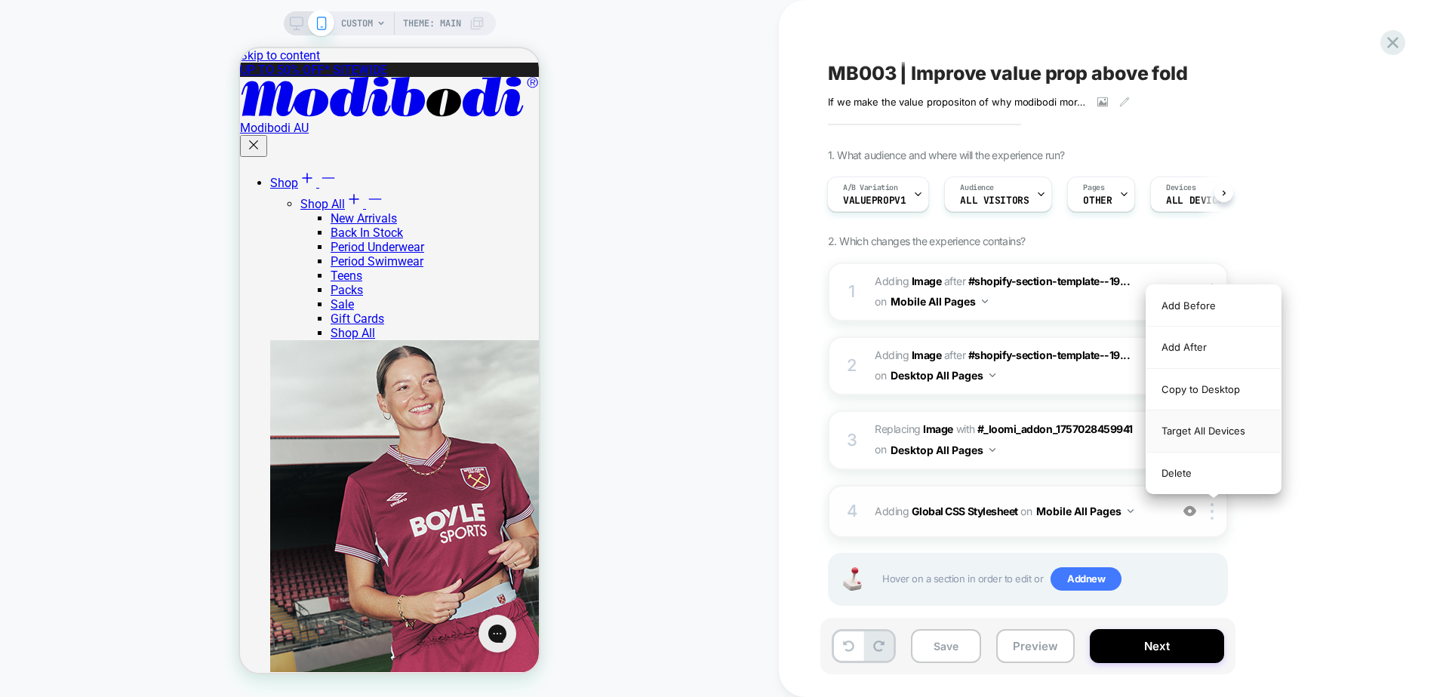
click at [1224, 435] on div "Target All Devices" at bounding box center [1213, 430] width 134 height 41
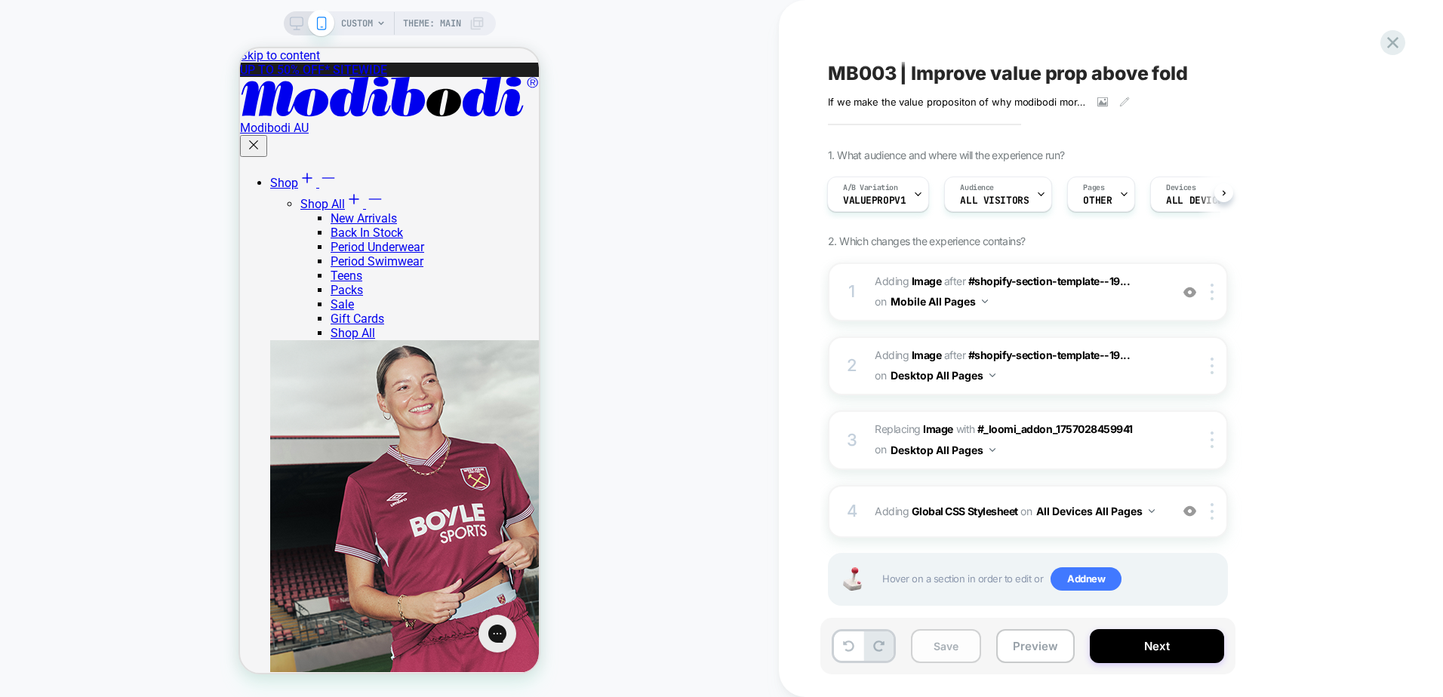
click at [958, 657] on button "Save" at bounding box center [946, 646] width 70 height 34
click at [888, 193] on div "A/B Variation ValuePropV1" at bounding box center [874, 194] width 93 height 34
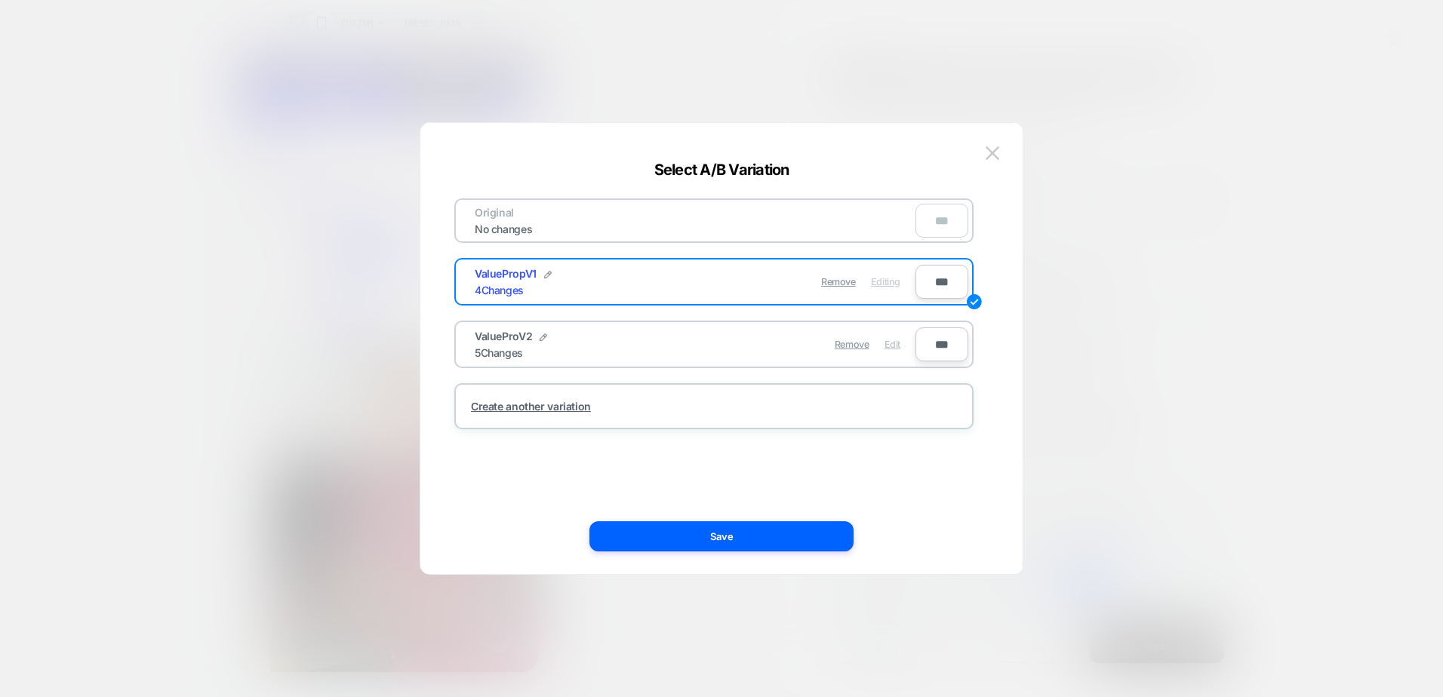
click at [897, 343] on span "Edit" at bounding box center [892, 344] width 16 height 11
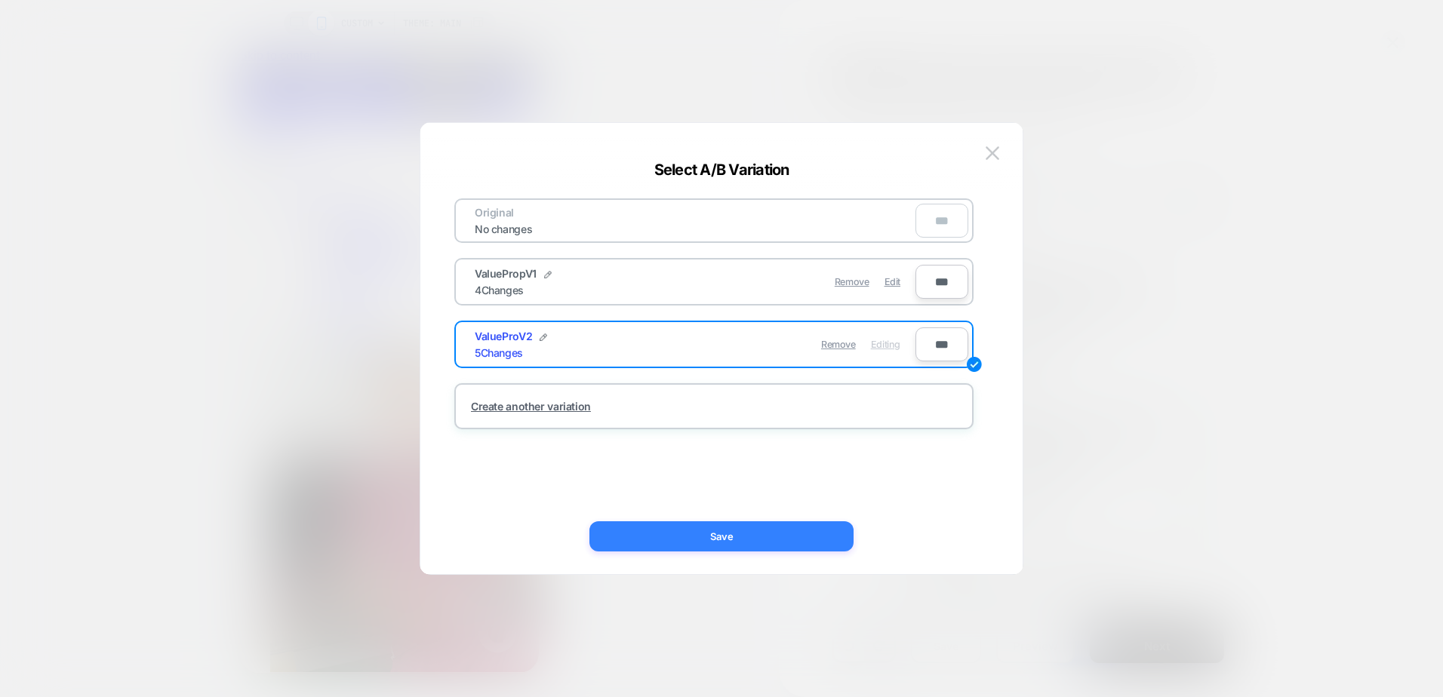
click at [785, 530] on button "Save" at bounding box center [721, 536] width 264 height 30
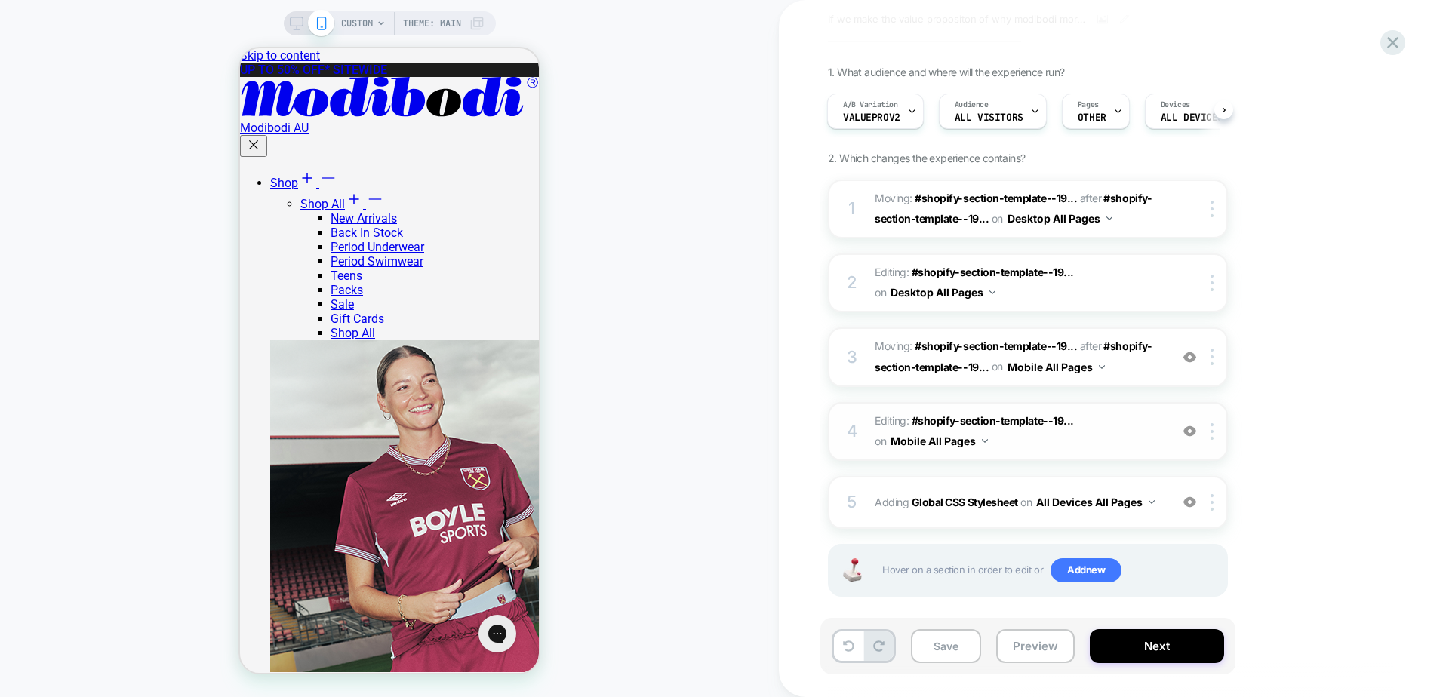
scroll to position [96, 0]
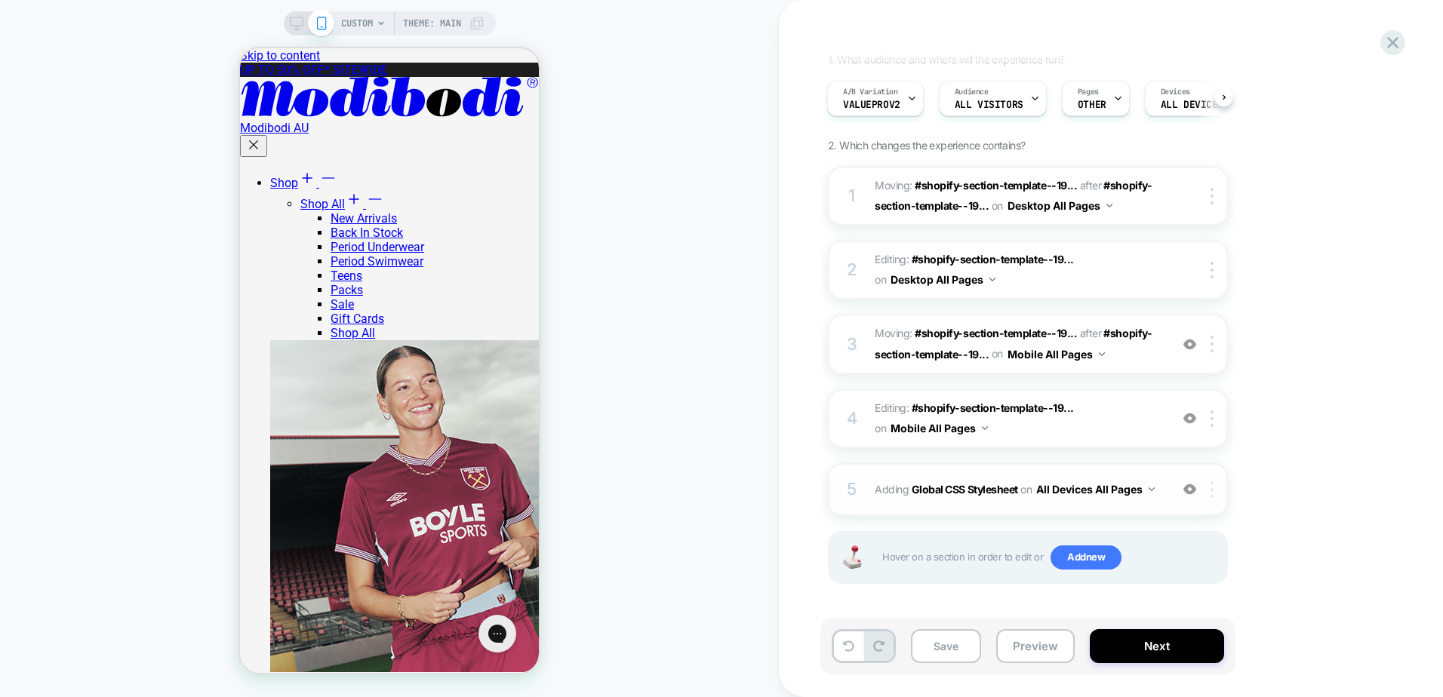
click at [1210, 491] on div at bounding box center [1214, 489] width 25 height 17
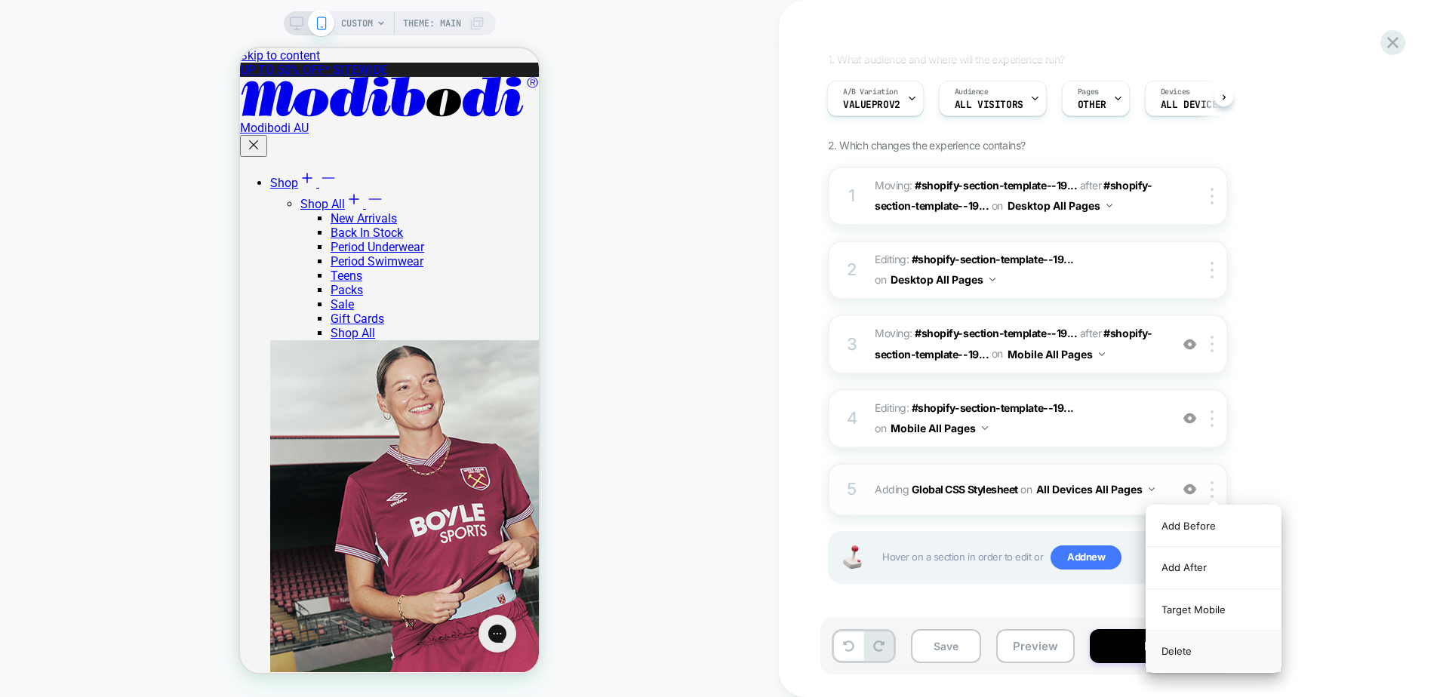
click at [1183, 646] on div "Delete" at bounding box center [1213, 651] width 134 height 41
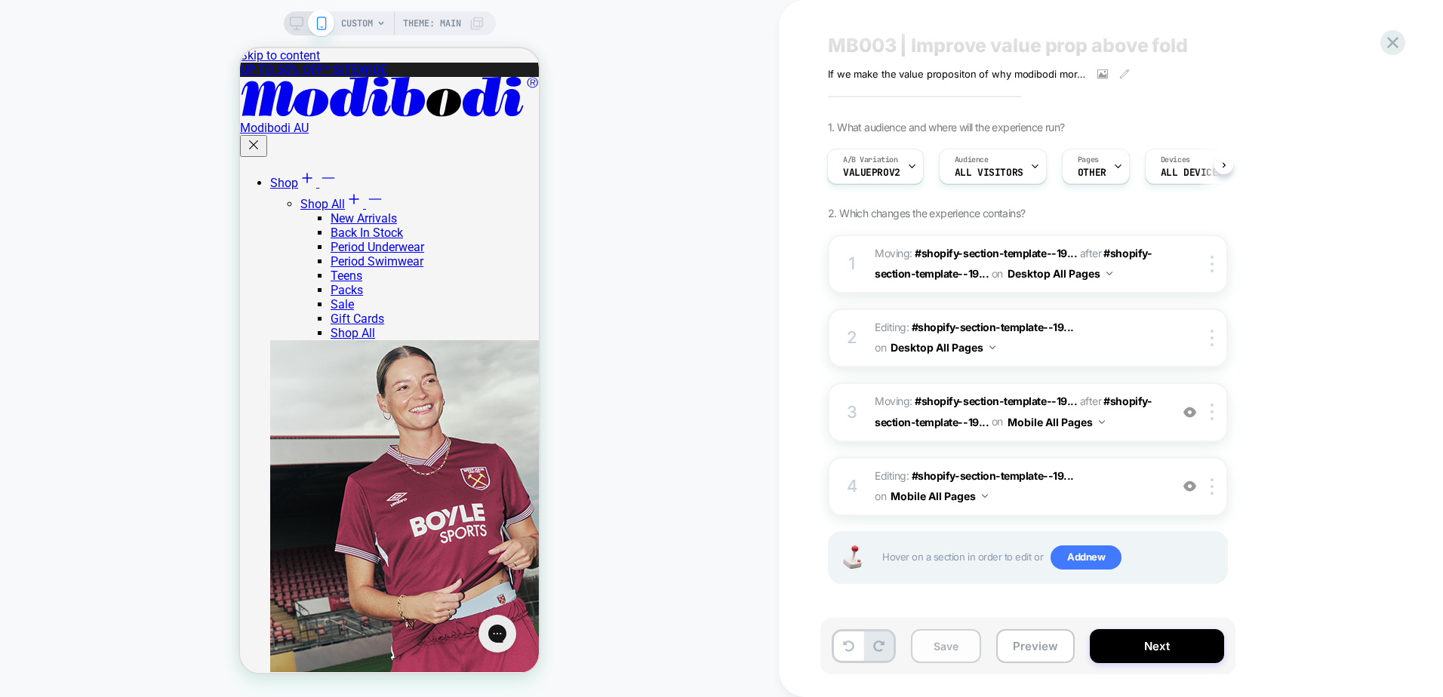
click at [955, 647] on button "Save" at bounding box center [946, 646] width 70 height 34
click at [866, 174] on span "ValueProV2" at bounding box center [871, 173] width 57 height 11
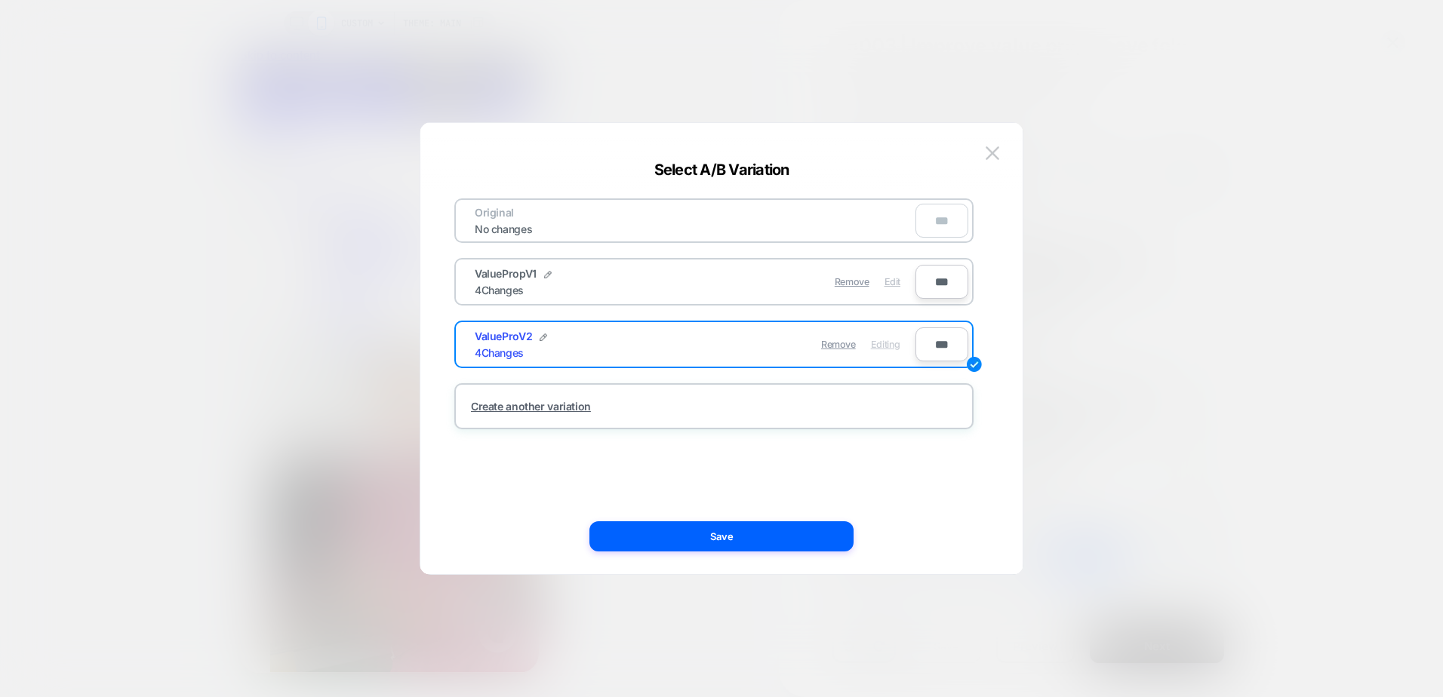
click at [887, 283] on span "Edit" at bounding box center [892, 281] width 16 height 11
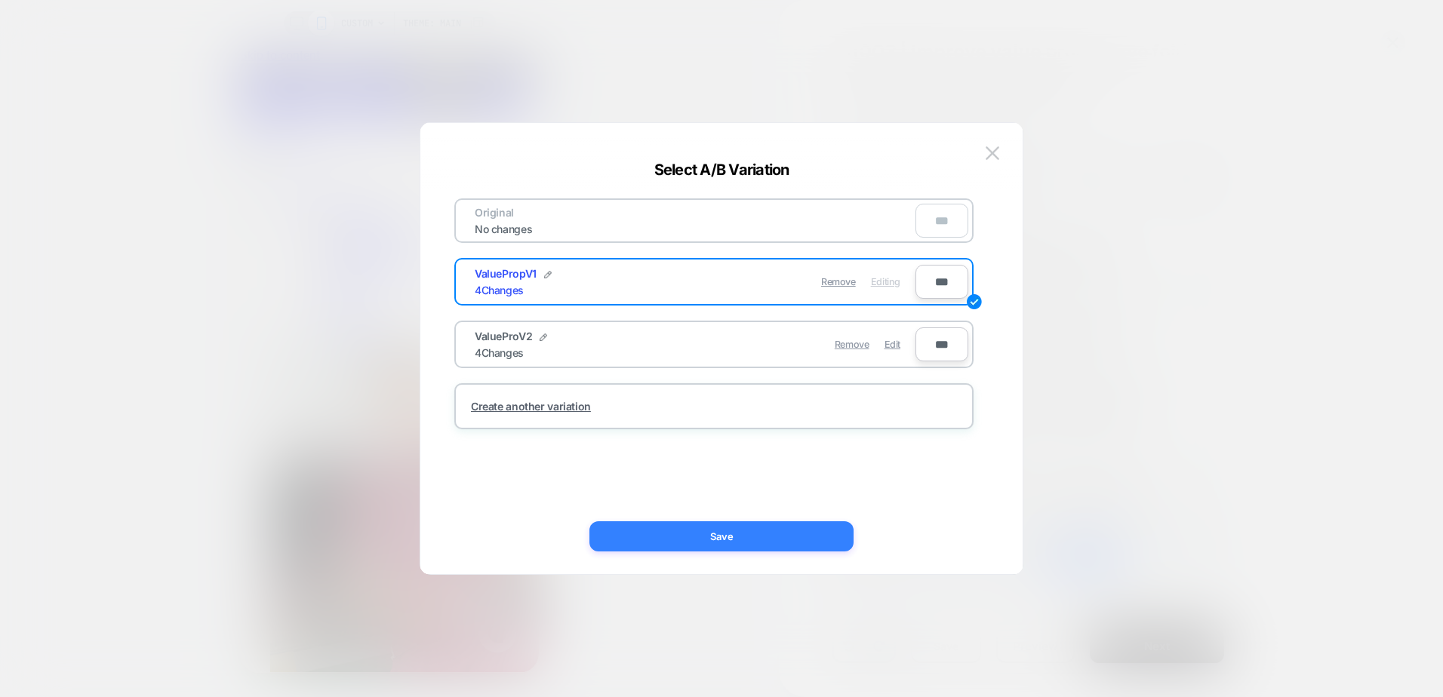
click at [772, 528] on button "Save" at bounding box center [721, 536] width 264 height 30
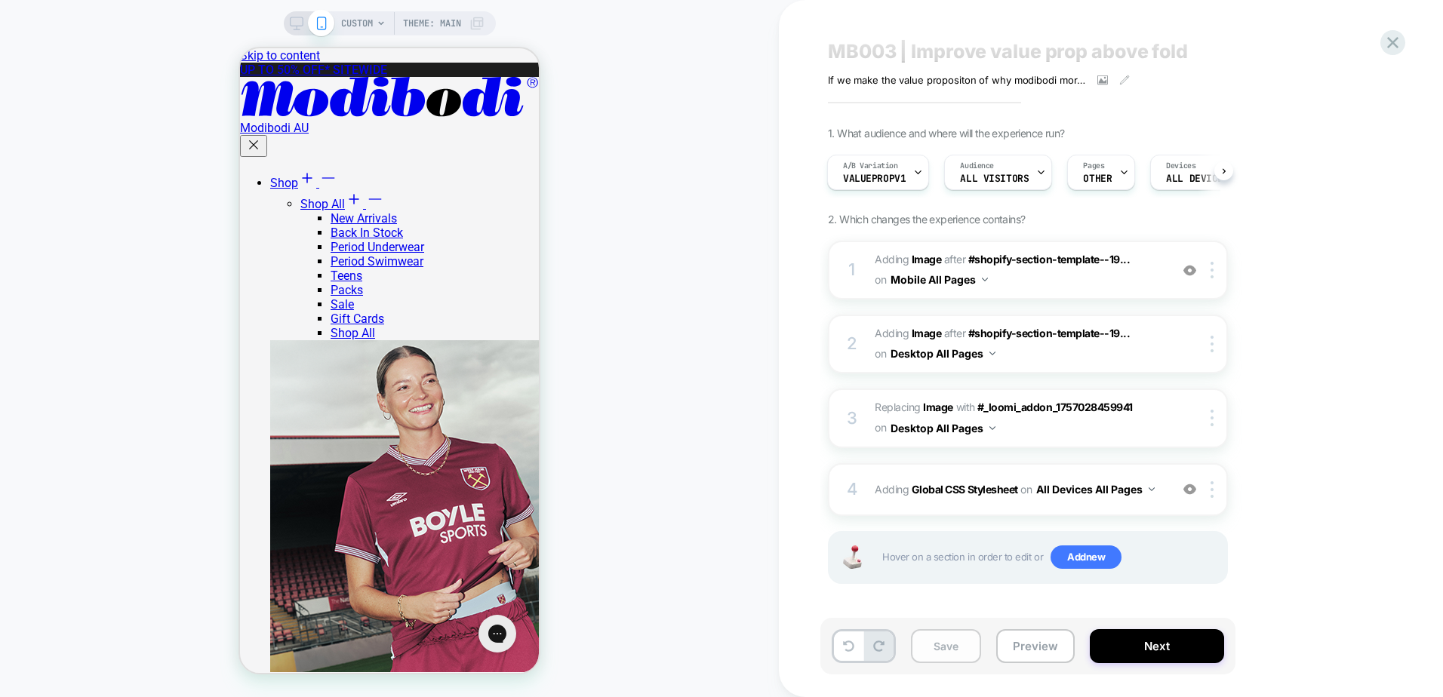
click at [964, 650] on button "Save" at bounding box center [946, 646] width 70 height 34
click at [998, 650] on button "Preview" at bounding box center [1035, 646] width 78 height 34
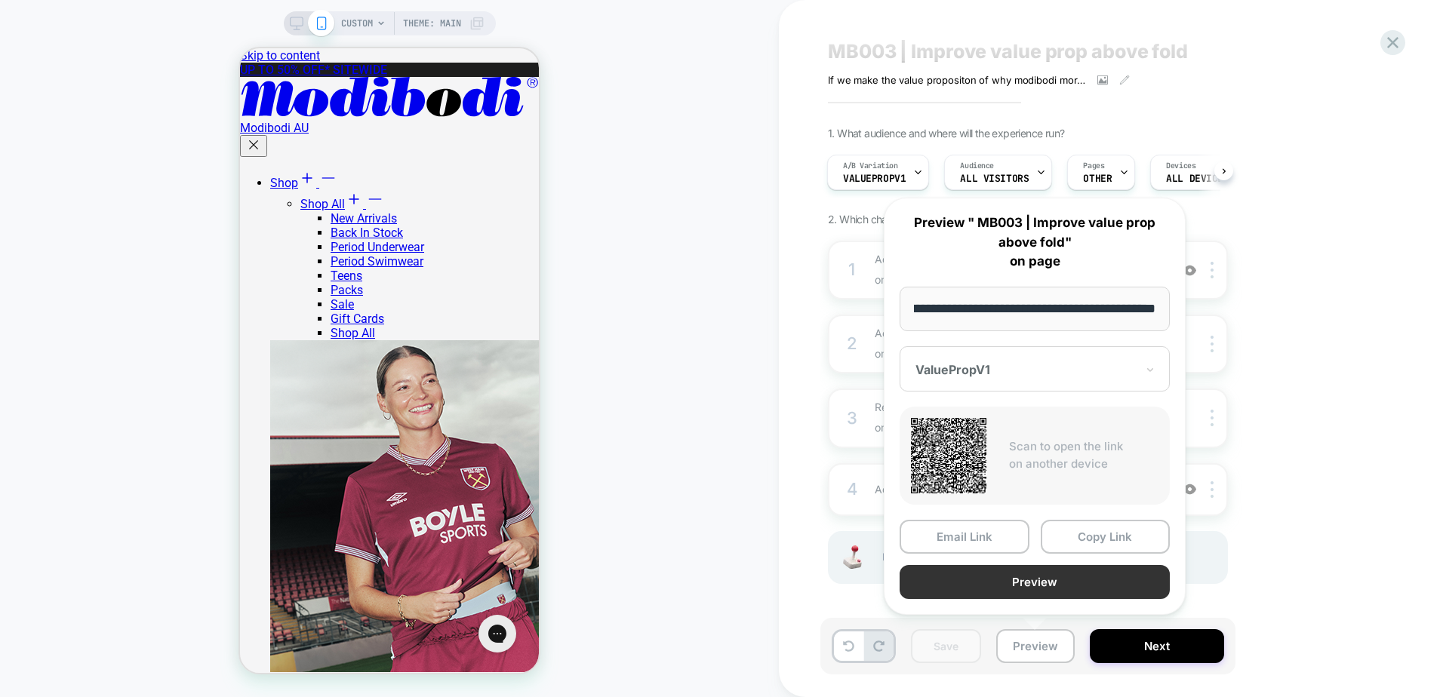
scroll to position [0, 0]
click at [1018, 586] on button "Preview" at bounding box center [1034, 582] width 270 height 34
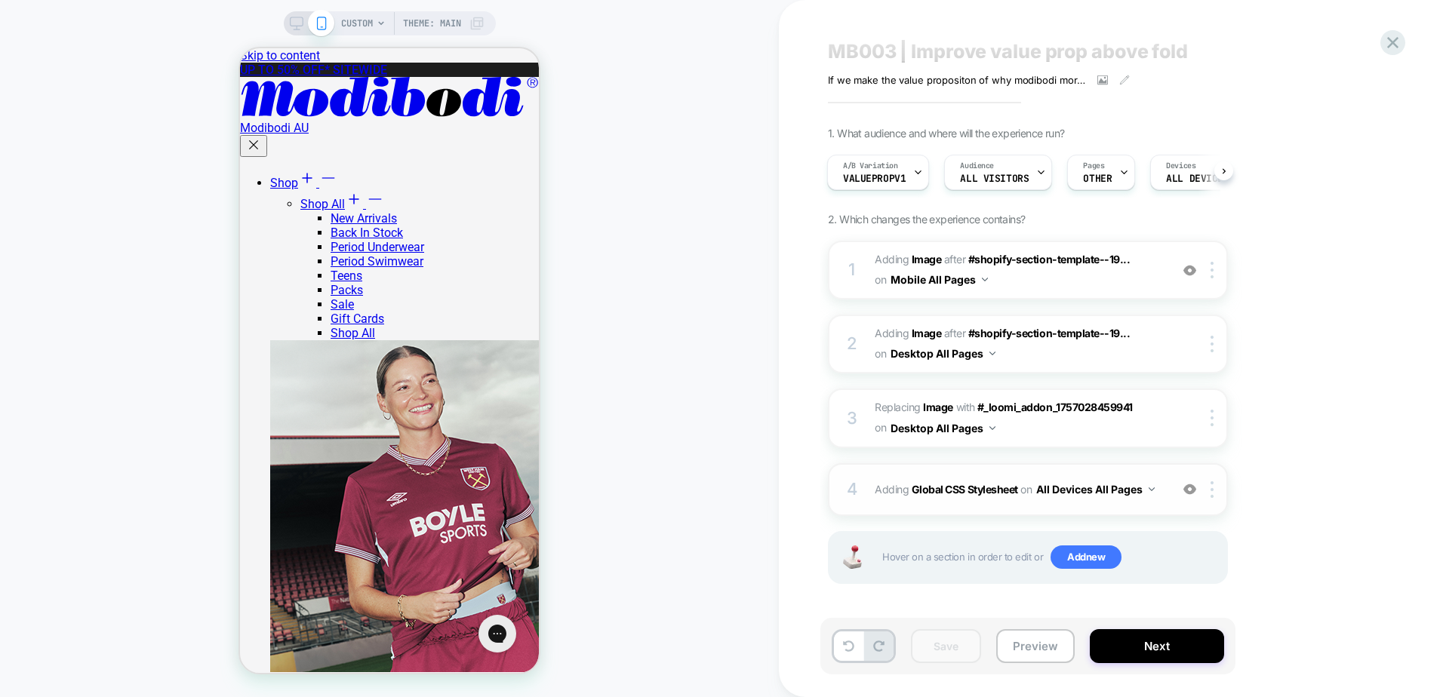
click at [1105, 506] on div "4 Adding Global CSS Stylesheet on All Devices All Pages Add Before Add After Ta…" at bounding box center [1028, 489] width 400 height 53
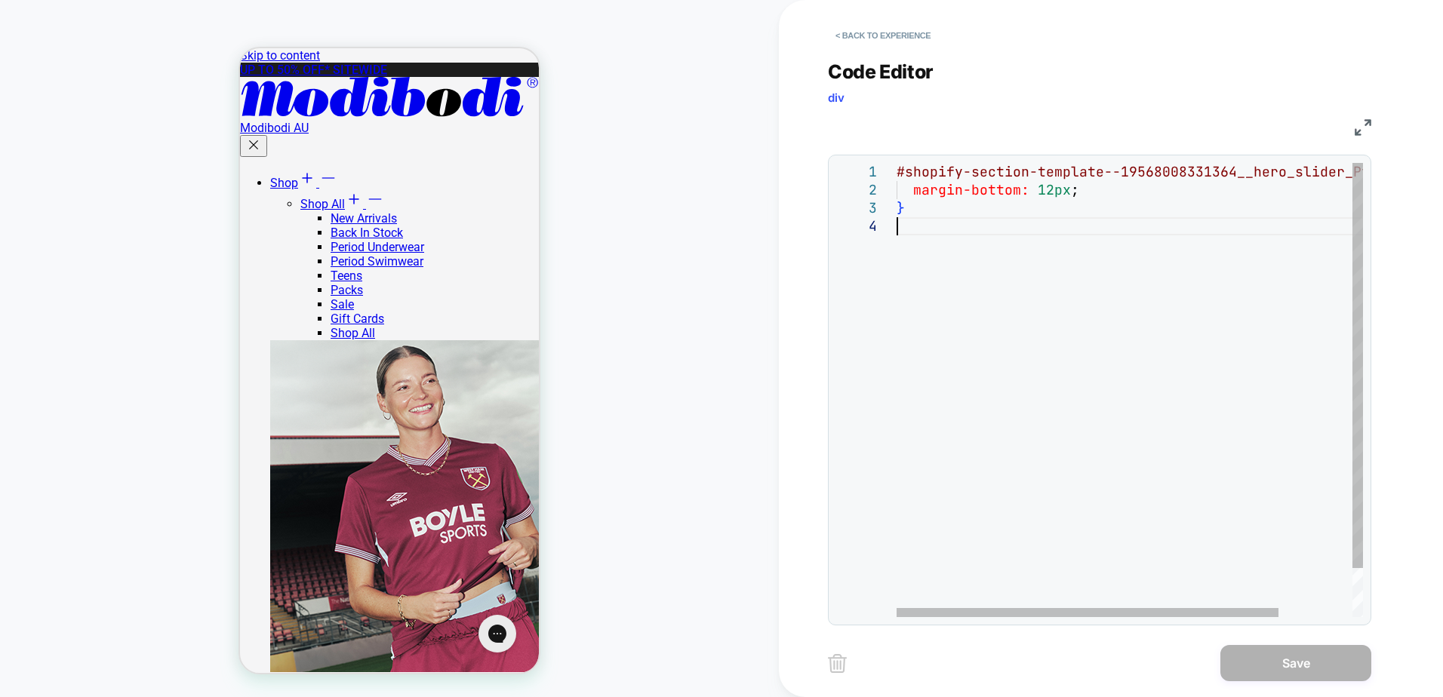
click at [974, 284] on div "#shopify-section-template--19568008331364__hero_sl ider_PtqDk7 { margin-bottom:…" at bounding box center [1174, 417] width 556 height 509
click at [918, 168] on div "#shopify-section-template--19568008331364__hero_sl ider_PtqDk7 { margin-bottom:…" at bounding box center [1174, 417] width 556 height 509
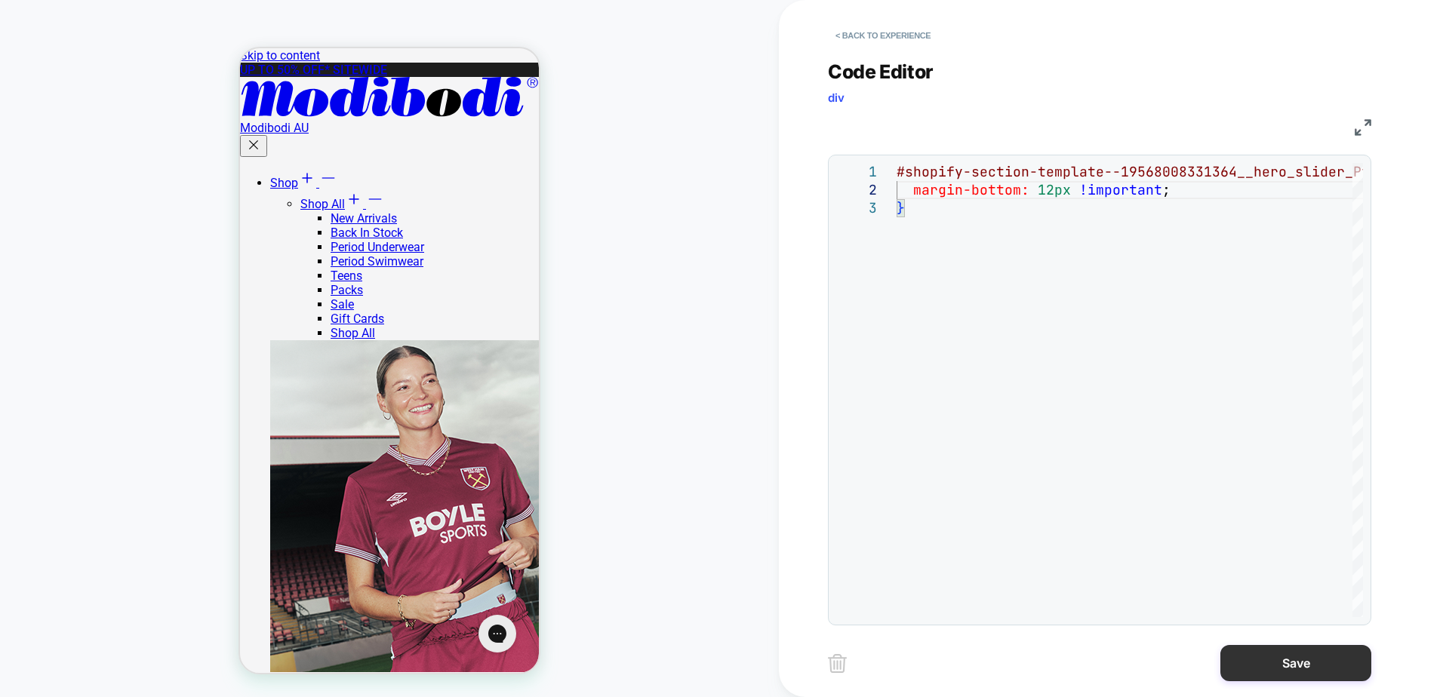
type textarea "**********"
drag, startPoint x: 1260, startPoint y: 653, endPoint x: 1216, endPoint y: 647, distance: 44.9
click at [1259, 653] on button "Save" at bounding box center [1295, 663] width 151 height 36
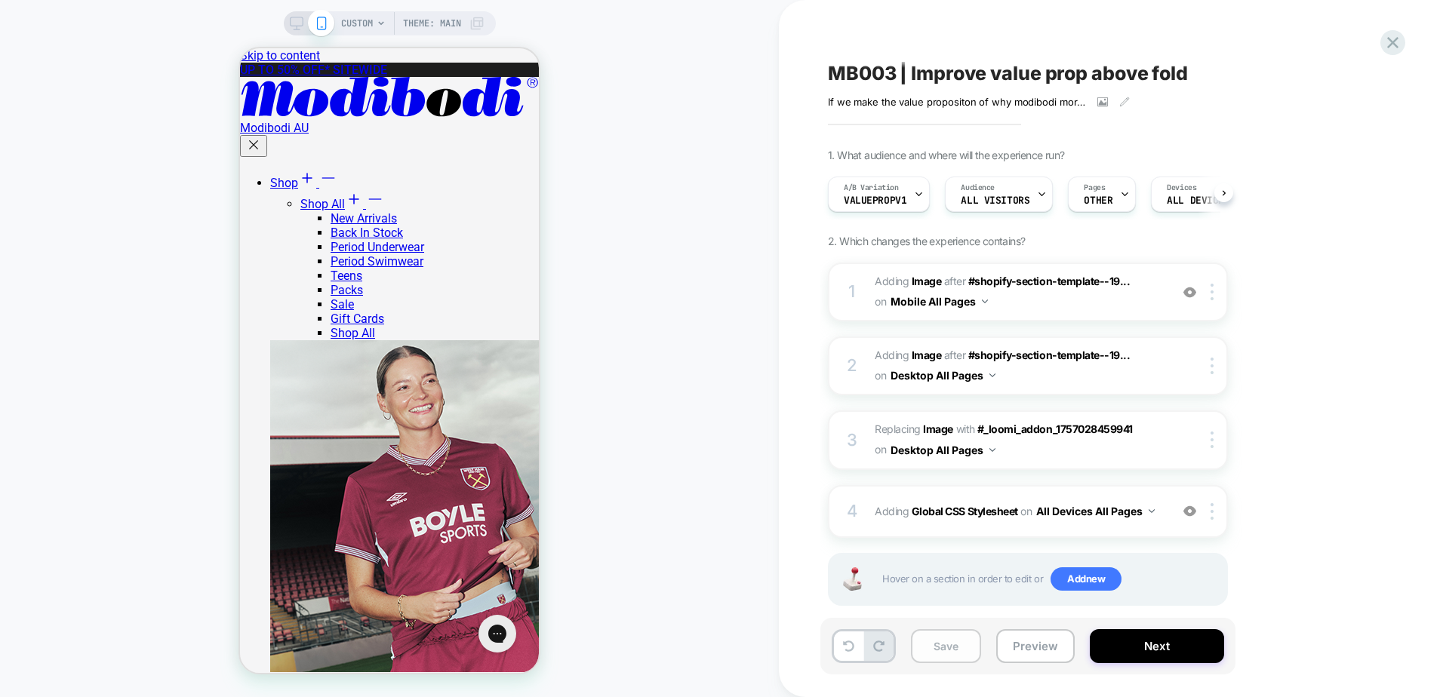
scroll to position [0, 1]
click at [964, 653] on button "Save" at bounding box center [946, 646] width 70 height 34
click at [1212, 512] on img at bounding box center [1211, 511] width 3 height 17
click at [1214, 634] on div "Target Mobile" at bounding box center [1213, 631] width 134 height 41
click at [1108, 573] on span "Add new" at bounding box center [1085, 579] width 71 height 24
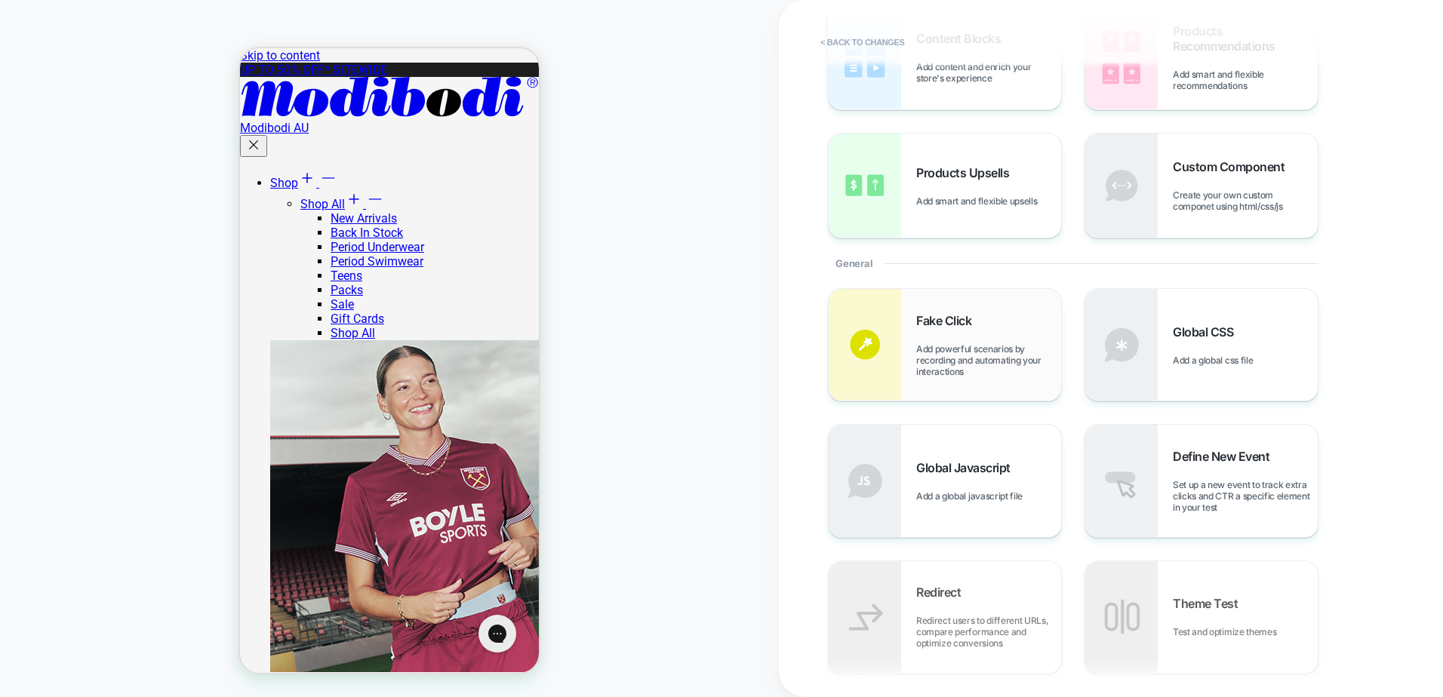
scroll to position [151, 0]
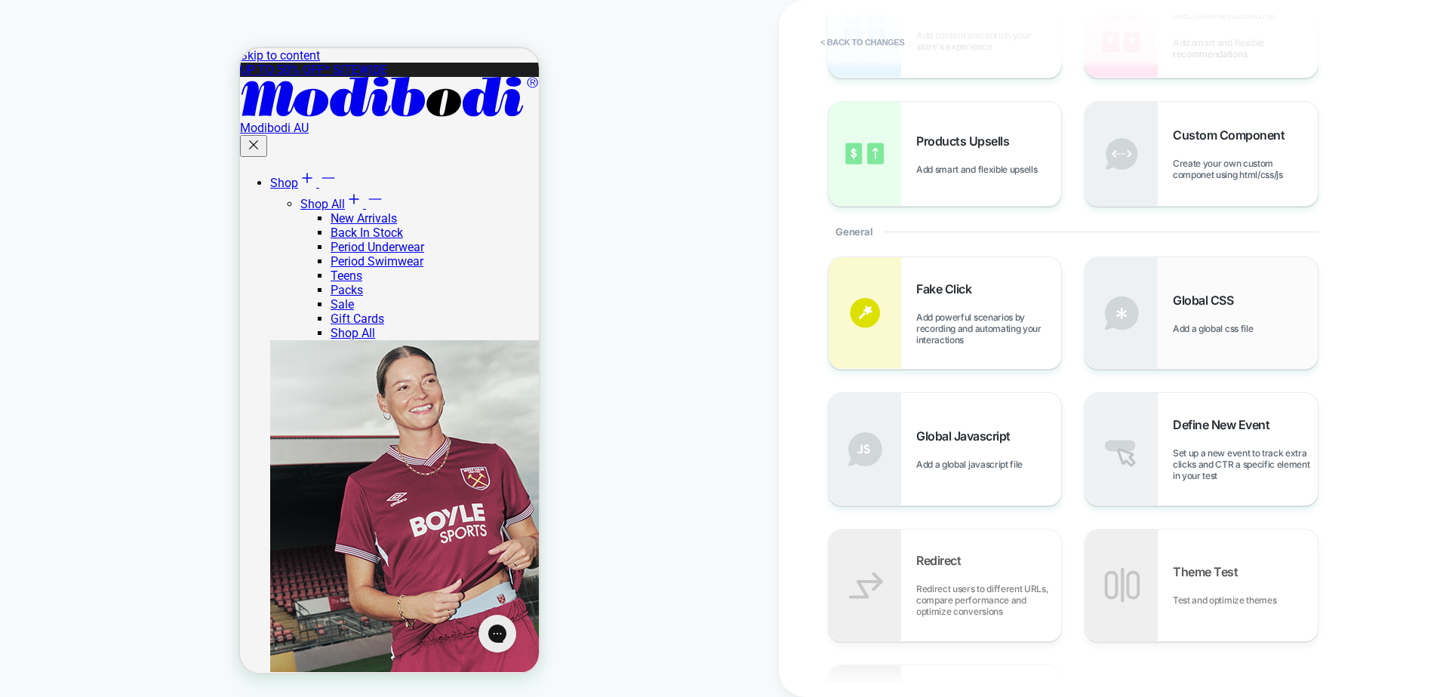
click at [1168, 349] on div "Global CSS Add a global css file" at bounding box center [1201, 313] width 232 height 112
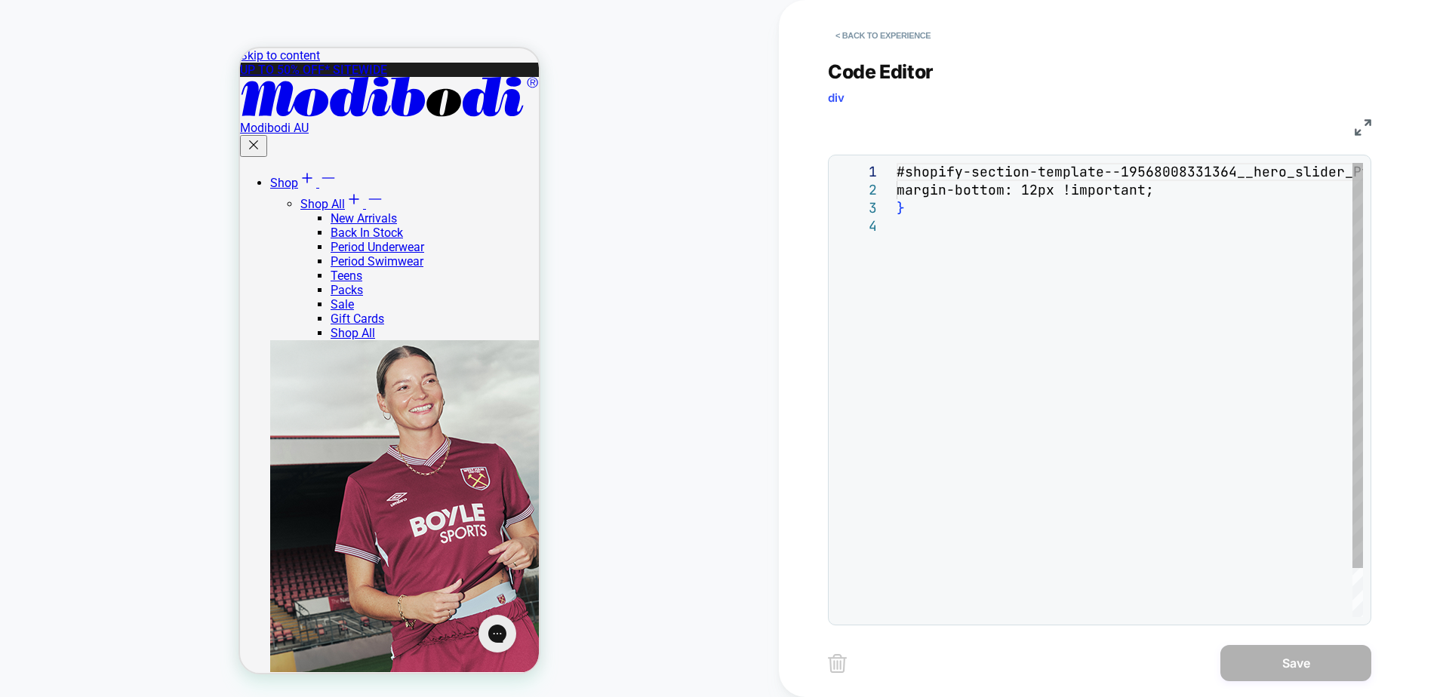
scroll to position [0, 0]
click at [1078, 300] on div "#shopify-section-template--19568008331364__hero_sl ider_PtqDk7 { margin-bottom:…" at bounding box center [1129, 417] width 466 height 509
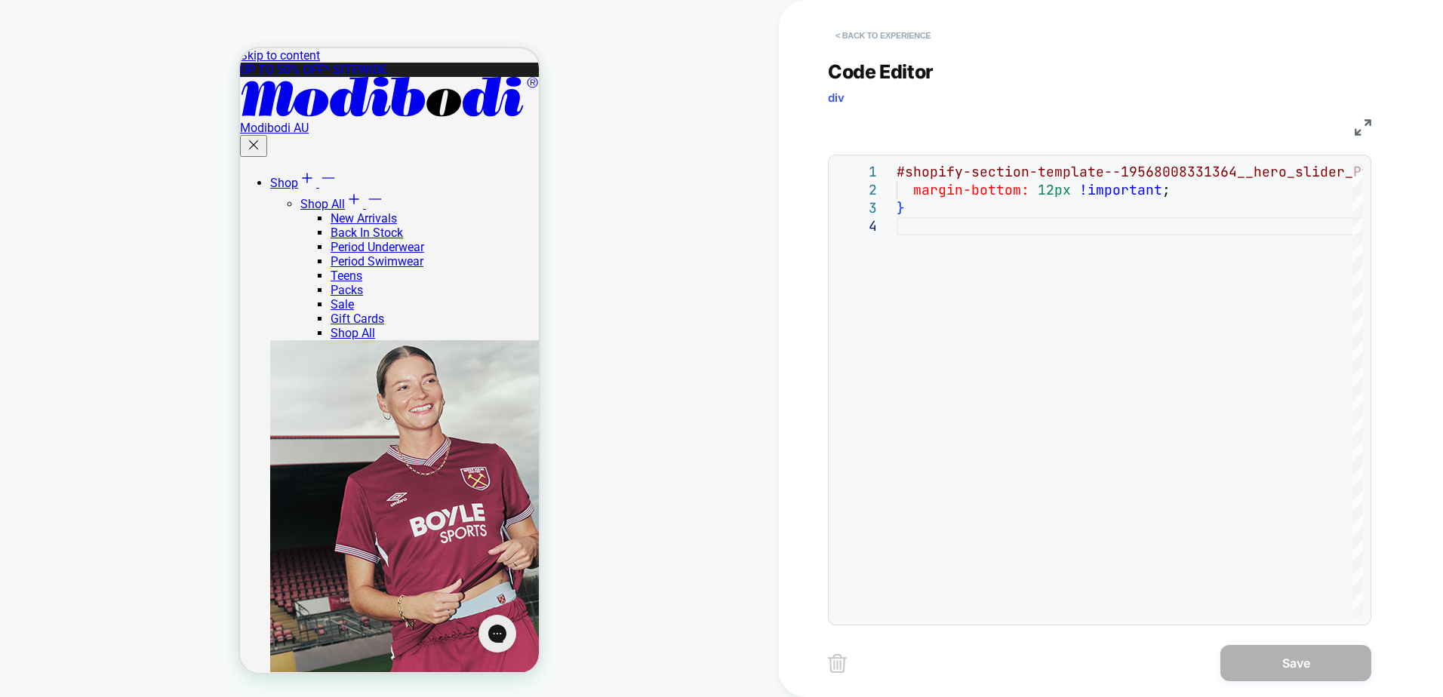
click at [887, 40] on button "< Back to experience" at bounding box center [883, 35] width 110 height 24
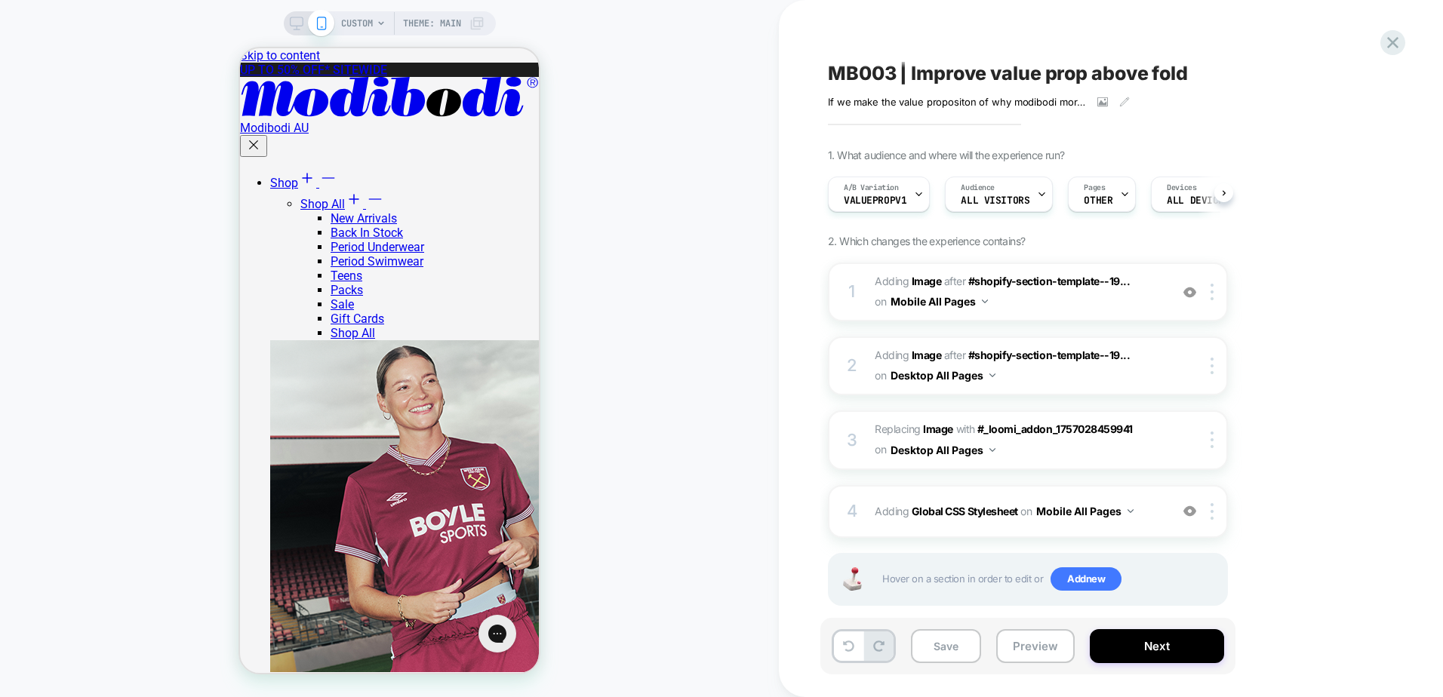
scroll to position [0, 1]
click at [1214, 518] on div at bounding box center [1214, 511] width 25 height 17
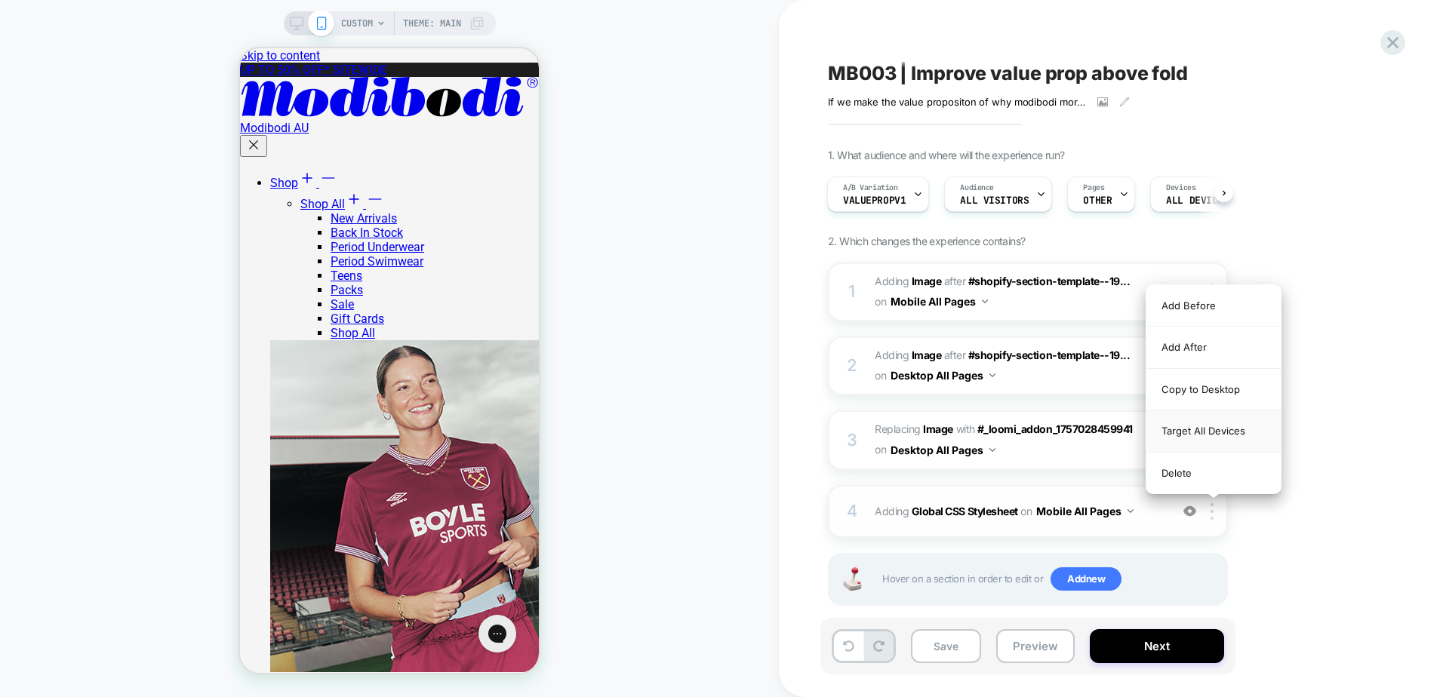
click at [1222, 425] on div "Target All Devices" at bounding box center [1213, 430] width 134 height 41
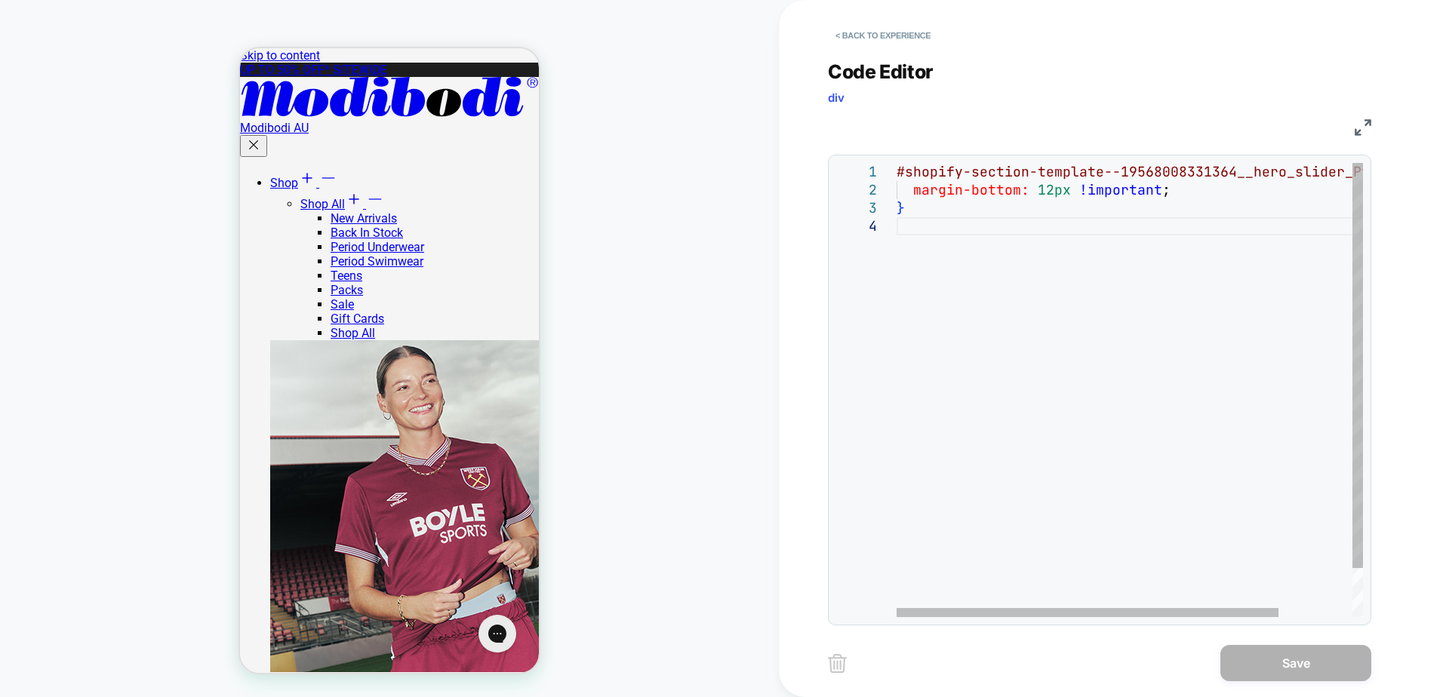
click at [1120, 359] on div "#shopify-section-template--19568008331364__hero_sl ider_PtqDk7 { margin-bottom:…" at bounding box center [1174, 417] width 556 height 509
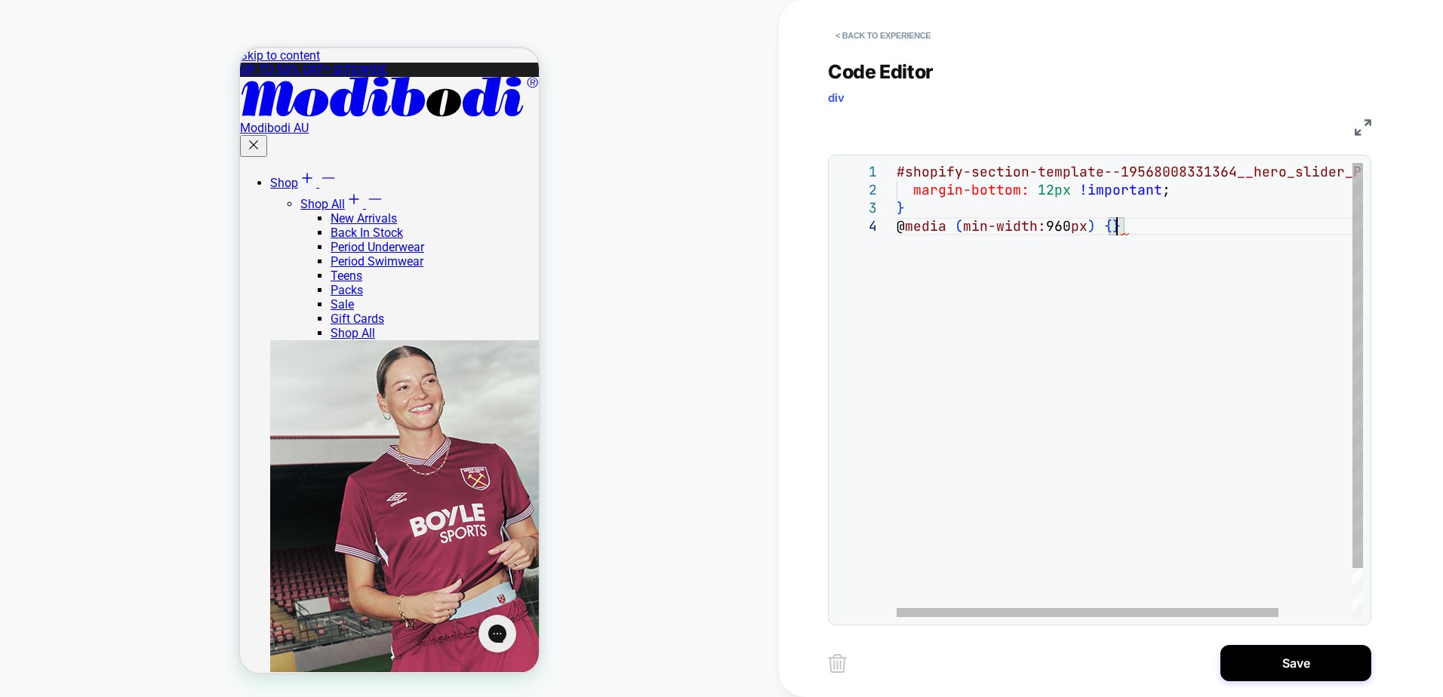
scroll to position [72, 15]
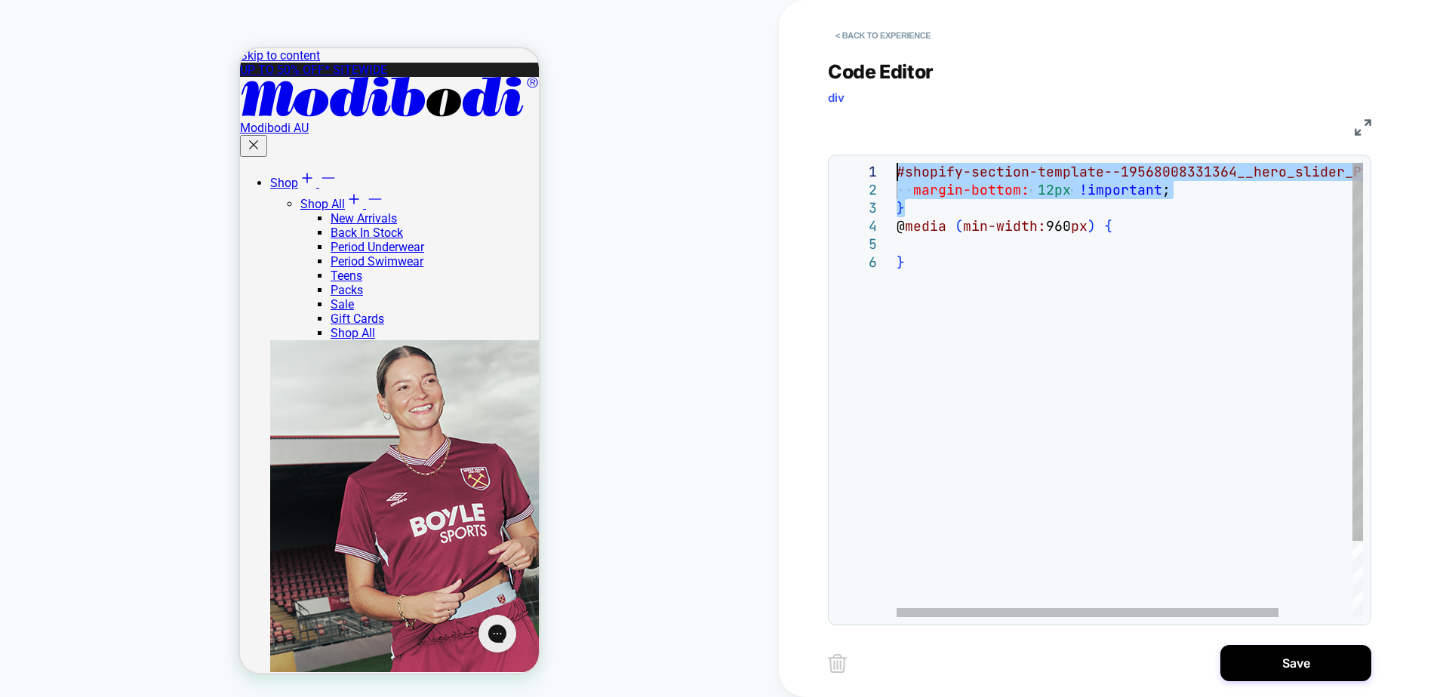
drag, startPoint x: 927, startPoint y: 204, endPoint x: 865, endPoint y: 172, distance: 69.9
click at [896, 172] on div "#shopify-section-template--19568008331364__hero_sl ider_PtqDk7 { margin-bottom:…" at bounding box center [1174, 435] width 556 height 545
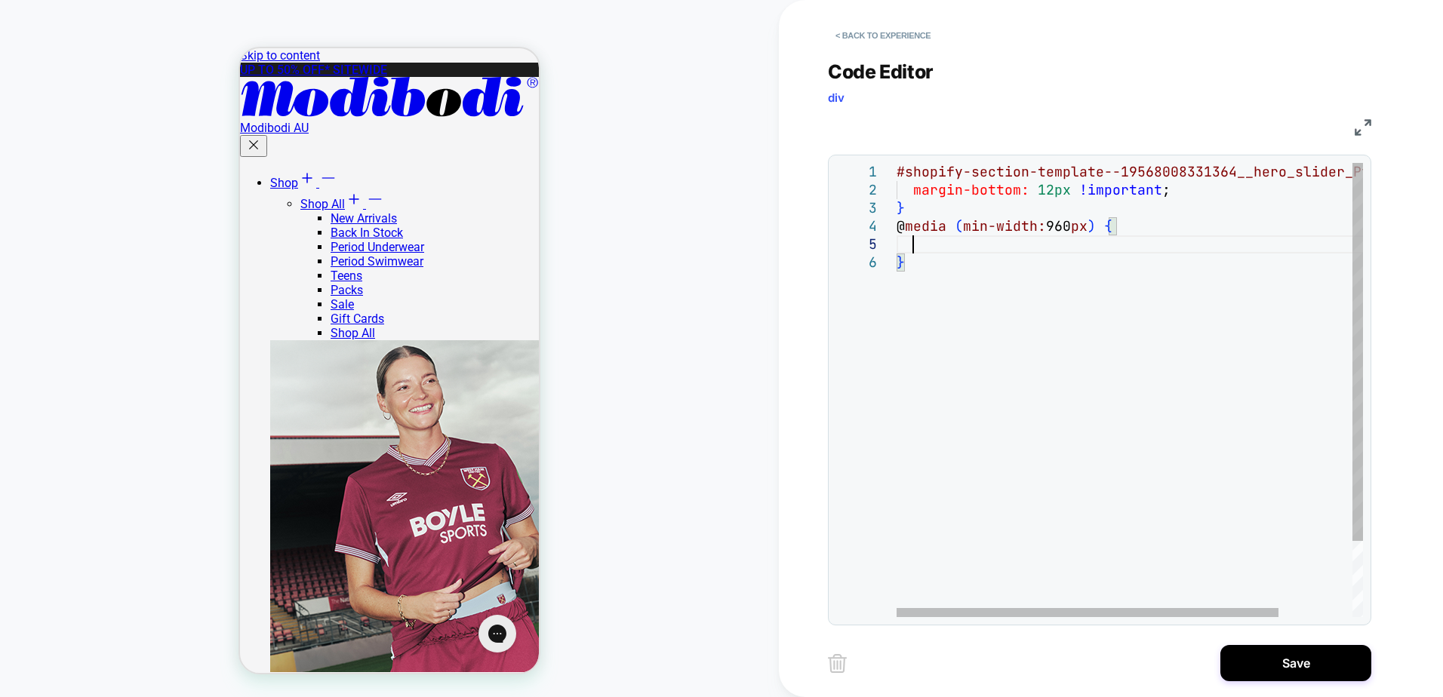
click at [946, 238] on div "#shopify-section-template--19568008331364__hero_sl ider_PtqDk7 { margin-bottom:…" at bounding box center [1174, 435] width 556 height 545
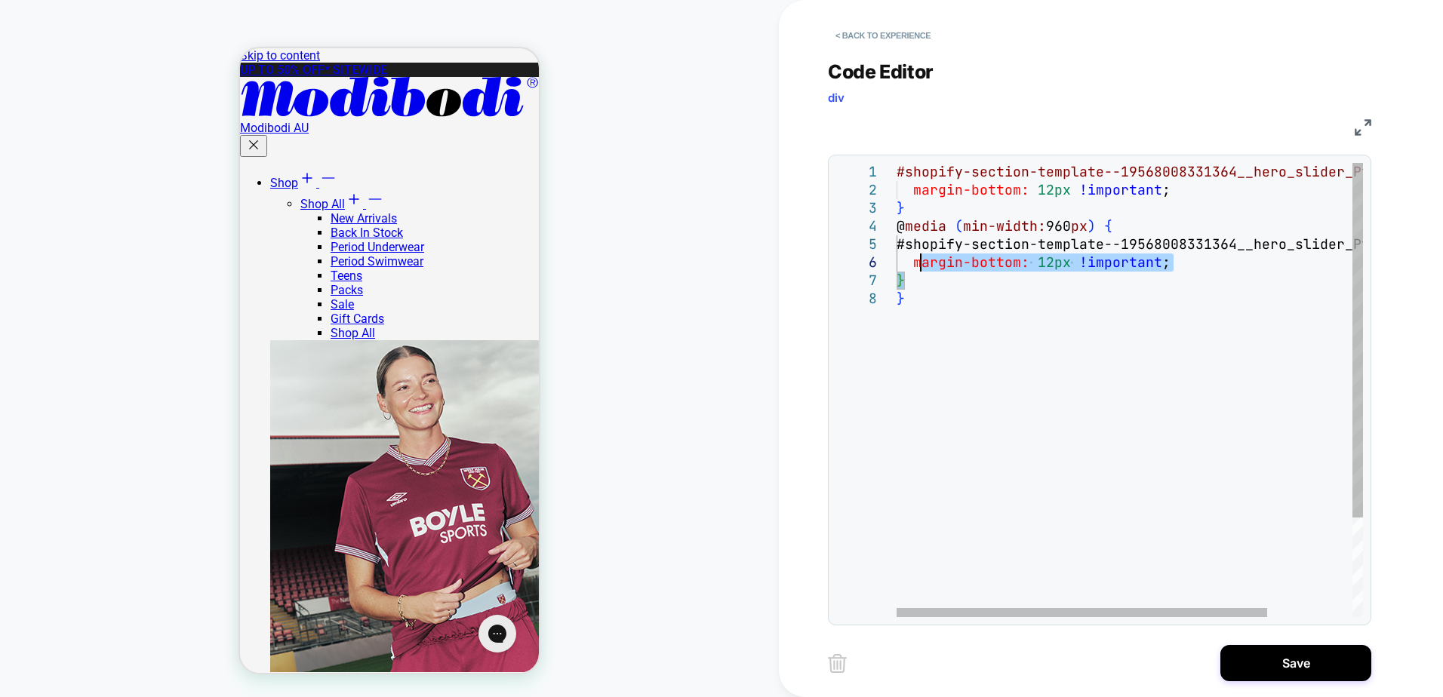
click at [919, 262] on div "#shopify-section-template--19568008331364__hero_sl ider_PtqDk7 { margin-bottom:…" at bounding box center [1182, 453] width 573 height 581
click at [908, 178] on div "#shopify-section-template--19568008331364__hero_sl ider_PtqDk7 { margin-bottom:…" at bounding box center [1182, 453] width 573 height 581
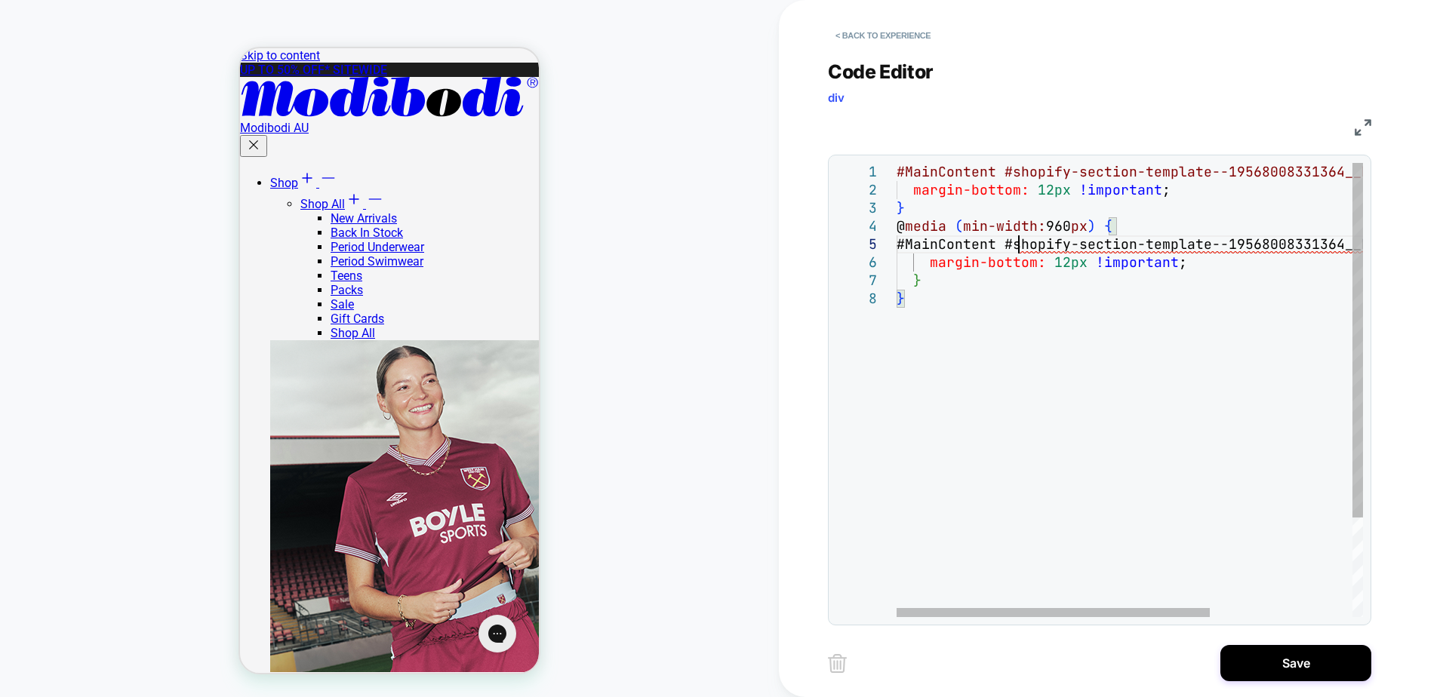
scroll to position [72, 122]
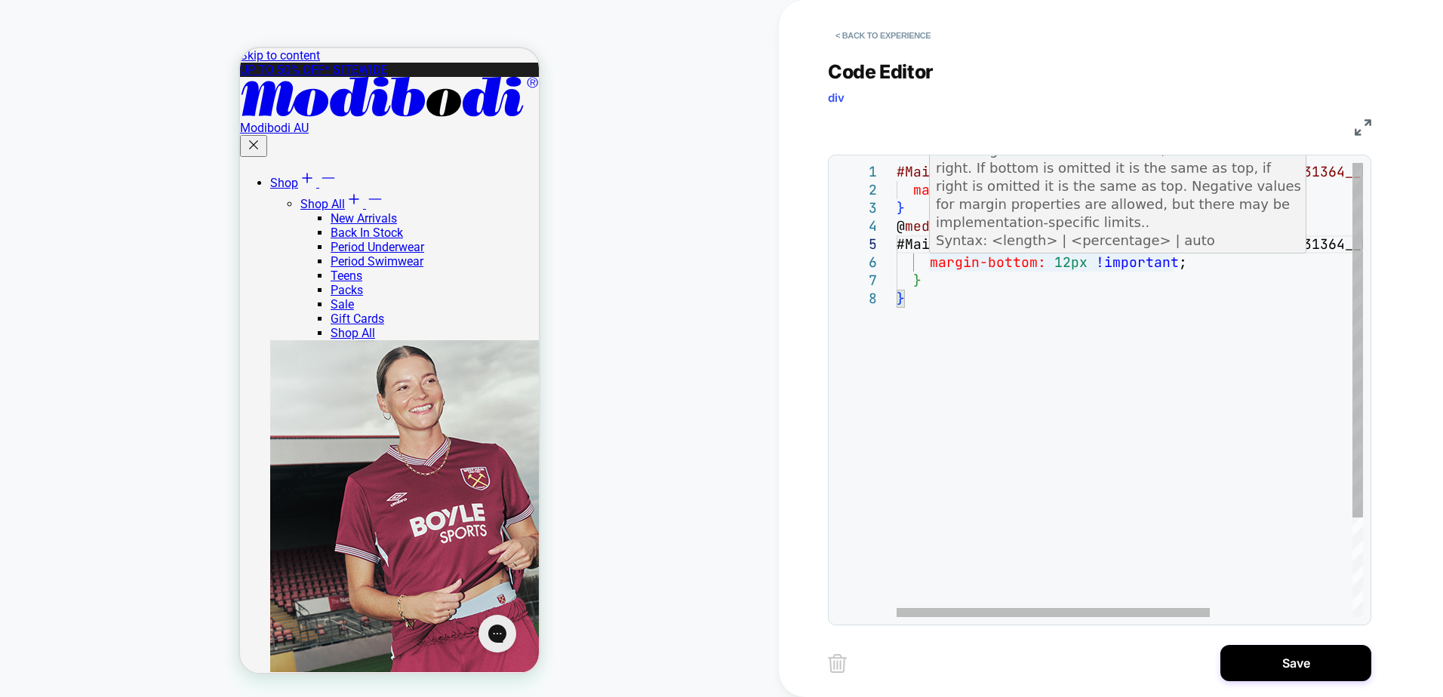
click at [1062, 268] on div "#MainContent #shopify-section-template--19568008331364__hero_sl ider_PtqDk7 { m…" at bounding box center [1235, 453] width 678 height 581
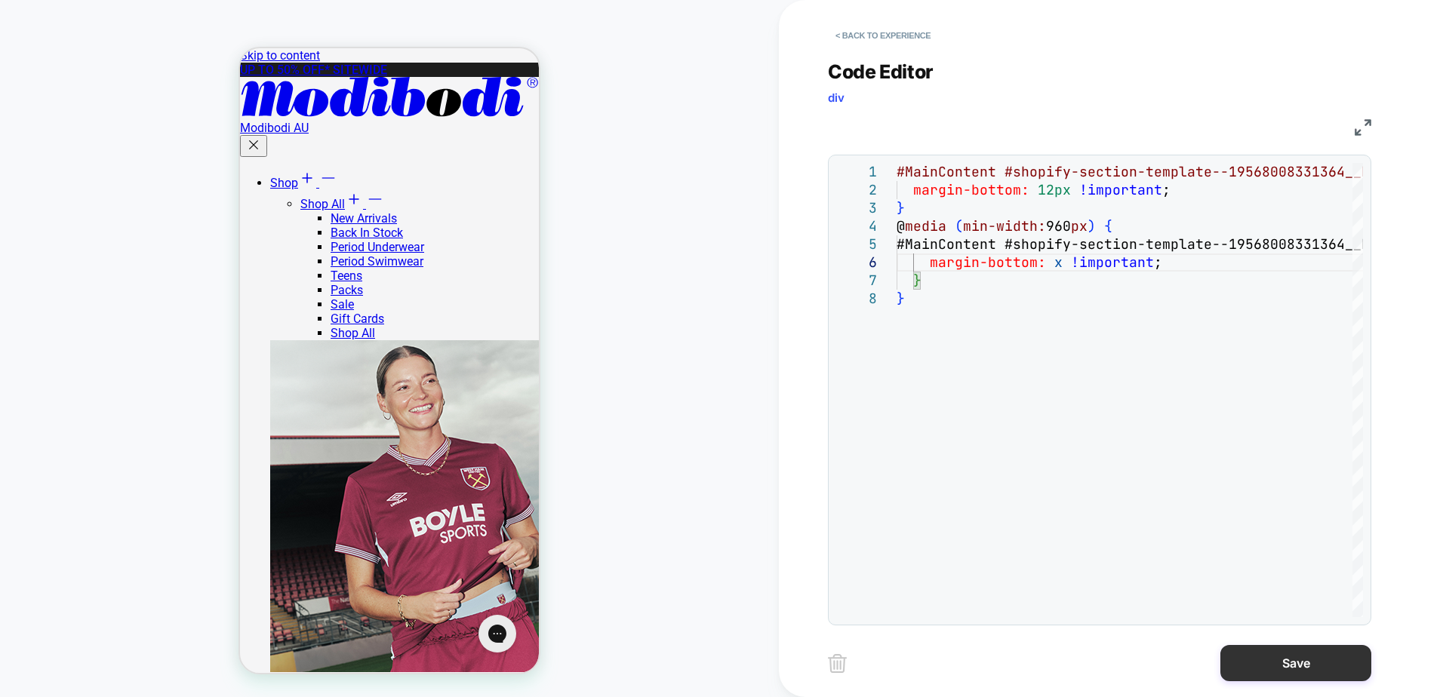
scroll to position [91, 171]
type textarea "**********"
click at [1266, 678] on button "Save" at bounding box center [1295, 663] width 151 height 36
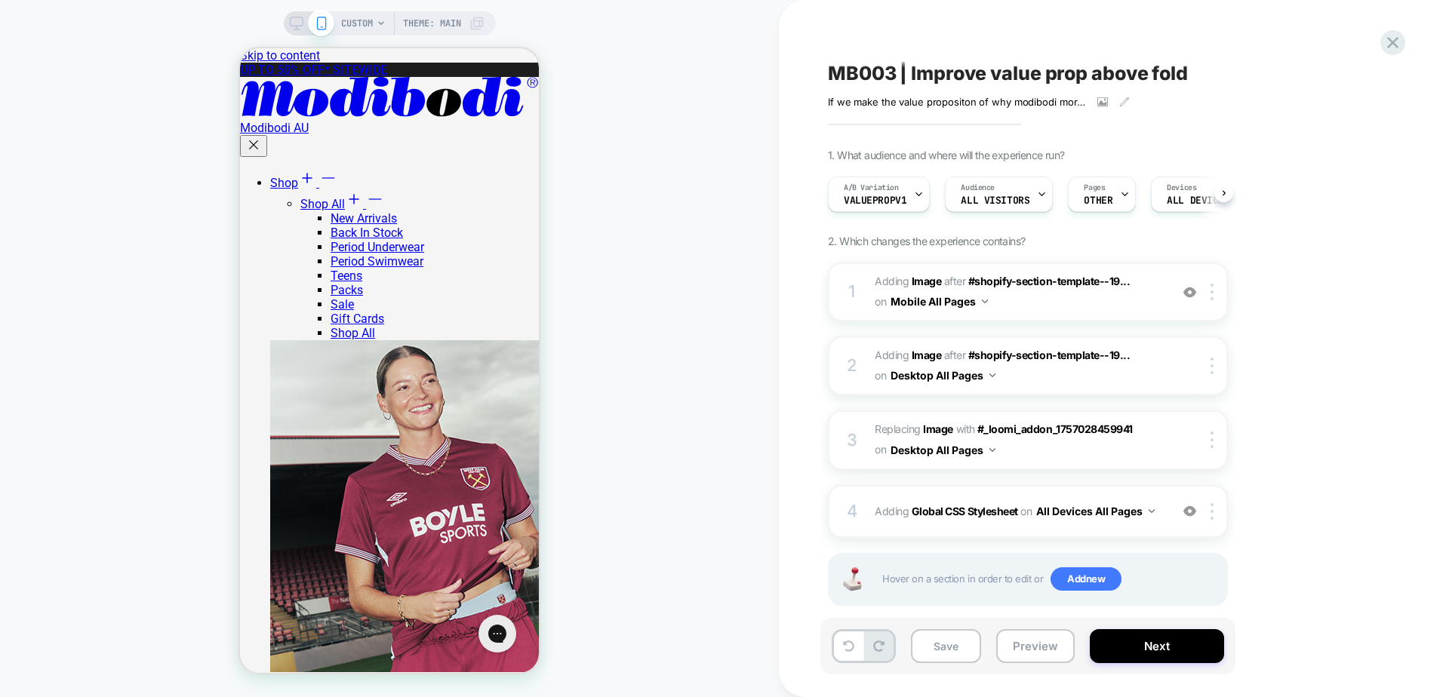
scroll to position [0, 1]
click at [297, 21] on icon at bounding box center [297, 24] width 14 height 14
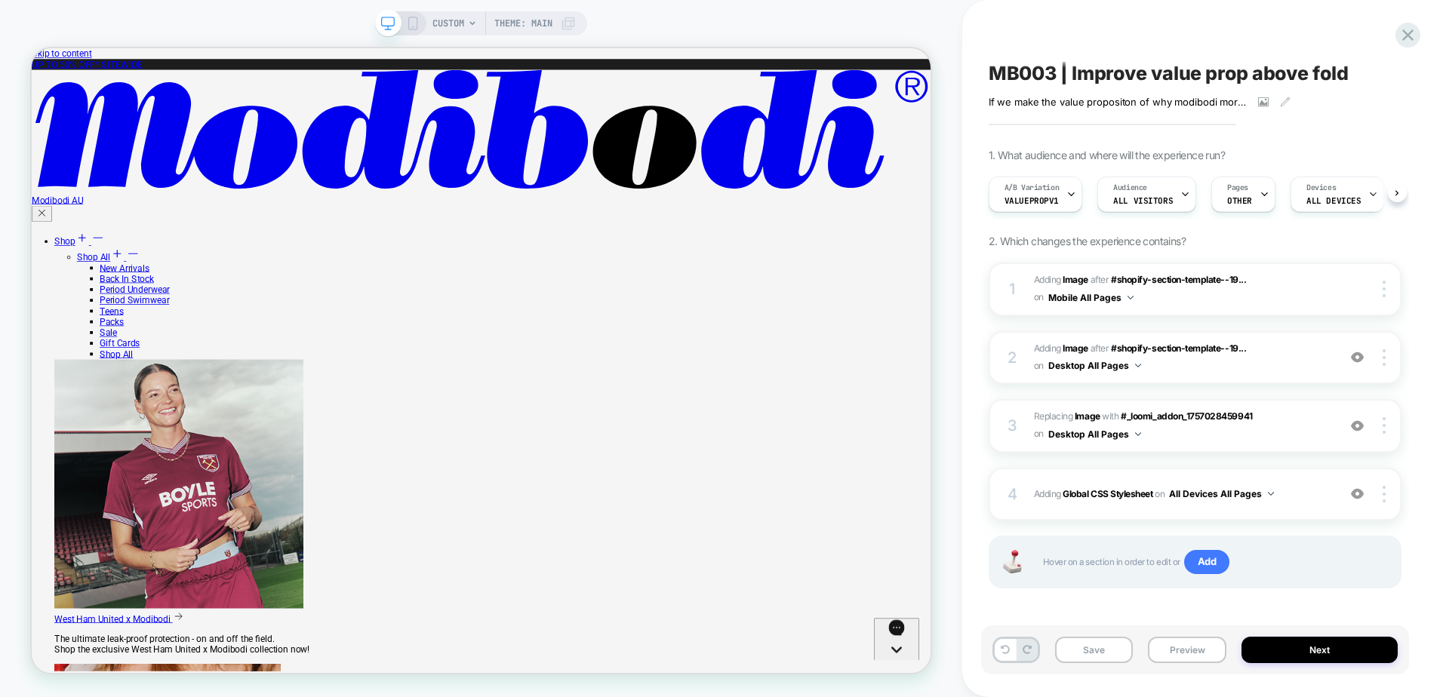
scroll to position [0, 1]
click at [1221, 503] on button "All Devices All Pages" at bounding box center [1221, 493] width 105 height 19
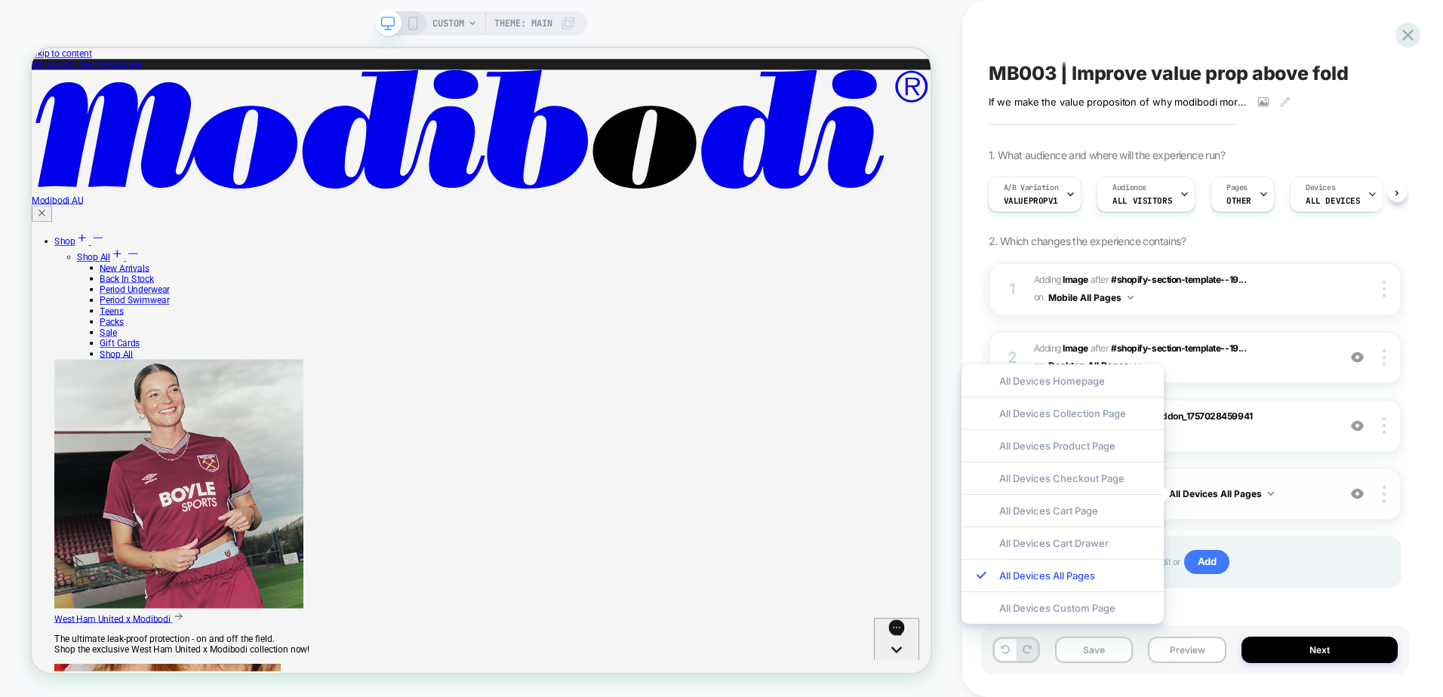
click at [1253, 506] on div "4 Adding Global CSS Stylesheet on All Devices All Pages Add Before Add After Ta…" at bounding box center [1194, 494] width 413 height 53
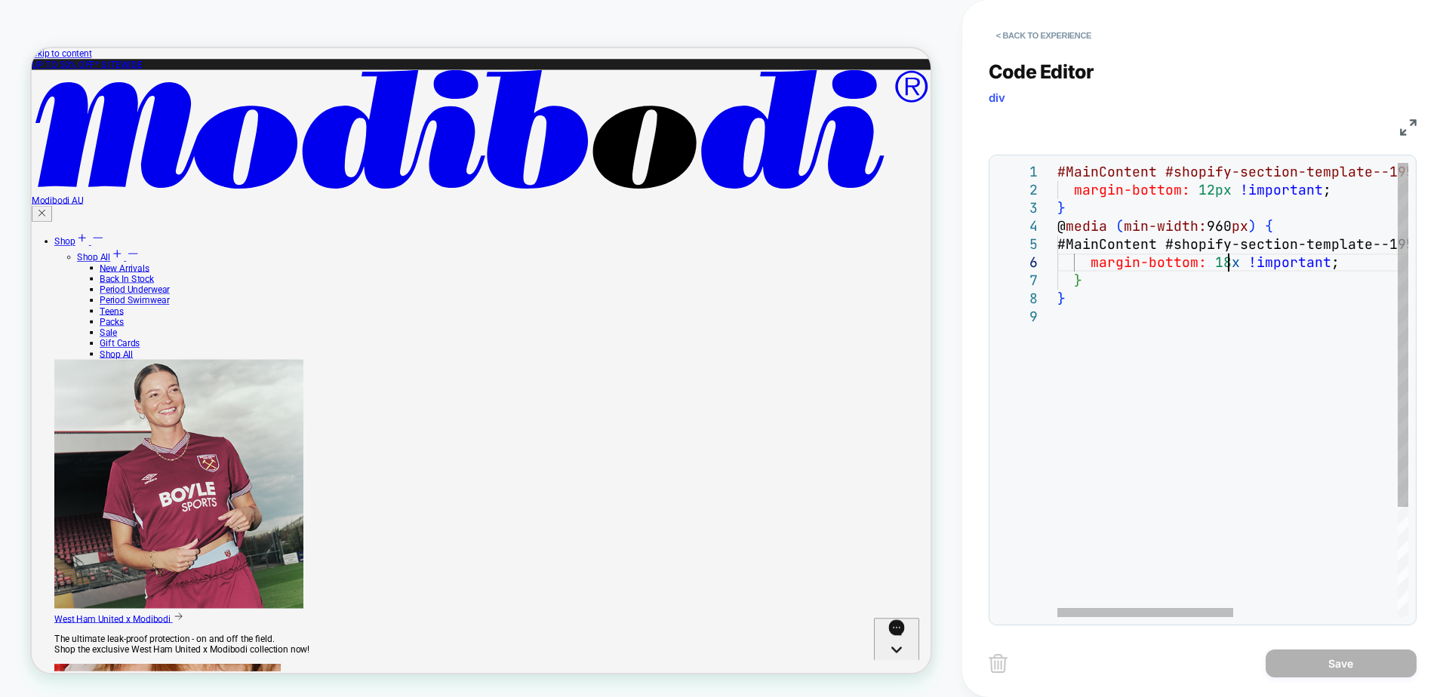
scroll to position [0, 0]
click at [1225, 263] on div "#MainContent #shopify-section-template--19568008331364__hero_sl ider_PtqDk7 { m…" at bounding box center [1396, 462] width 678 height 599
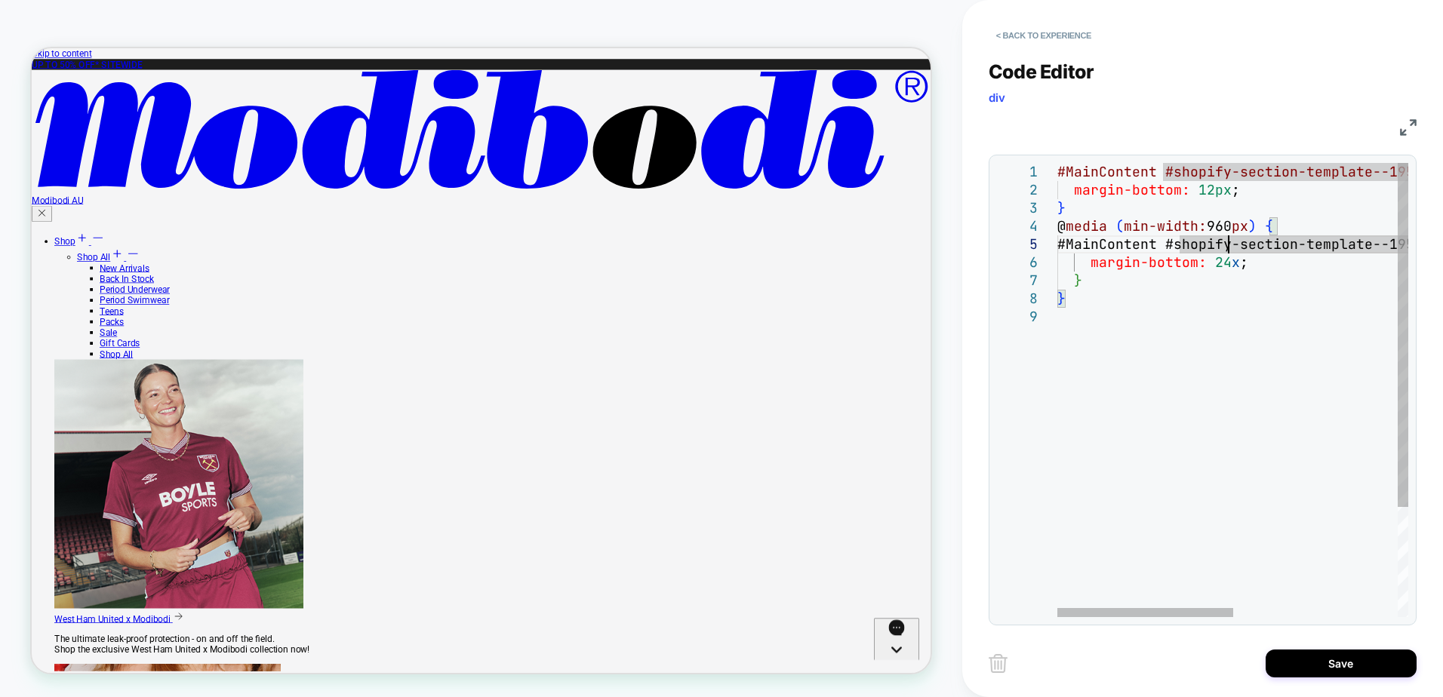
click at [1200, 321] on div "#MainContent #shopify-section-template--19568008331364__hero_sl ider_PtqDk7 { m…" at bounding box center [1396, 462] width 678 height 599
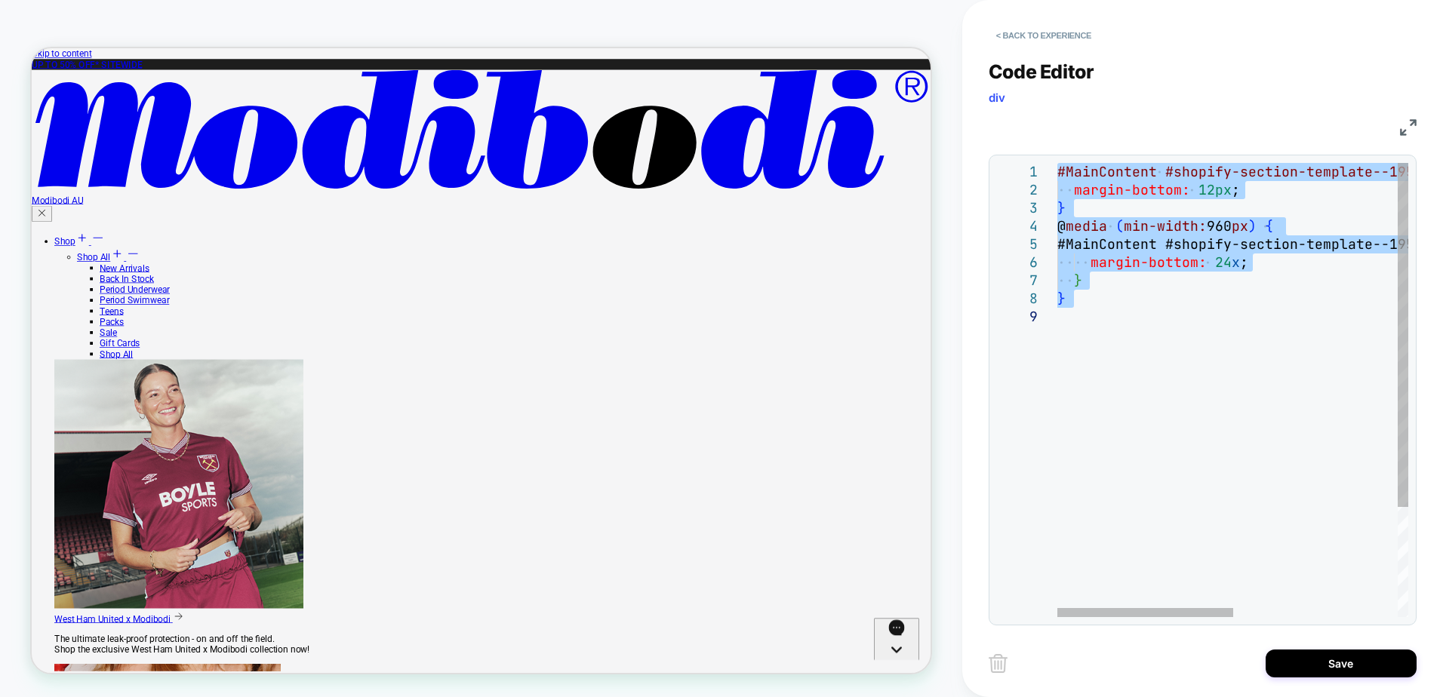
click at [1274, 349] on div "#MainContent #shopify-section-template--19568008331364__hero_sl ider_PtqDk7 { m…" at bounding box center [1396, 462] width 678 height 599
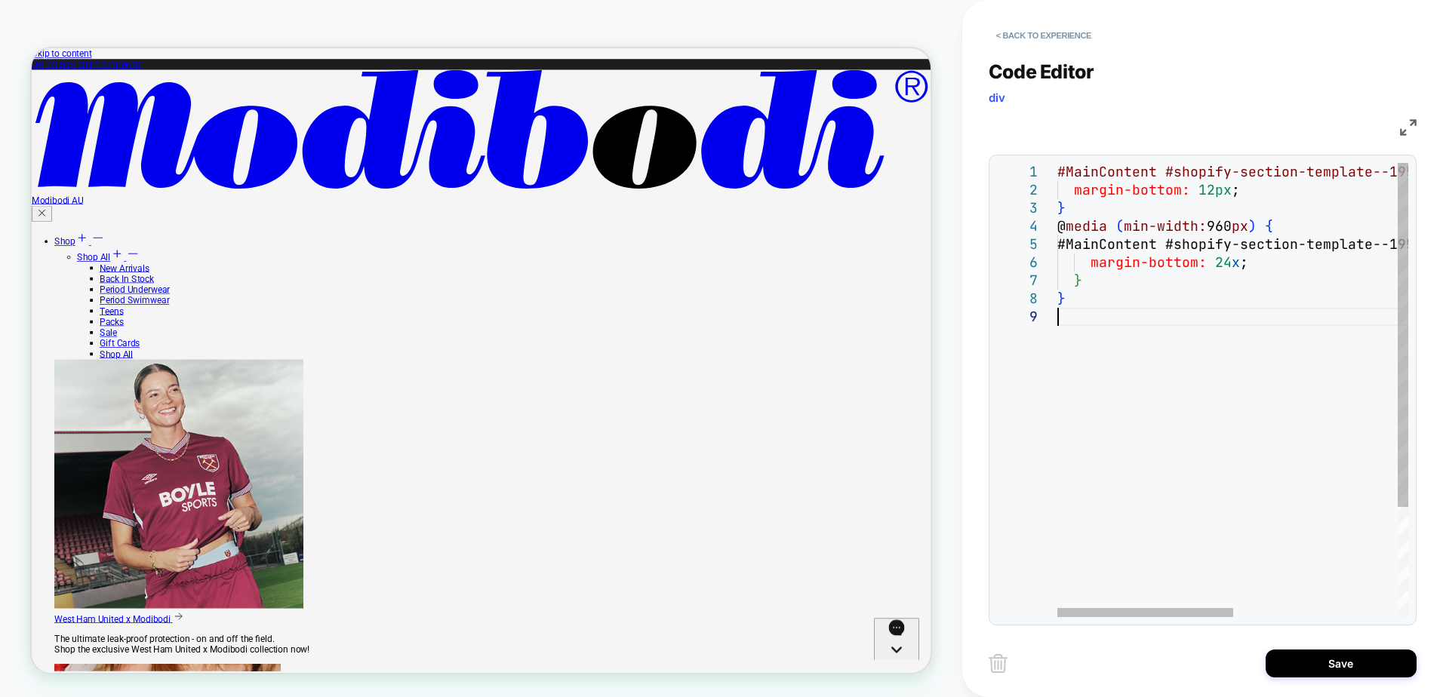
click at [1230, 254] on div "#MainContent #shopify-section-template--19568008331364__hero_sl ider_PtqDk7 { m…" at bounding box center [1396, 462] width 678 height 599
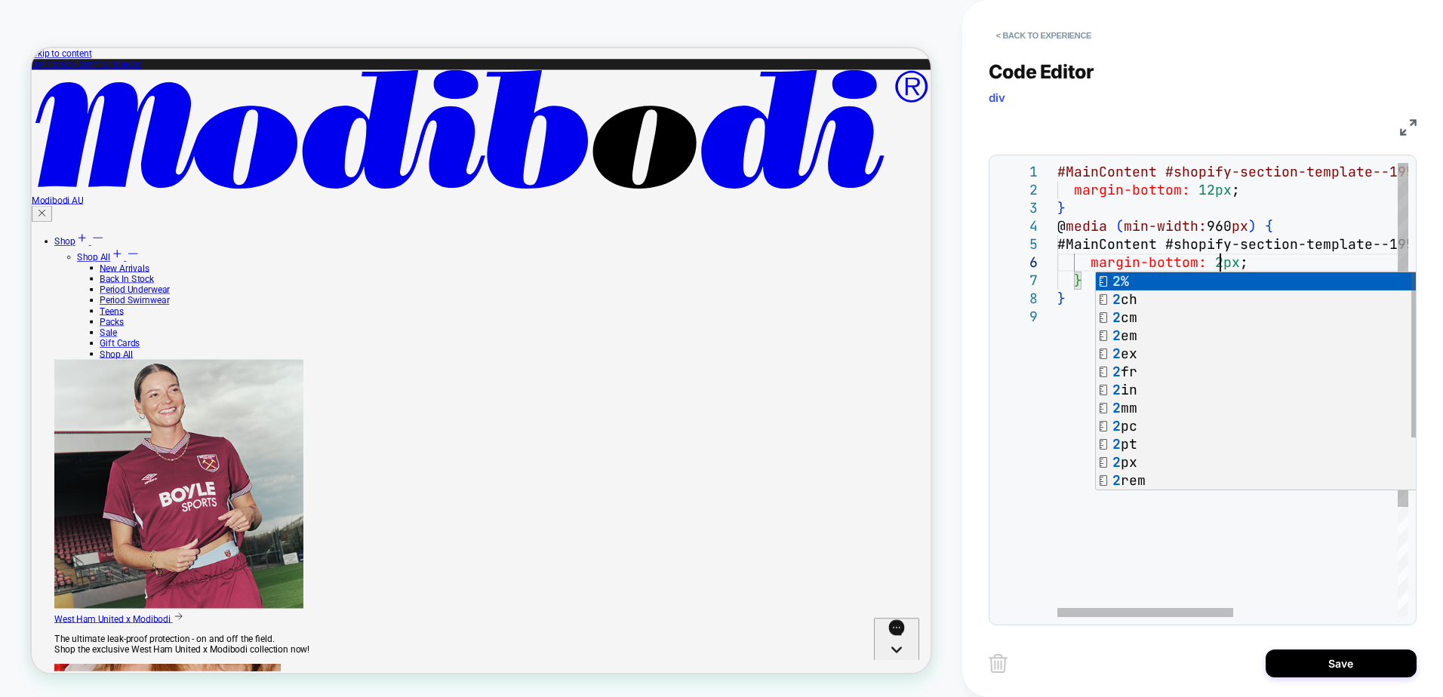
scroll to position [91, 170]
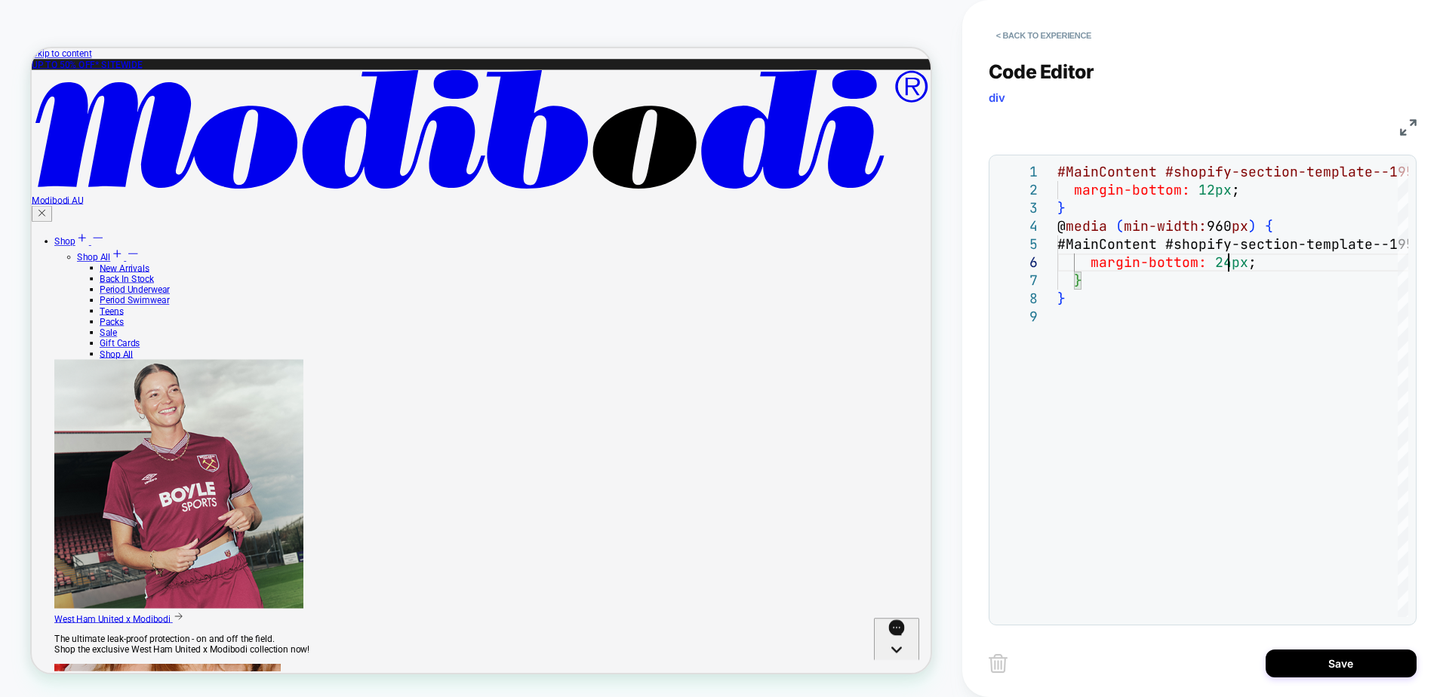
type textarea "**********"
click at [1364, 655] on button "Save" at bounding box center [1340, 664] width 151 height 28
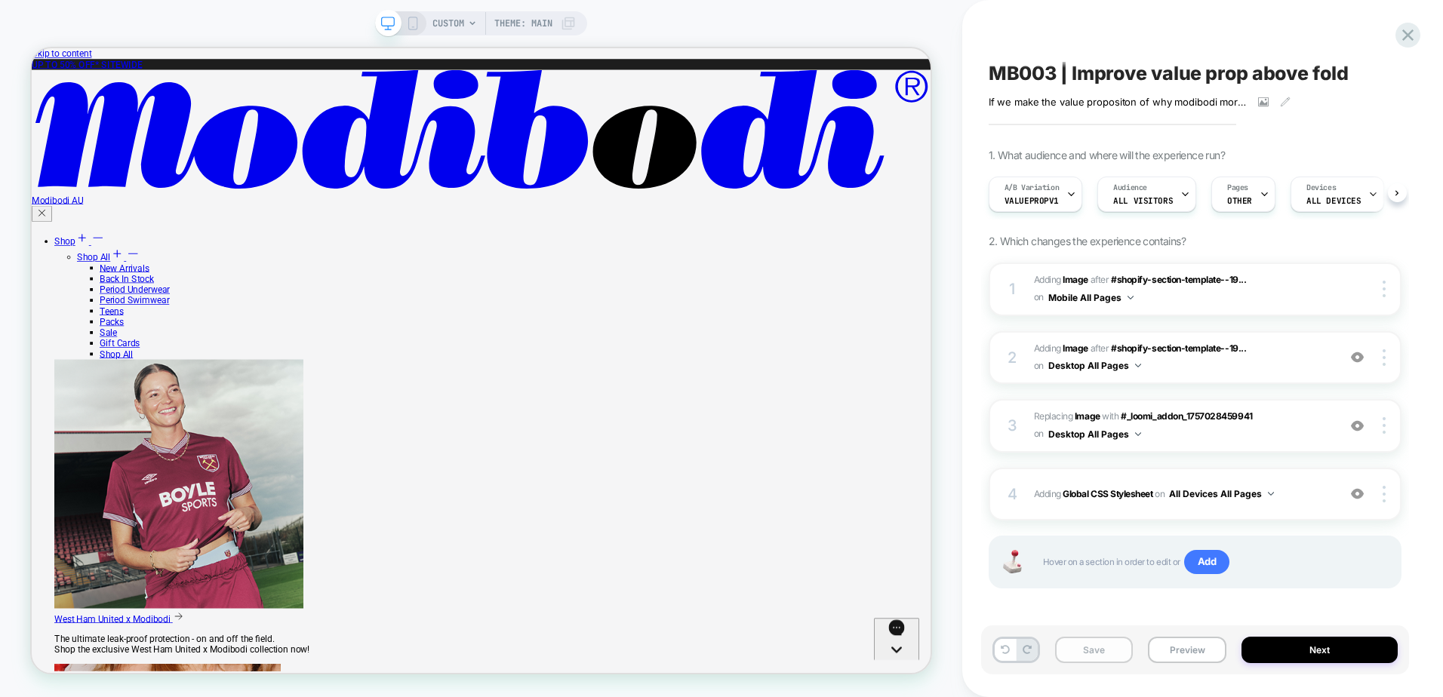
scroll to position [0, 1]
click at [1102, 653] on button "Save" at bounding box center [1094, 650] width 78 height 26
click at [1175, 655] on button "Preview" at bounding box center [1187, 650] width 78 height 26
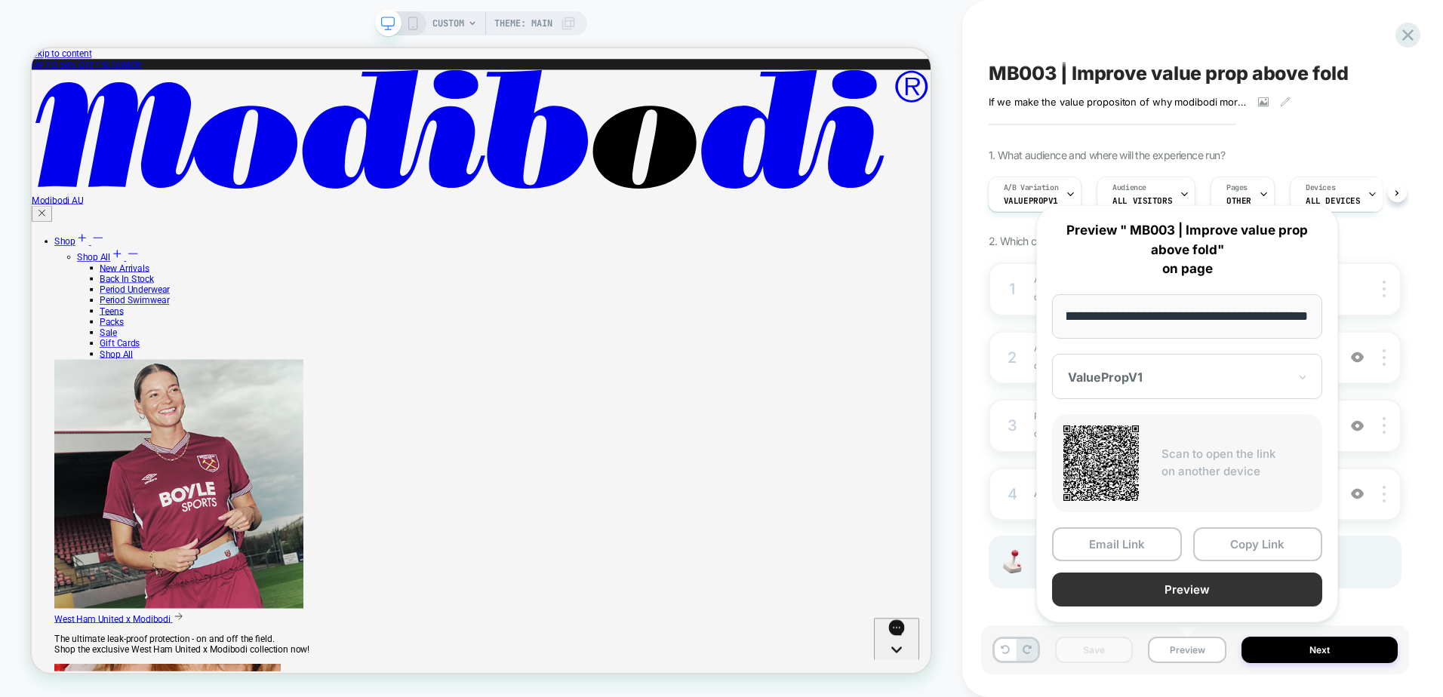
scroll to position [0, 0]
click at [1195, 589] on button "Preview" at bounding box center [1187, 590] width 270 height 34
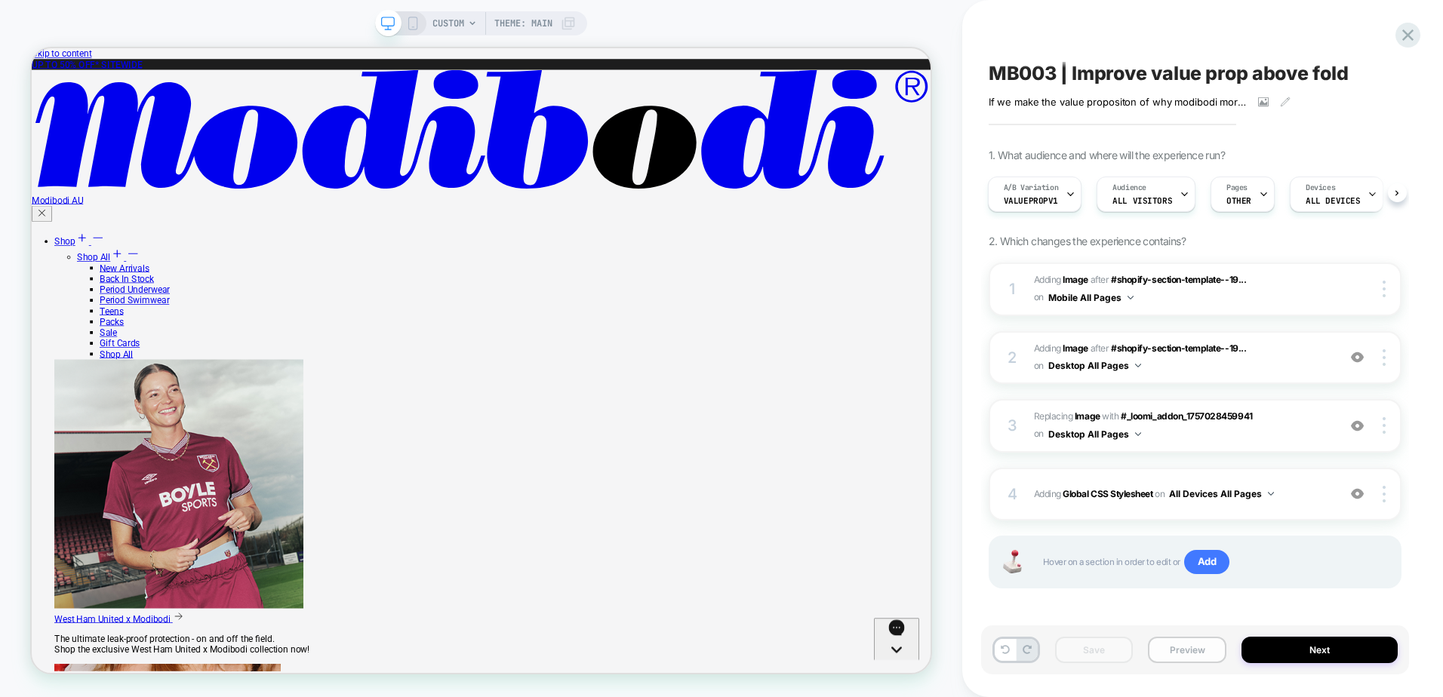
click at [1174, 643] on button "Preview" at bounding box center [1187, 650] width 78 height 26
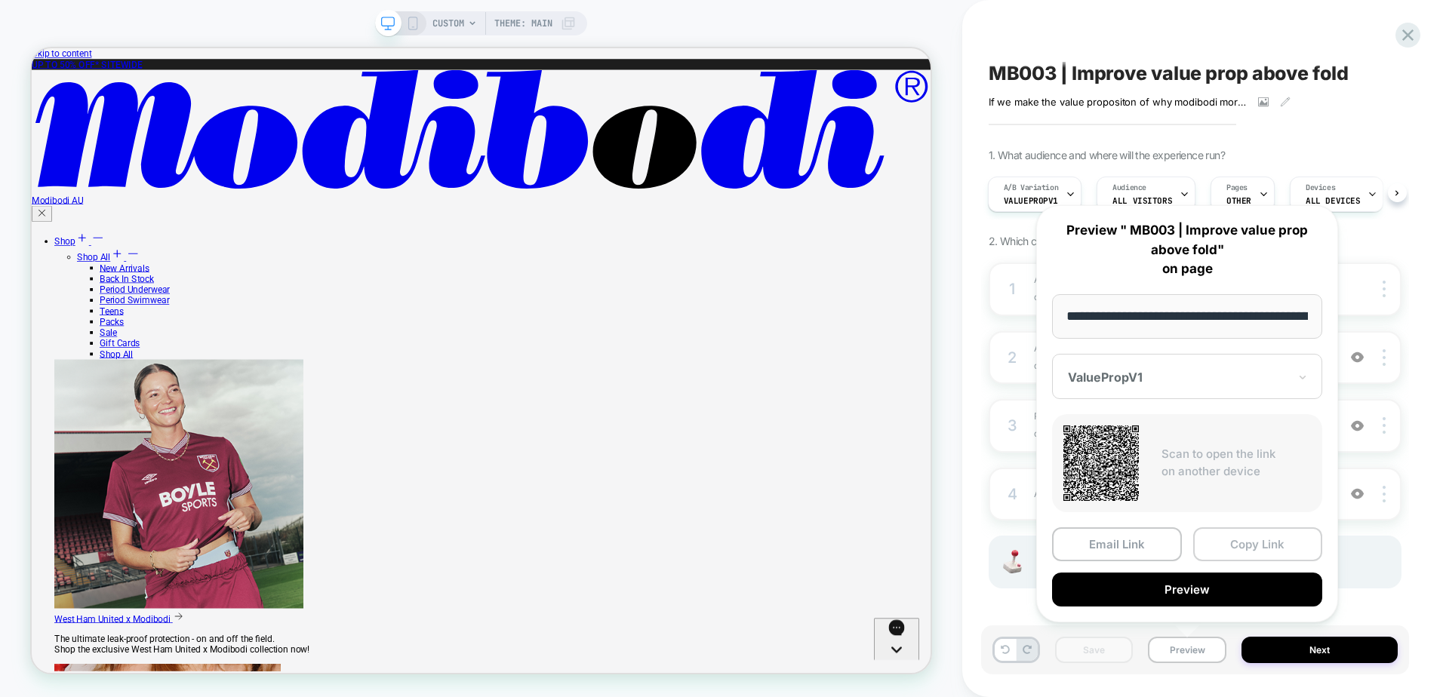
click at [1218, 540] on button "Copy Link" at bounding box center [1258, 544] width 130 height 34
